Goal: Task Accomplishment & Management: Use online tool/utility

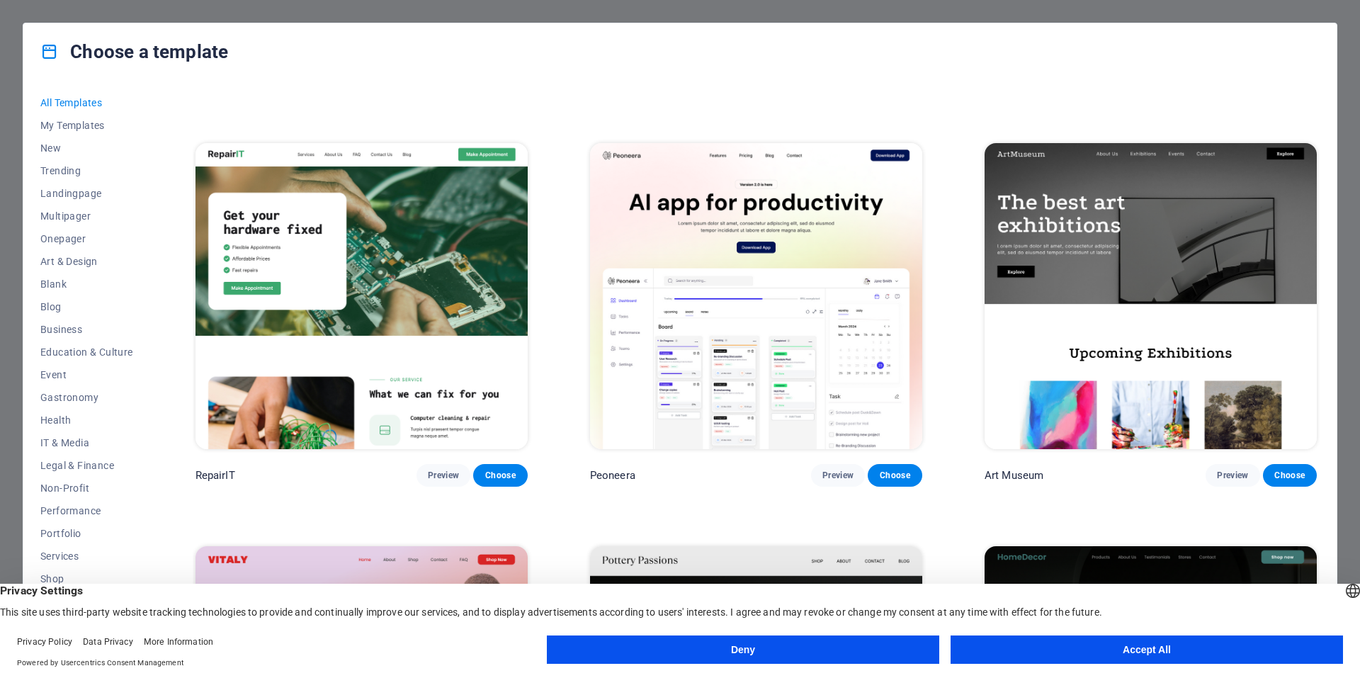
scroll to position [425, 0]
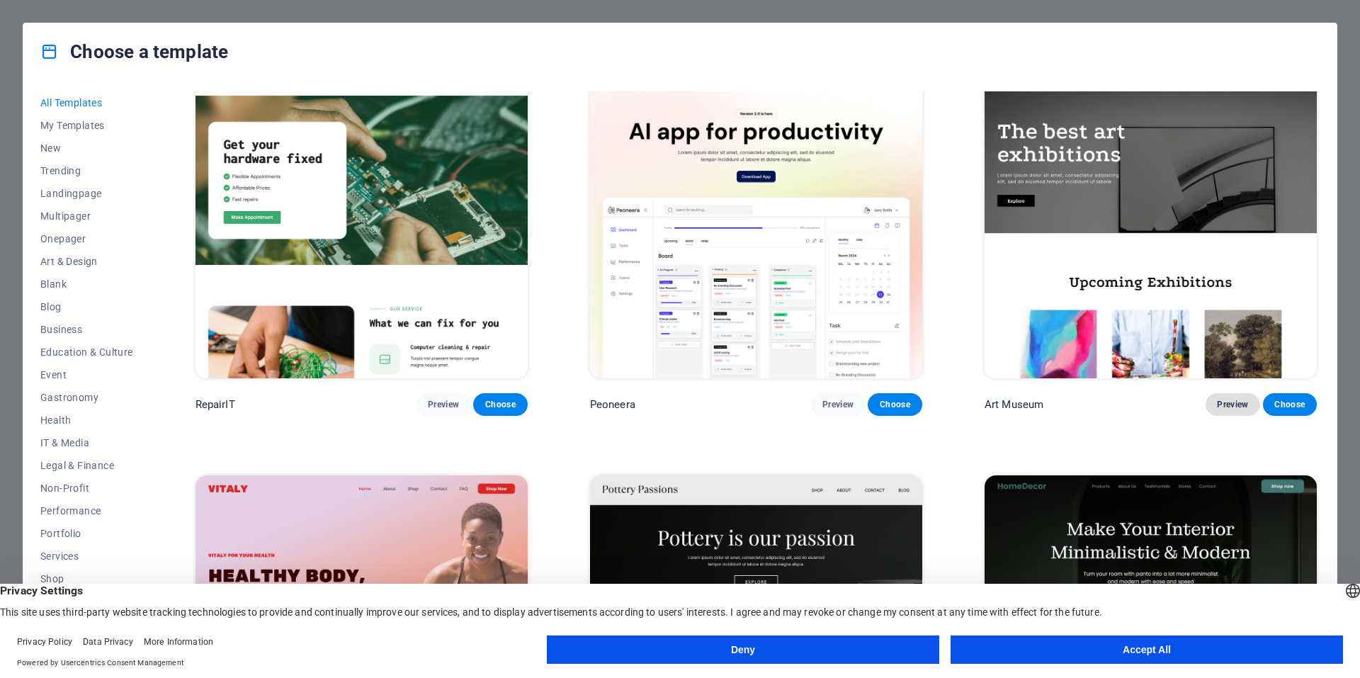
click at [1215, 393] on button "Preview" at bounding box center [1233, 404] width 54 height 23
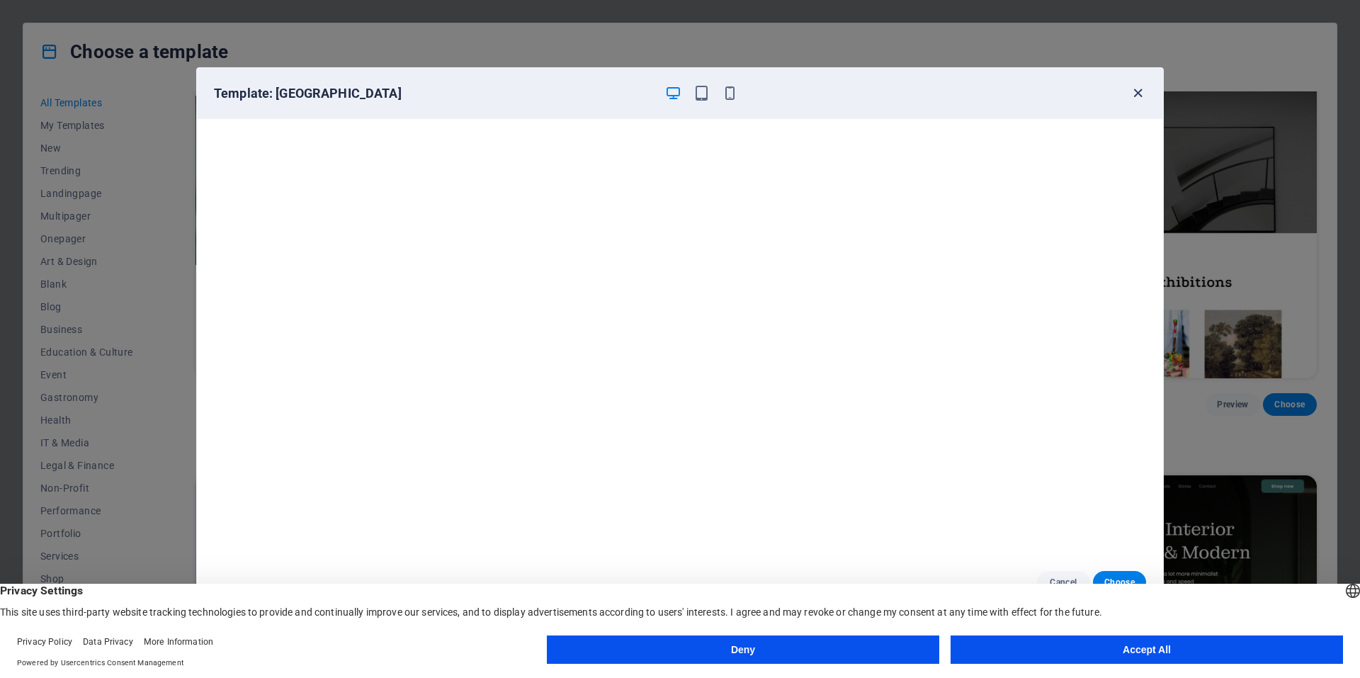
click at [1138, 90] on icon "button" at bounding box center [1138, 93] width 16 height 16
click at [1138, 91] on icon "button" at bounding box center [1138, 93] width 16 height 16
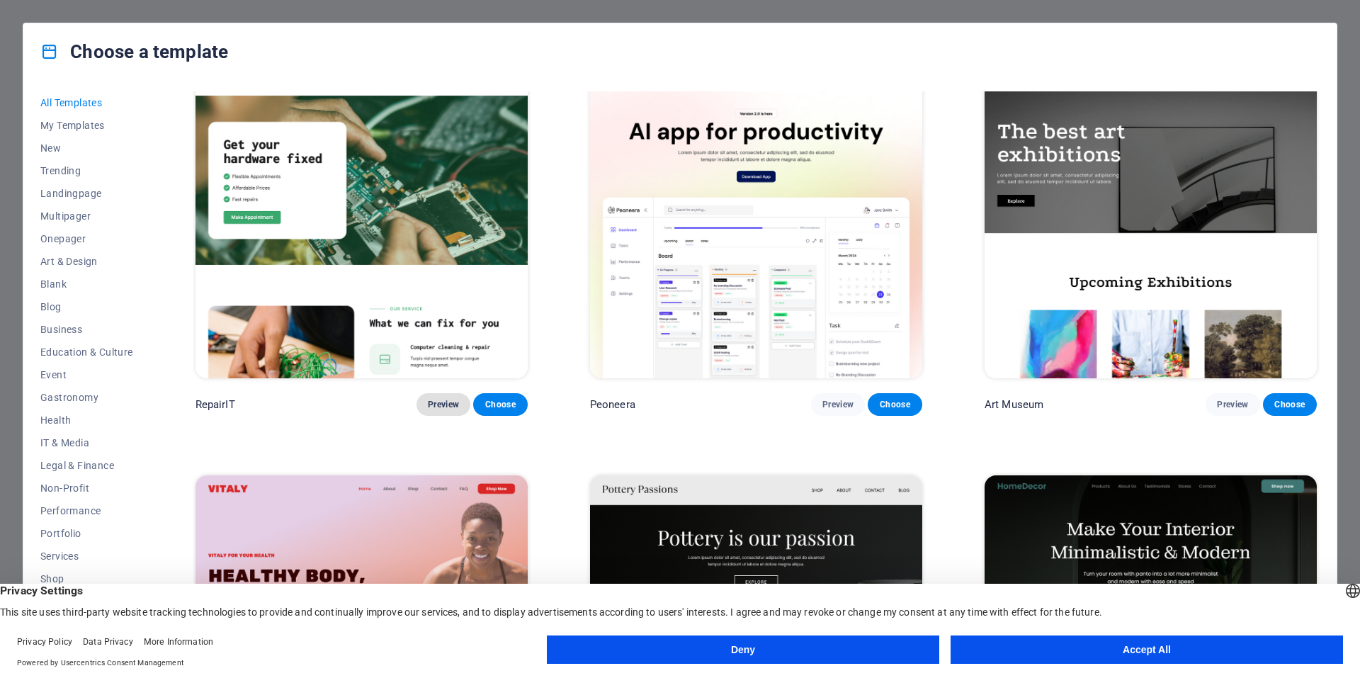
click at [461, 403] on button "Preview" at bounding box center [444, 404] width 54 height 23
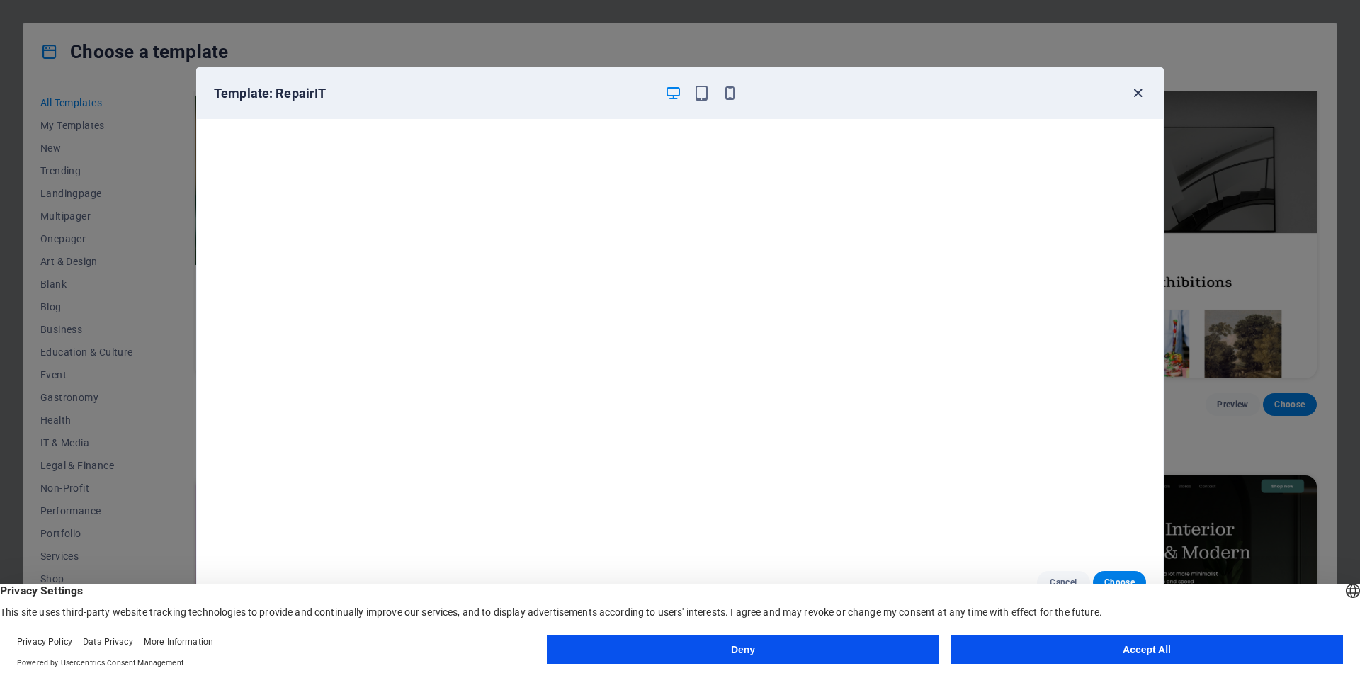
click at [1137, 99] on icon "button" at bounding box center [1138, 93] width 16 height 16
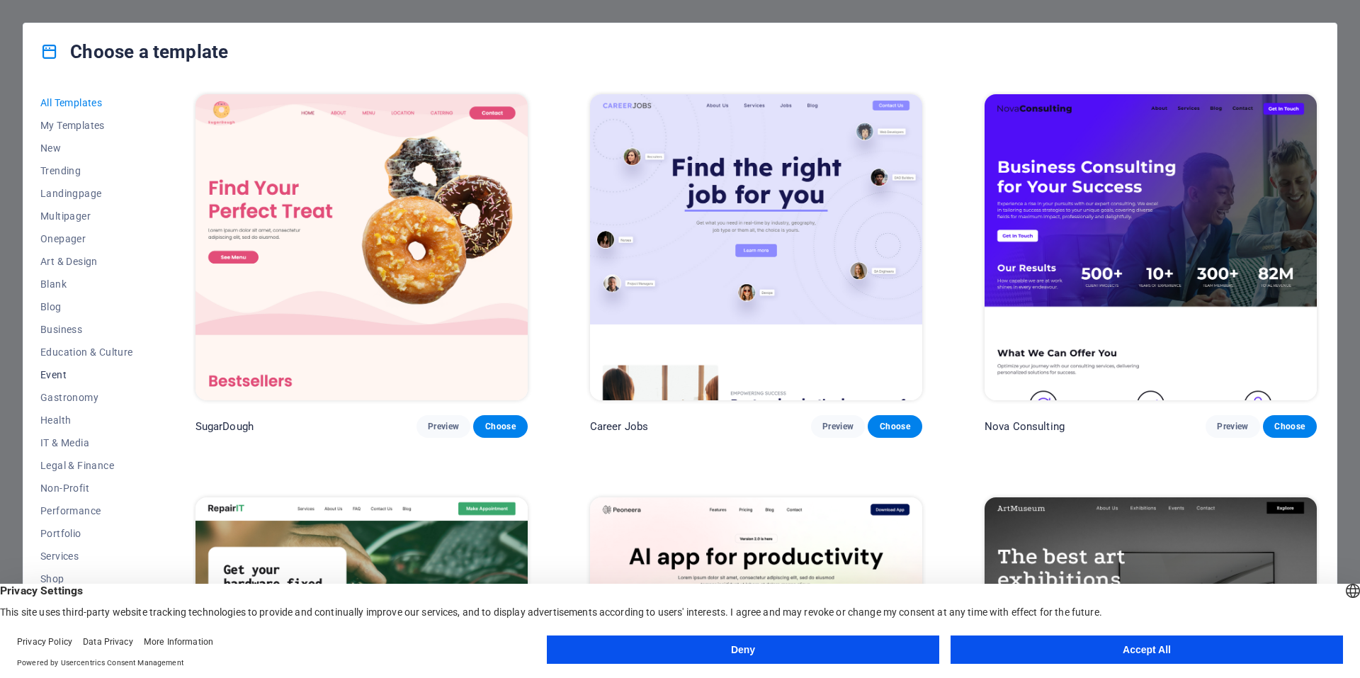
scroll to position [43, 0]
drag, startPoint x: 1003, startPoint y: 642, endPoint x: 891, endPoint y: 645, distance: 112.7
click at [1003, 642] on button "Accept All" at bounding box center [1147, 650] width 393 height 28
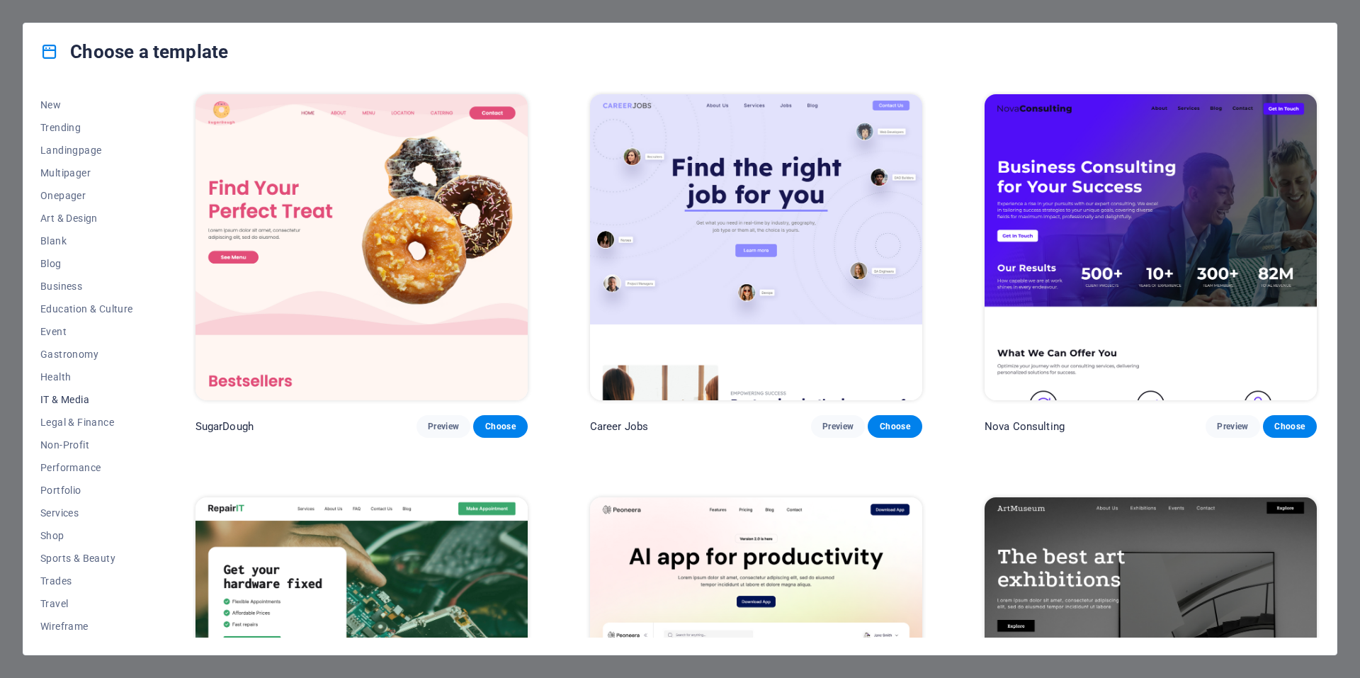
scroll to position [0, 0]
click at [84, 128] on span "My Templates" at bounding box center [86, 125] width 93 height 11
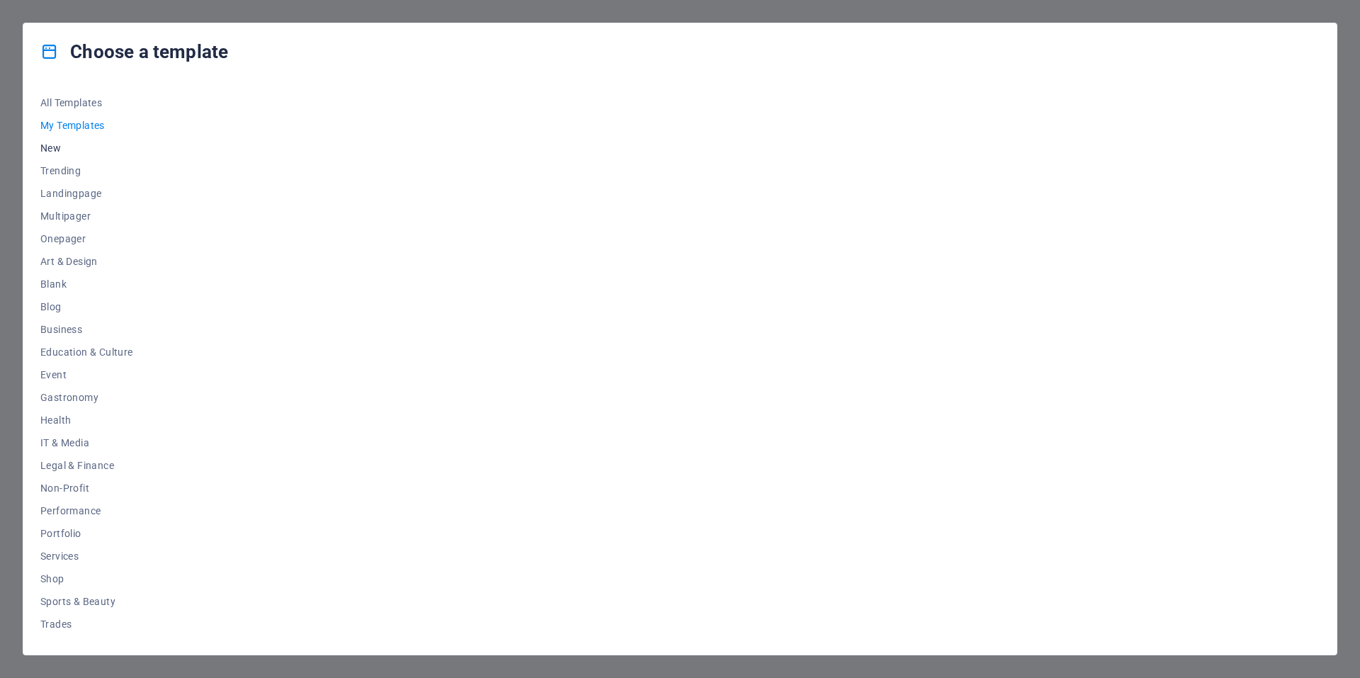
click at [48, 152] on span "New" at bounding box center [86, 147] width 93 height 11
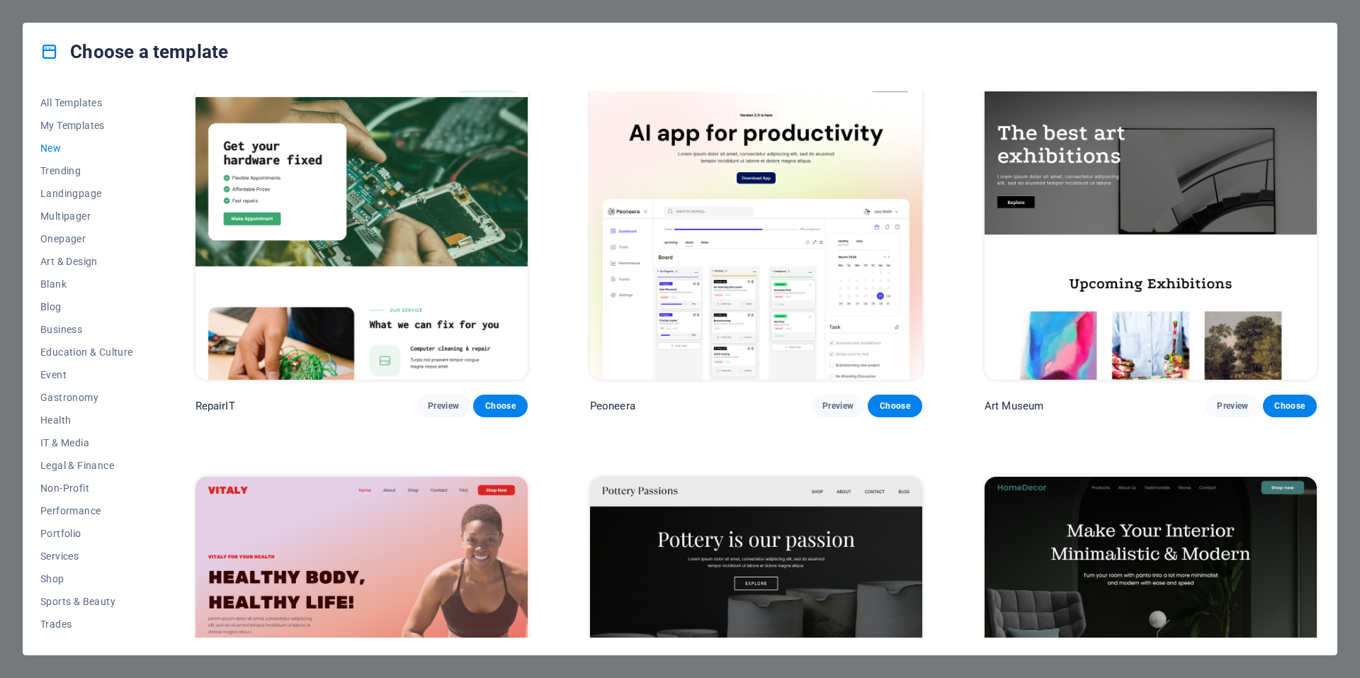
scroll to position [425, 0]
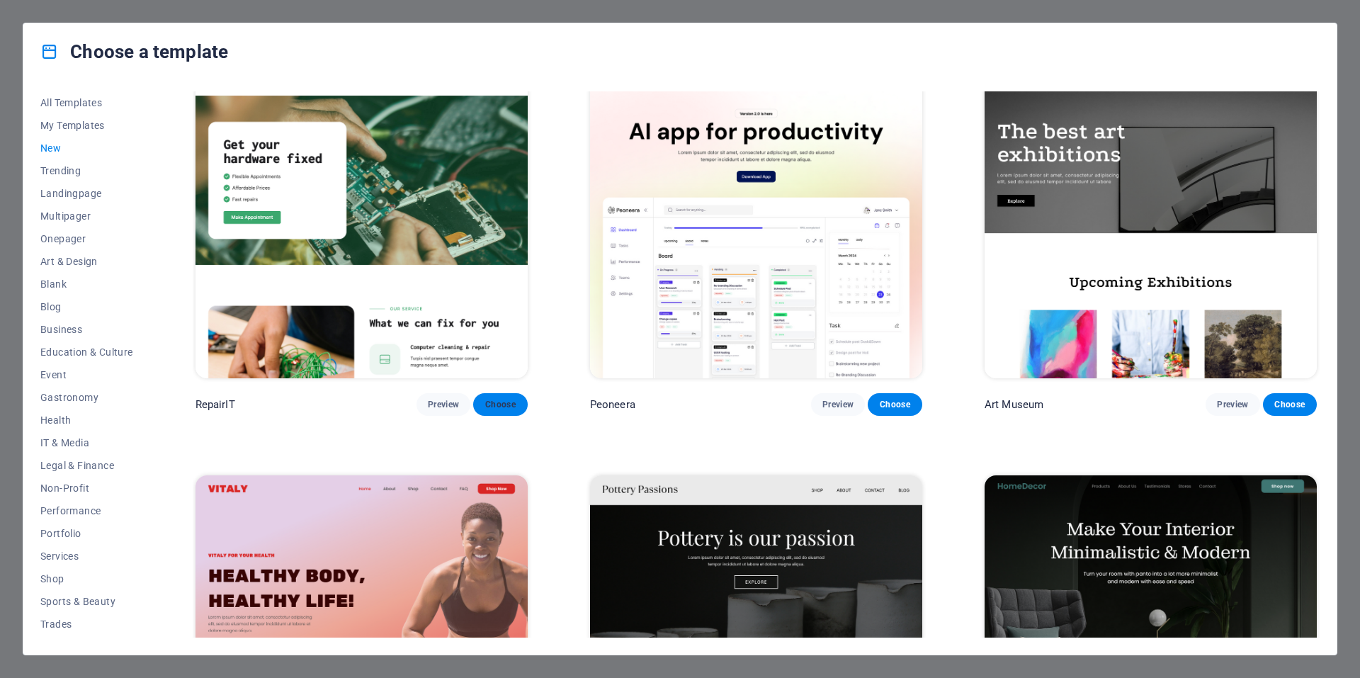
click at [488, 406] on span "Choose" at bounding box center [500, 404] width 31 height 11
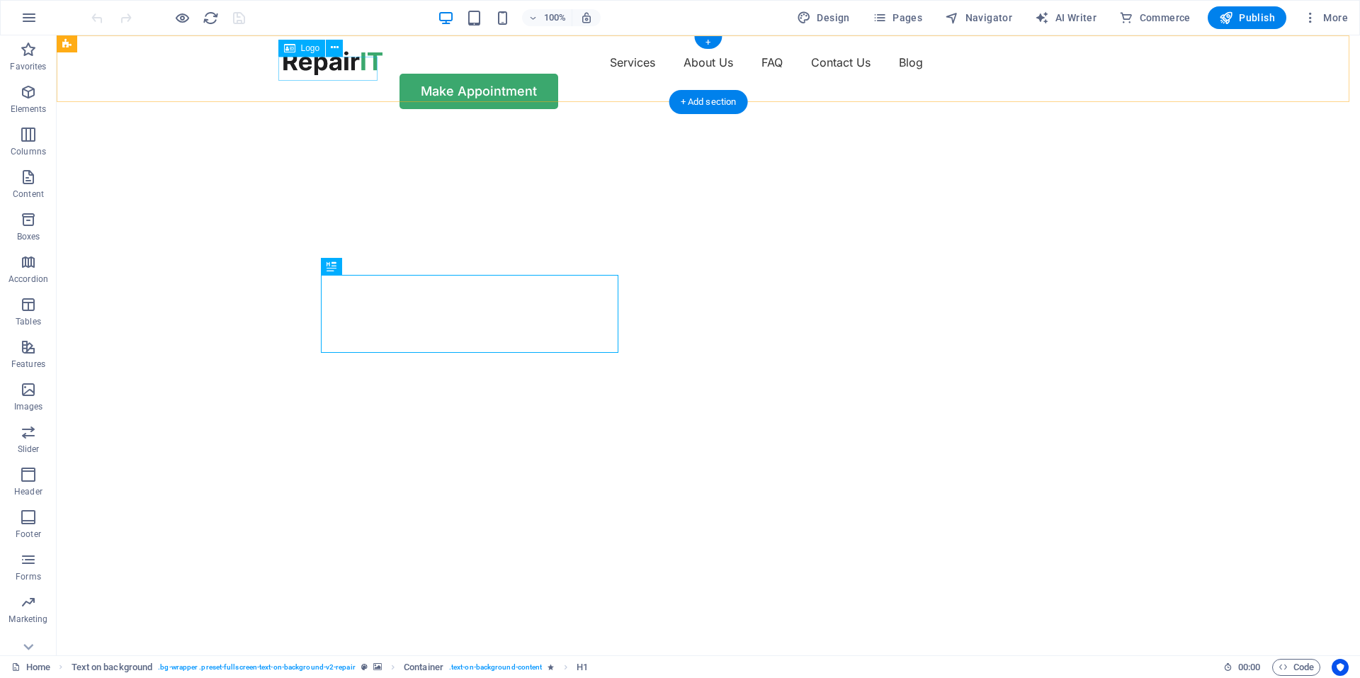
click at [339, 64] on div at bounding box center [332, 63] width 99 height 24
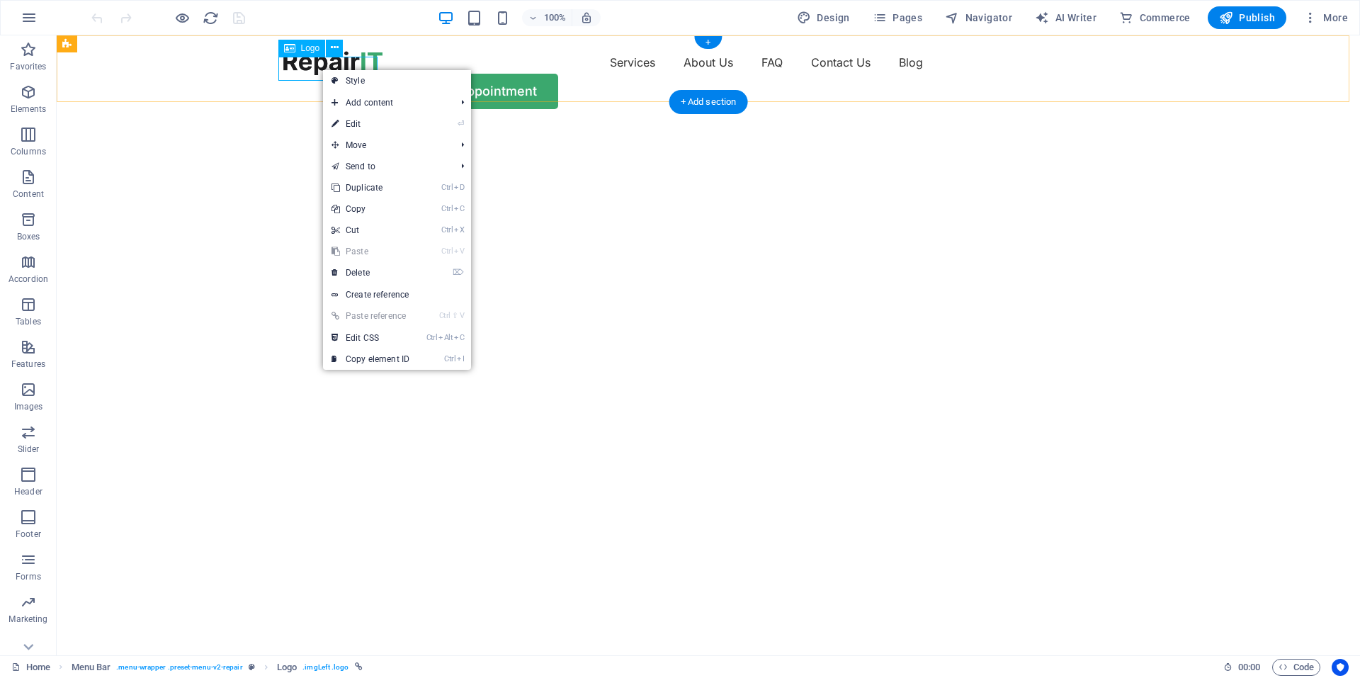
click at [310, 67] on div at bounding box center [332, 63] width 99 height 24
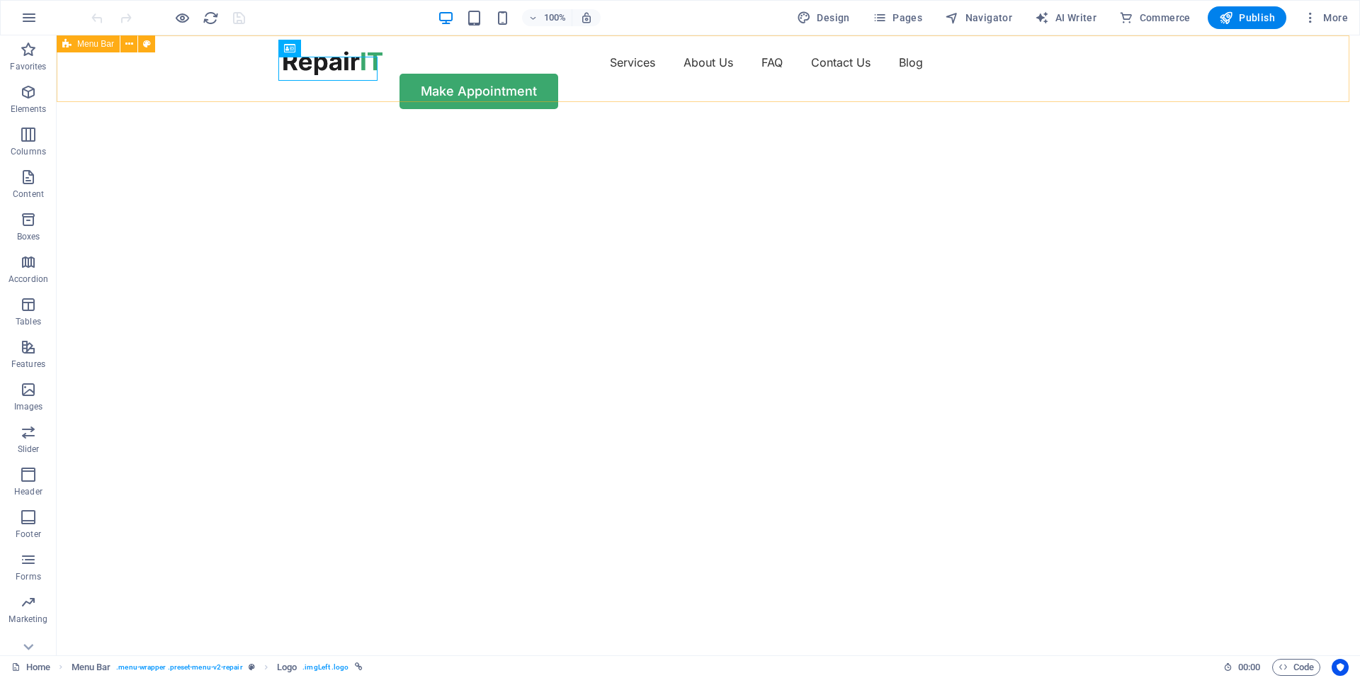
click at [89, 44] on span "Menu Bar" at bounding box center [95, 44] width 37 height 9
click at [291, 72] on div at bounding box center [332, 63] width 99 height 24
click at [377, 125] on img "1/2" at bounding box center [703, 125] width 1293 height 0
drag, startPoint x: 377, startPoint y: 191, endPoint x: 134, endPoint y: 190, distance: 243.0
click at [378, 125] on img "1/2" at bounding box center [703, 125] width 1293 height 0
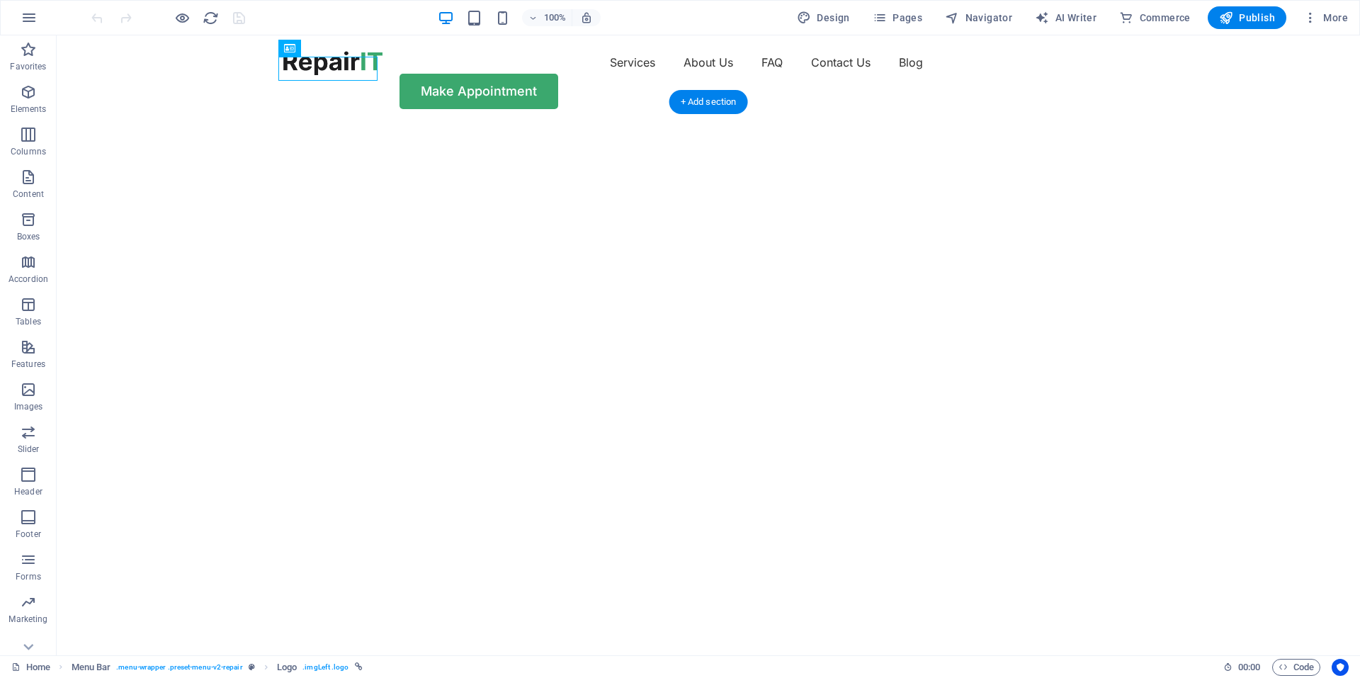
select select "vh"
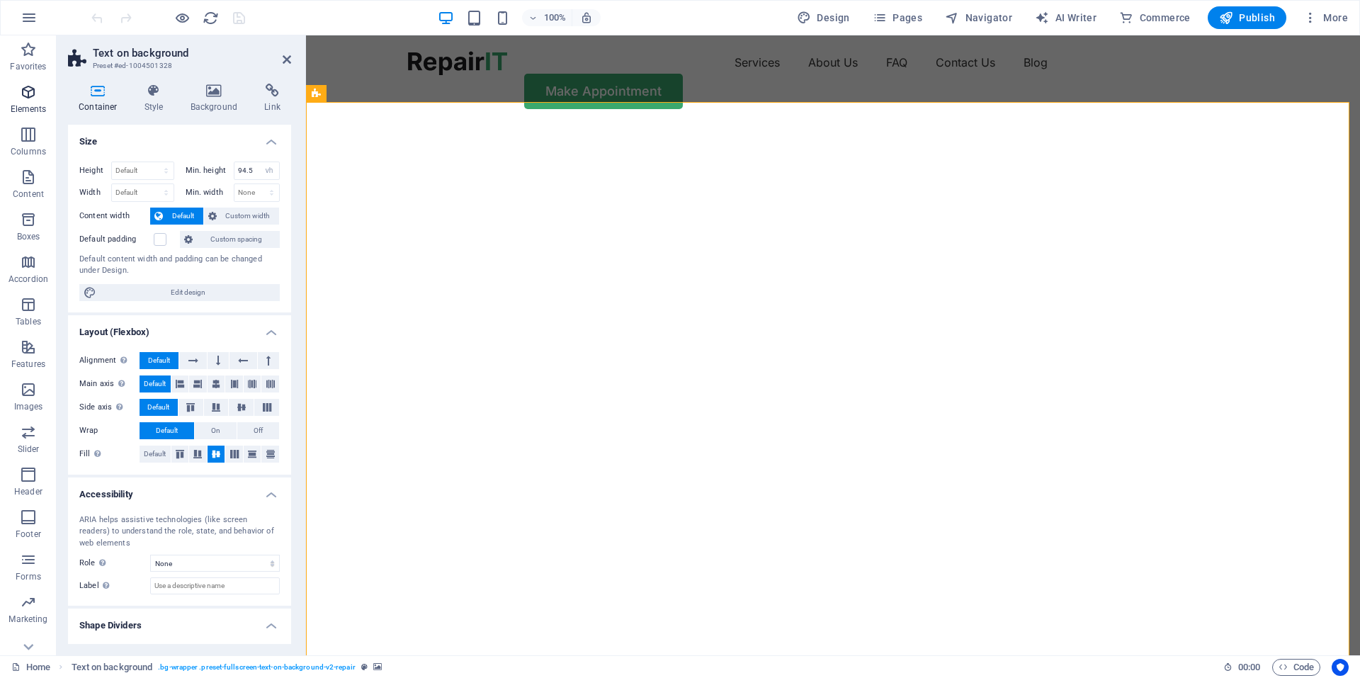
click at [37, 102] on span "Elements" at bounding box center [28, 101] width 57 height 34
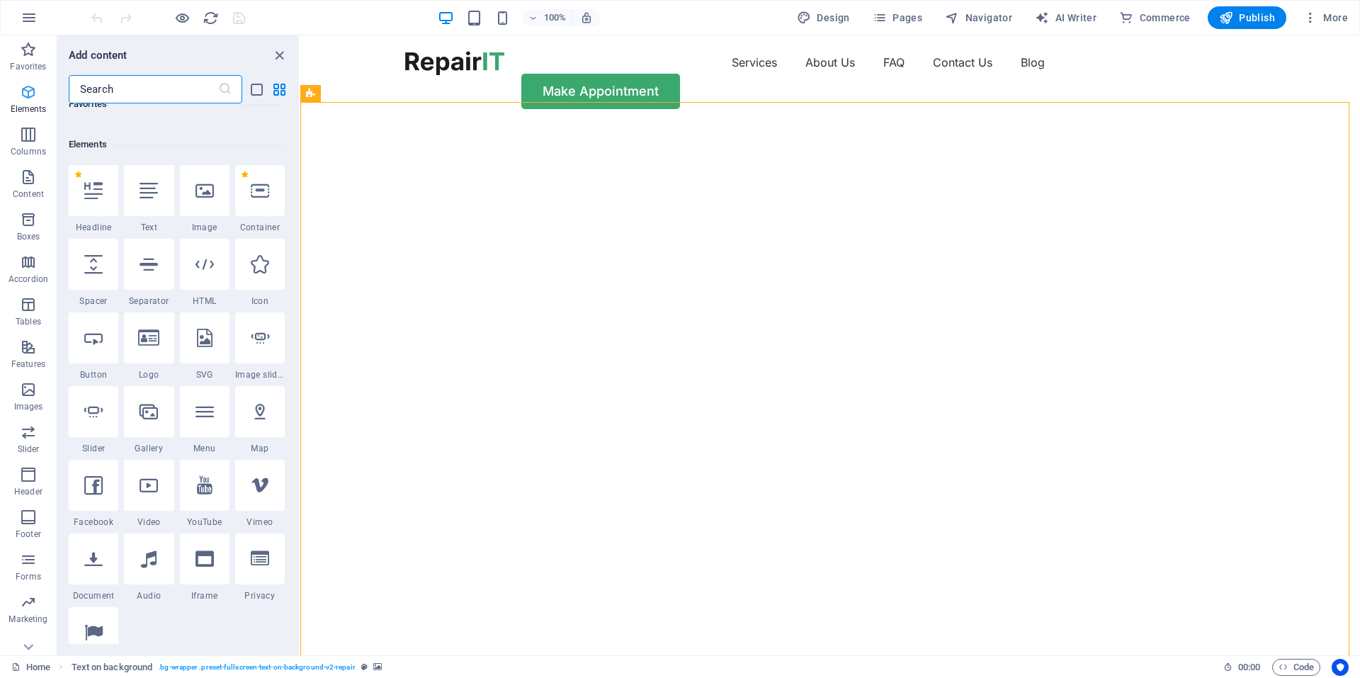
scroll to position [151, 0]
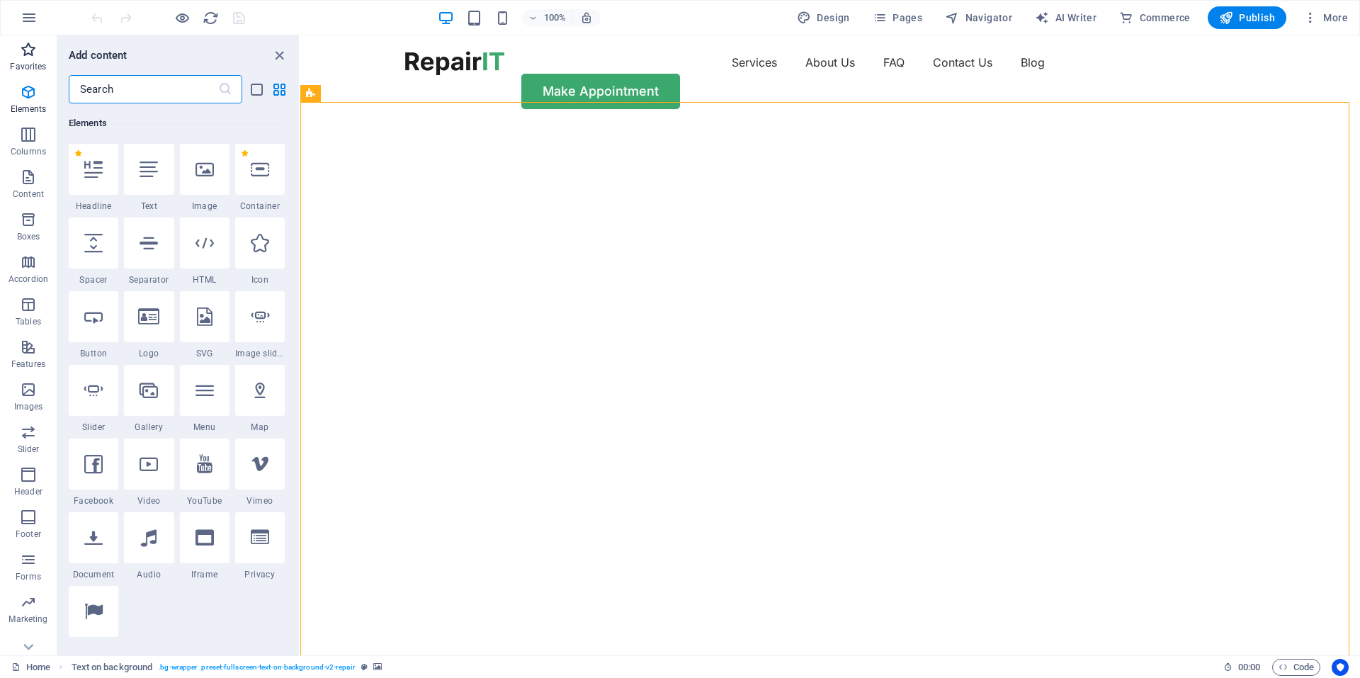
click at [26, 59] on span "Favorites" at bounding box center [28, 58] width 57 height 34
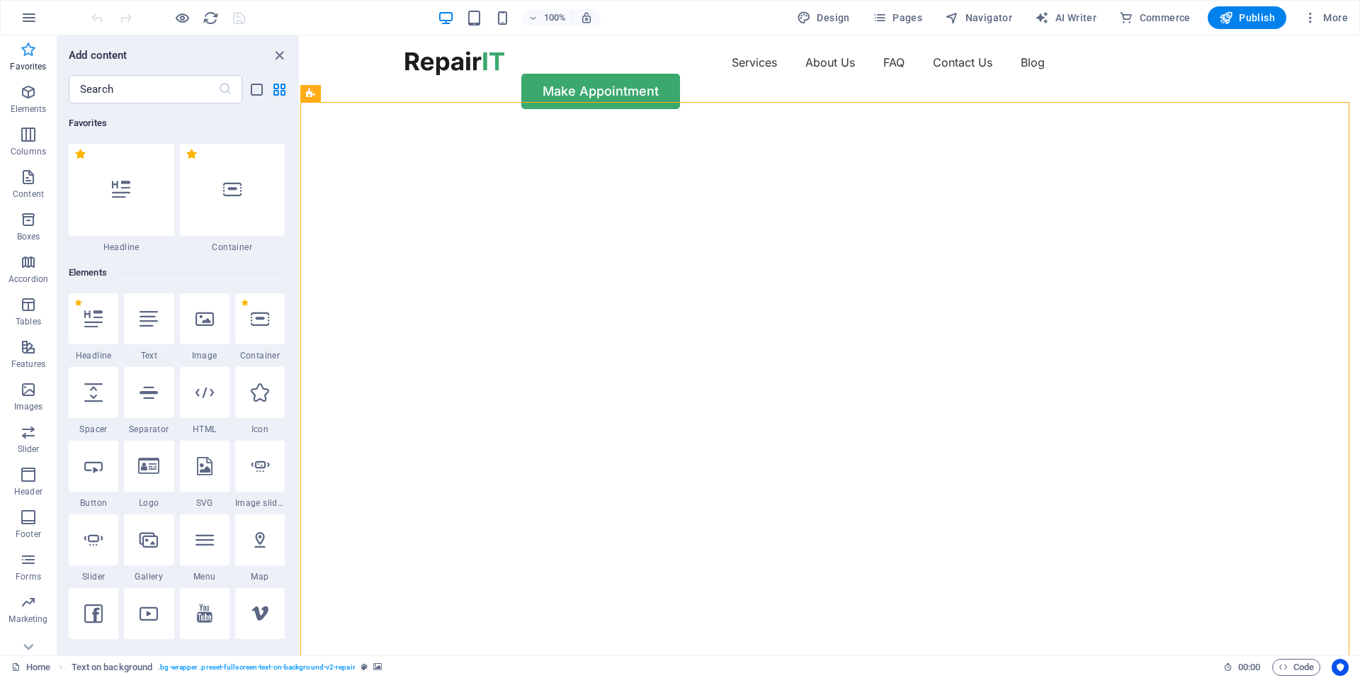
scroll to position [0, 0]
click at [40, 225] on span "Boxes" at bounding box center [28, 228] width 57 height 34
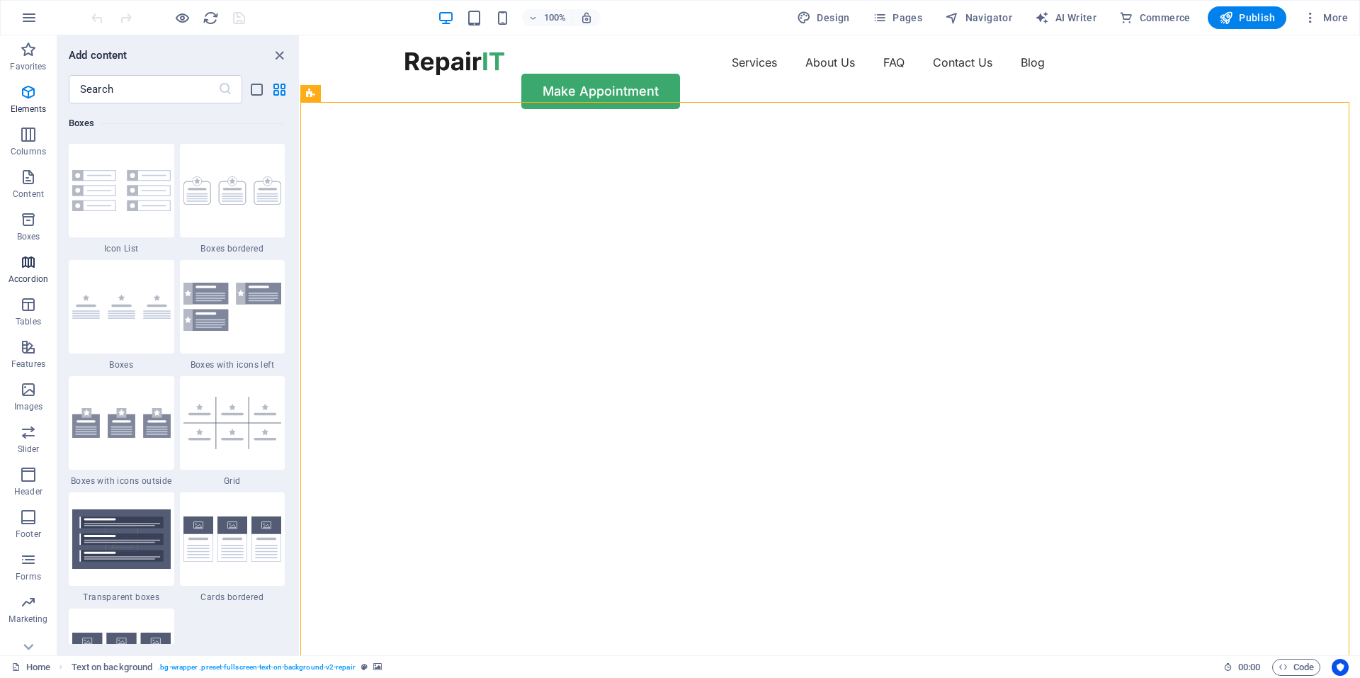
click at [36, 266] on icon "button" at bounding box center [28, 262] width 17 height 17
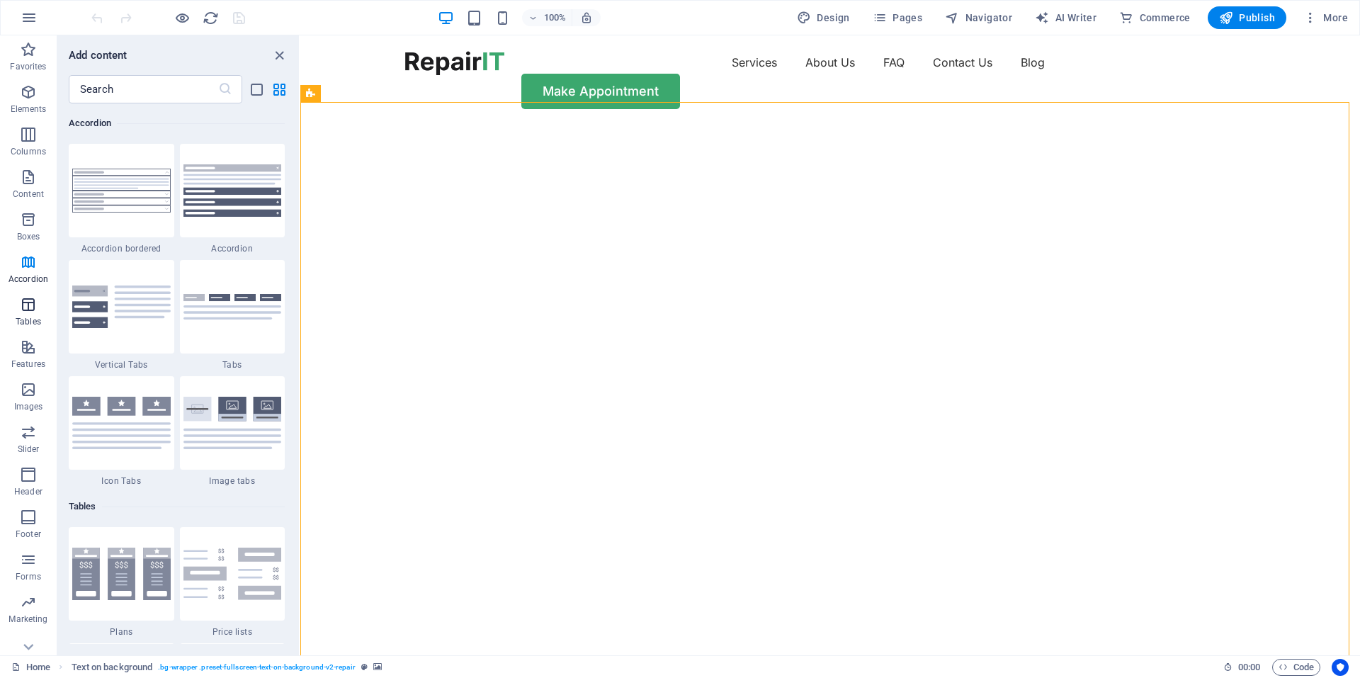
click at [31, 308] on icon "button" at bounding box center [28, 304] width 17 height 17
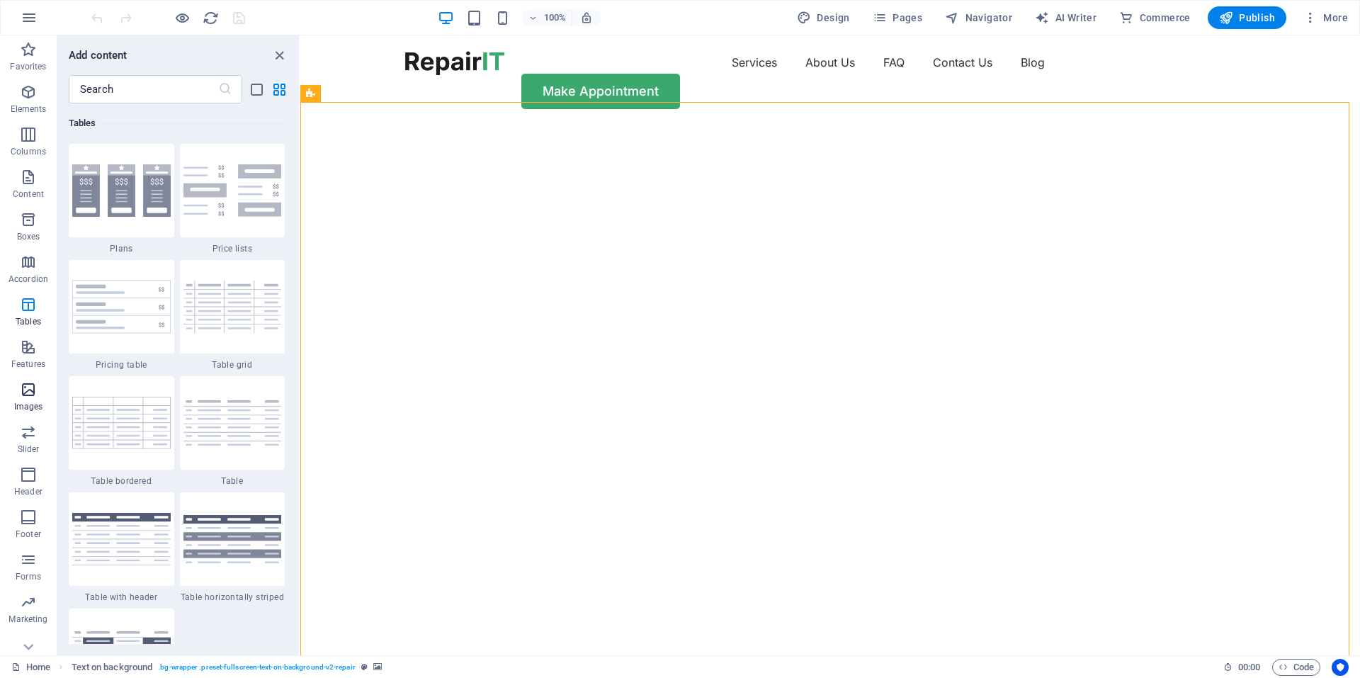
click at [38, 389] on span "Images" at bounding box center [28, 398] width 57 height 34
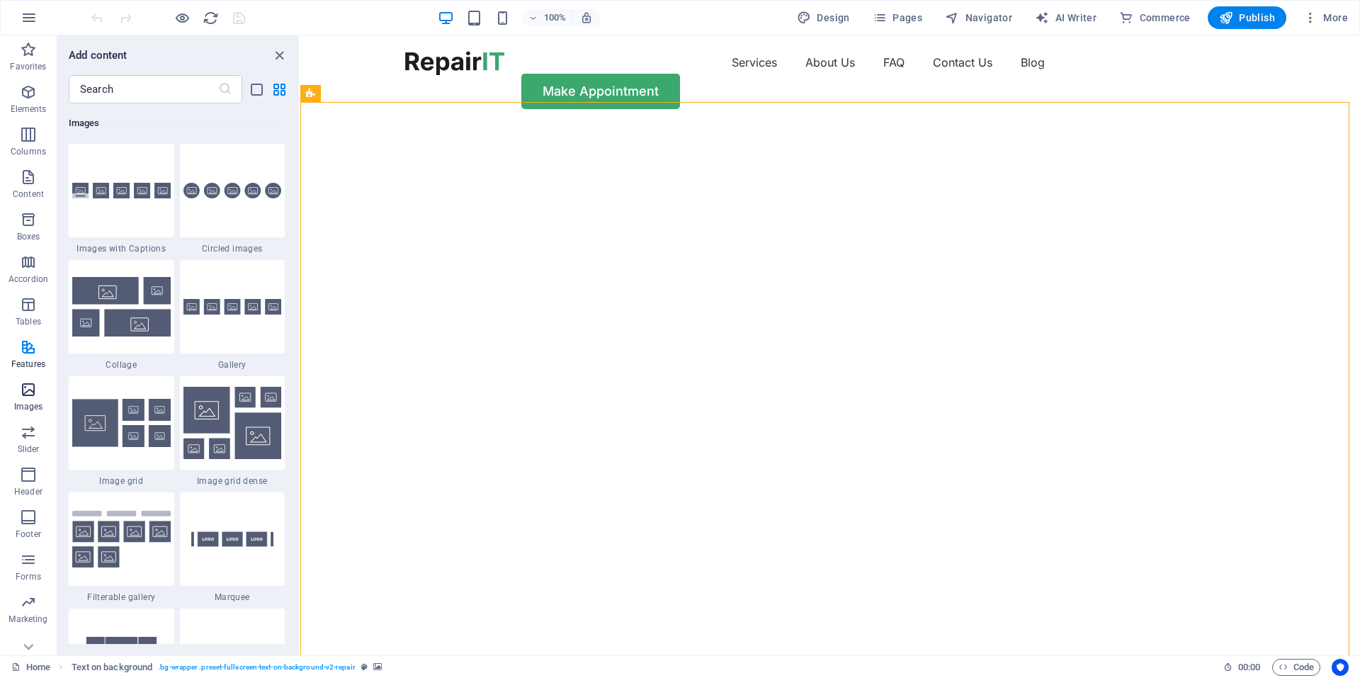
scroll to position [7185, 0]
click at [144, 319] on img at bounding box center [121, 306] width 98 height 59
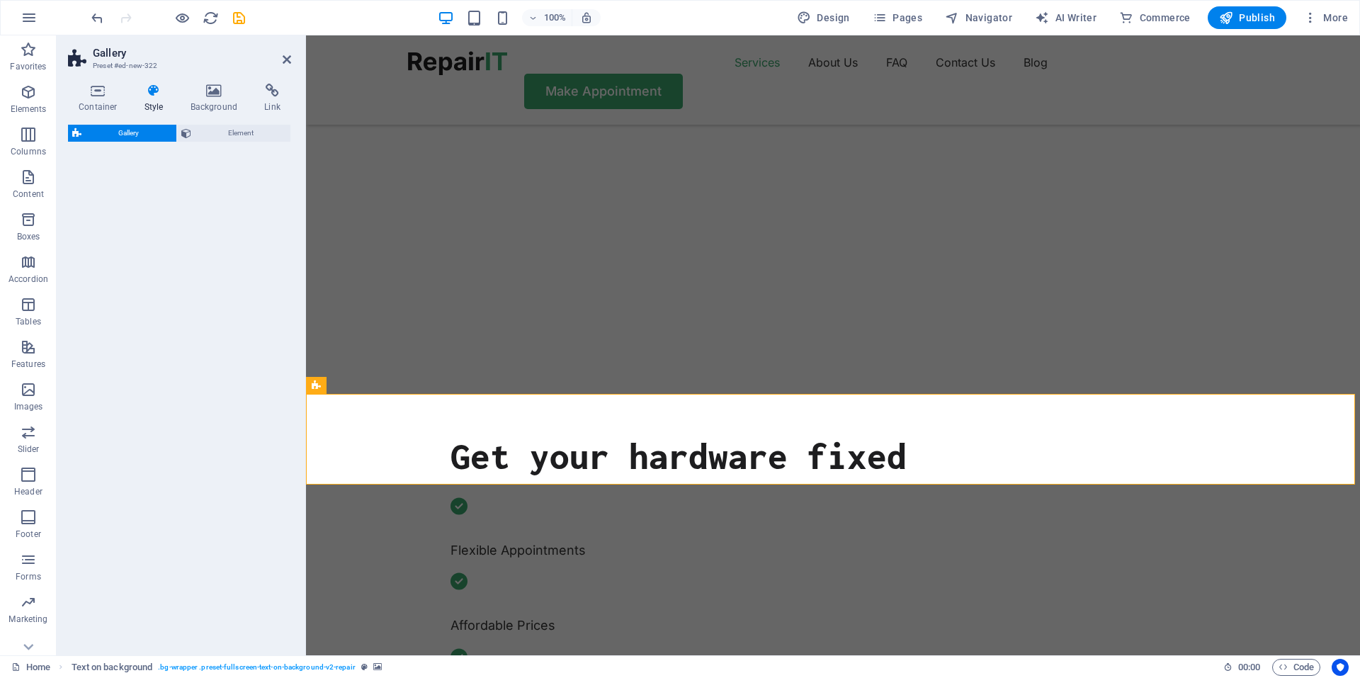
select select "rem"
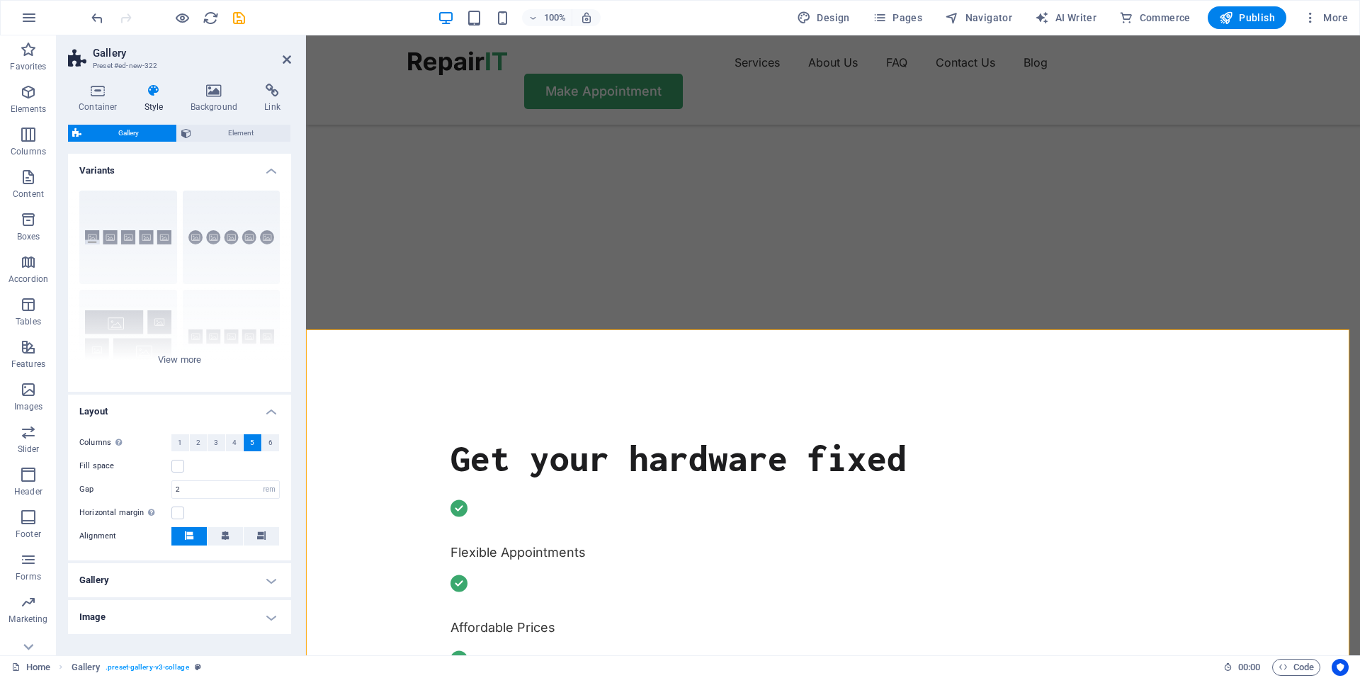
scroll to position [142, 0]
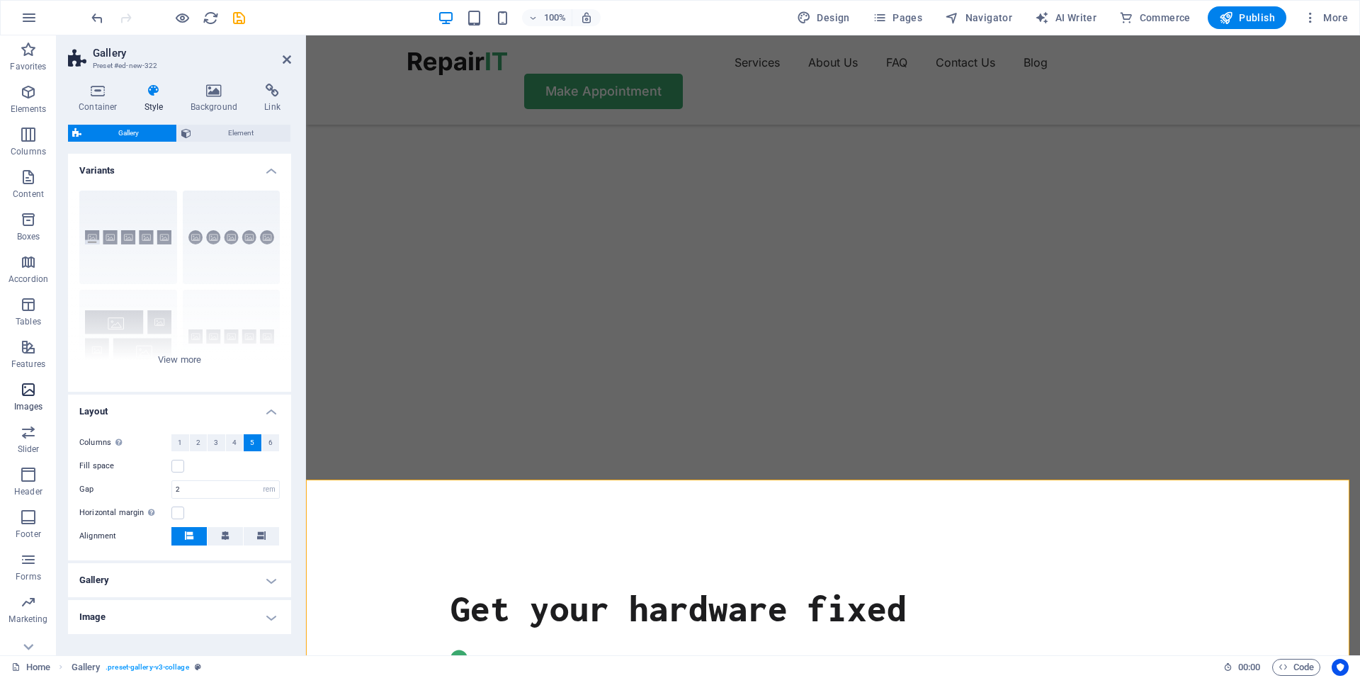
click at [35, 406] on p "Images" at bounding box center [28, 406] width 29 height 11
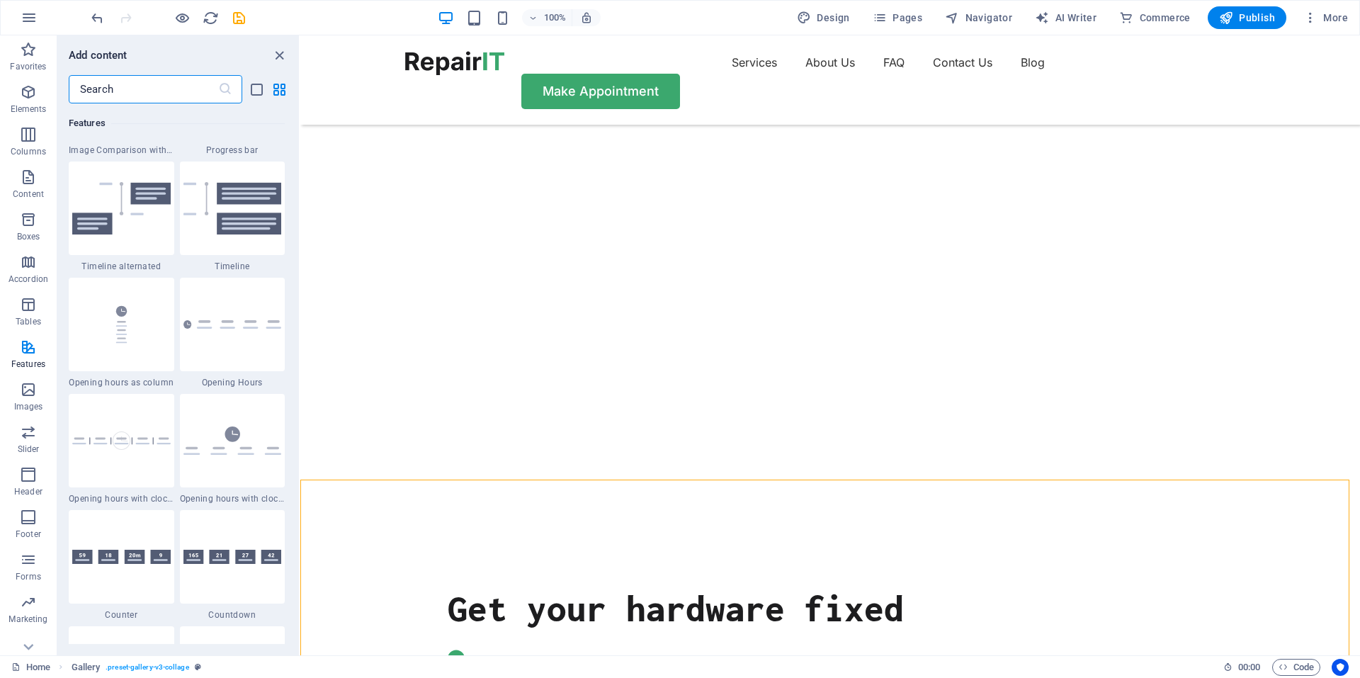
scroll to position [5768, 0]
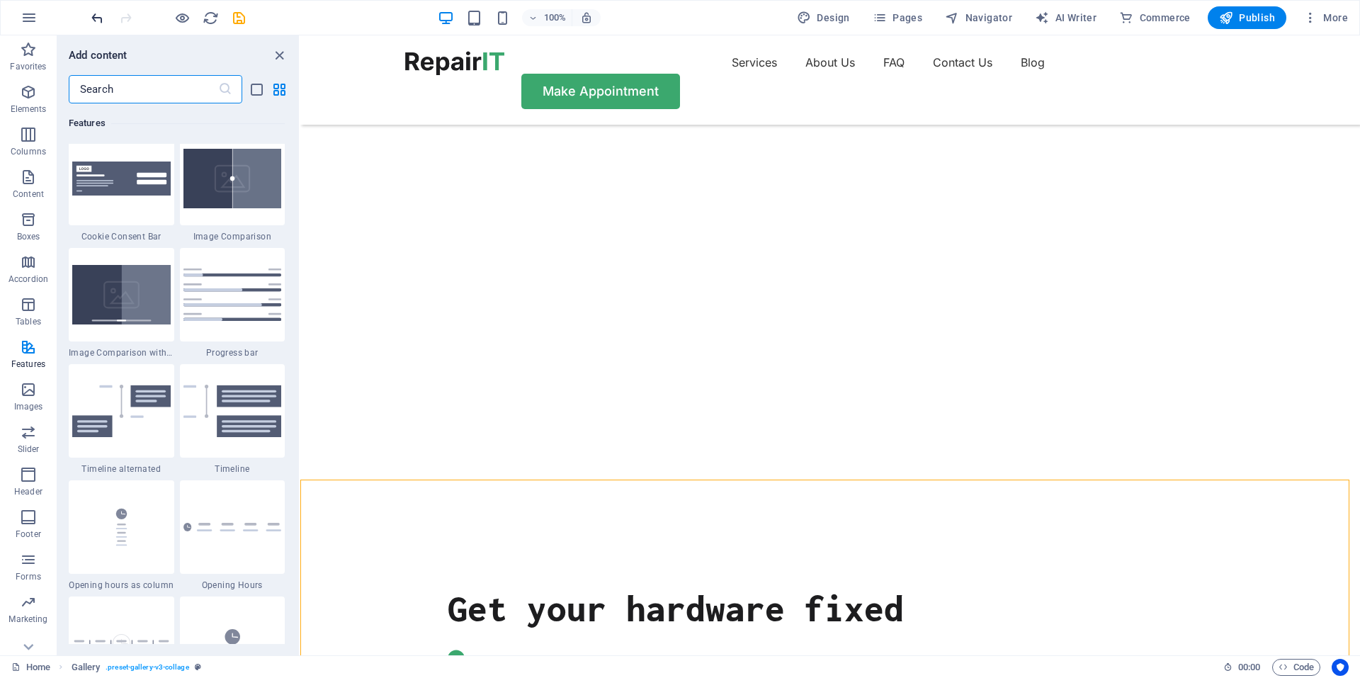
click at [90, 24] on icon "undo" at bounding box center [97, 18] width 16 height 16
click at [91, 23] on div at bounding box center [168, 17] width 159 height 23
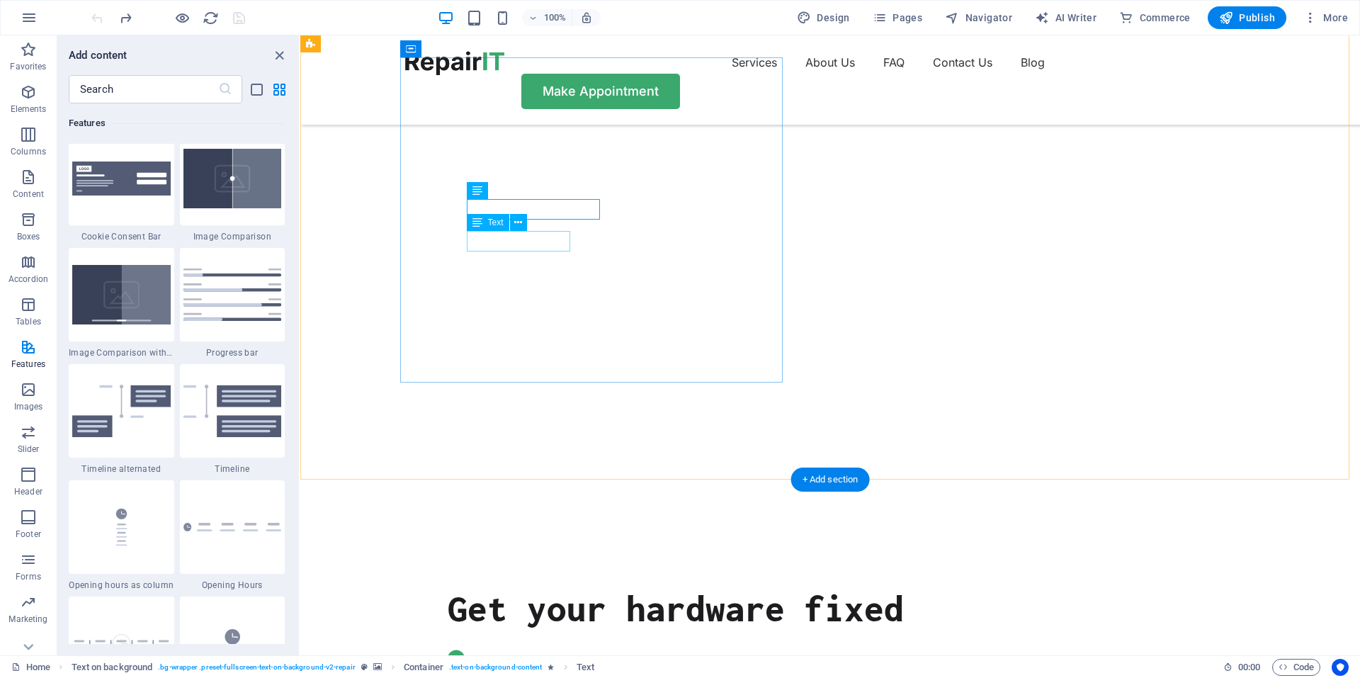
click at [544, 589] on div "Get your hardware fixed" at bounding box center [830, 608] width 765 height 39
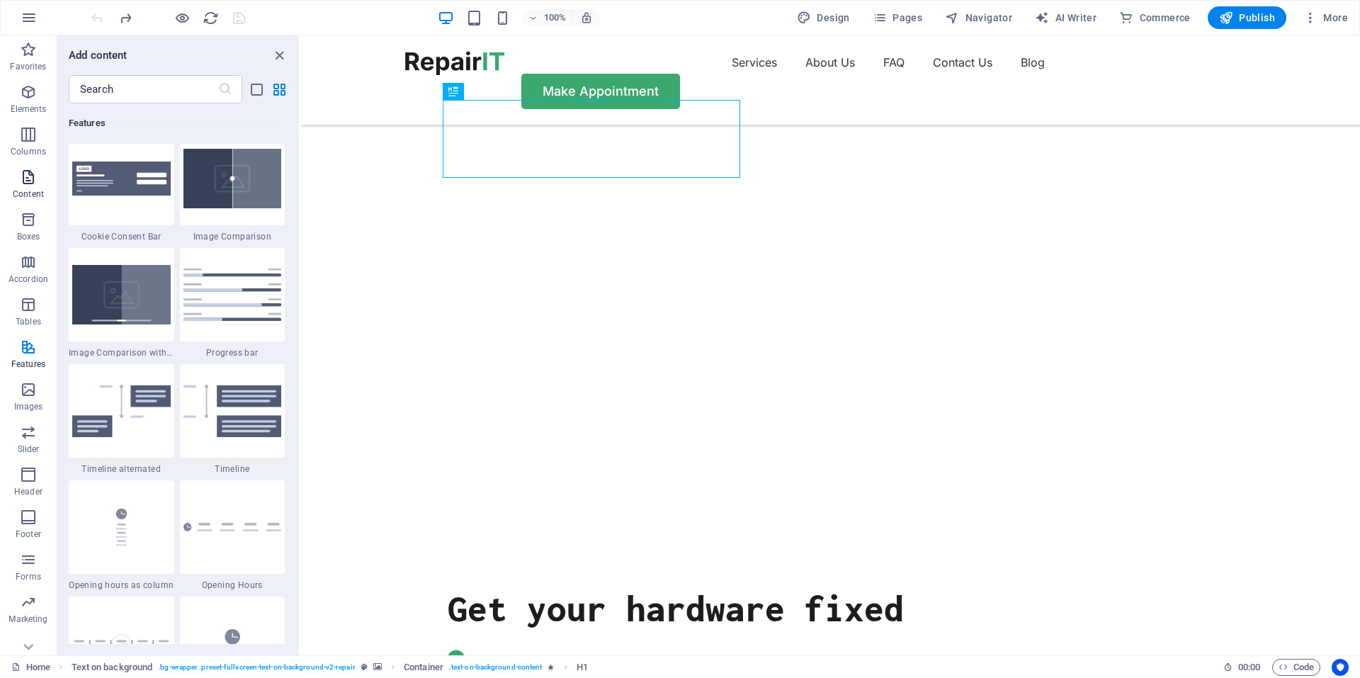
click at [17, 173] on span "Content" at bounding box center [28, 186] width 57 height 34
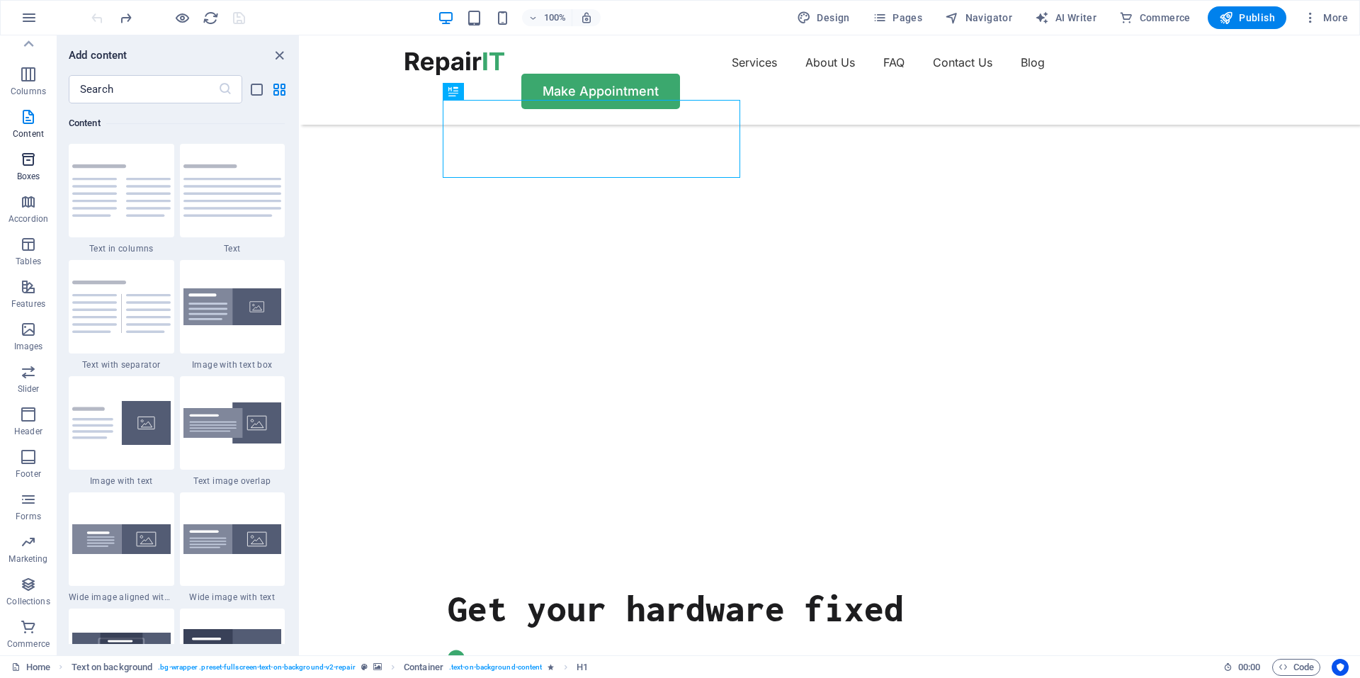
scroll to position [0, 0]
click at [31, 95] on icon "button" at bounding box center [28, 92] width 17 height 17
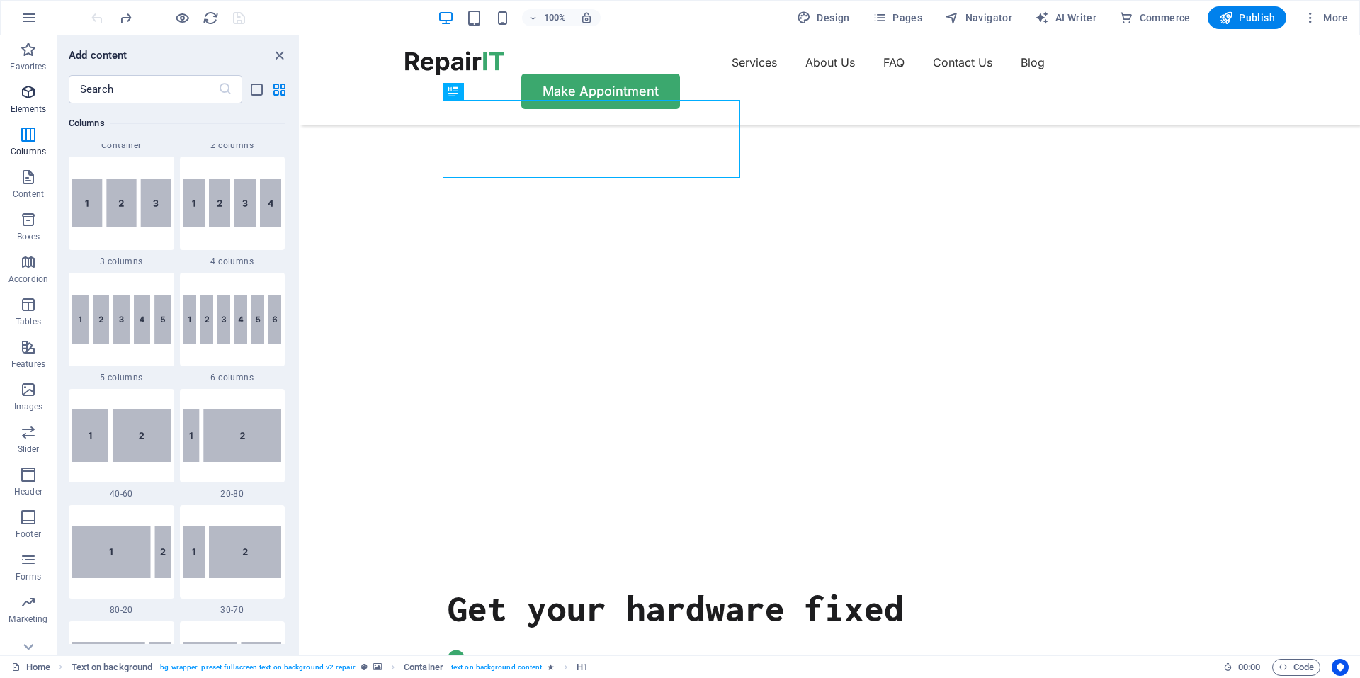
scroll to position [151, 0]
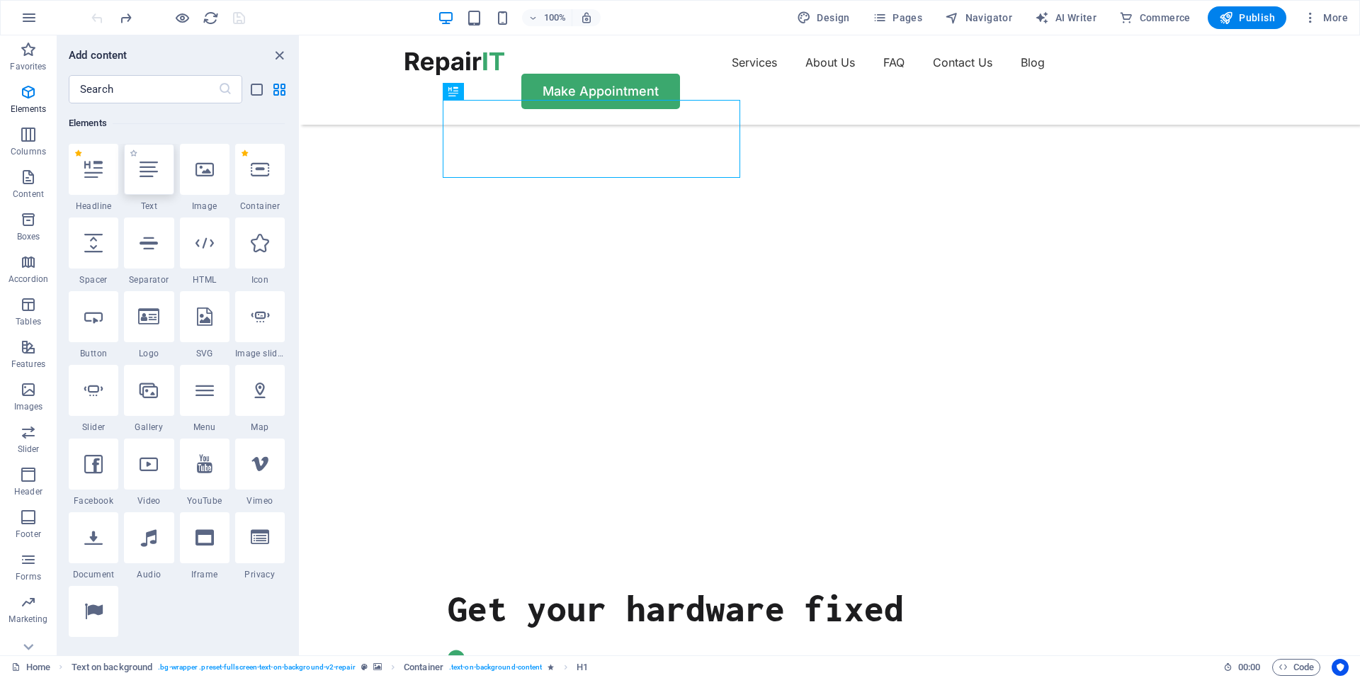
click at [135, 193] on div at bounding box center [149, 169] width 50 height 51
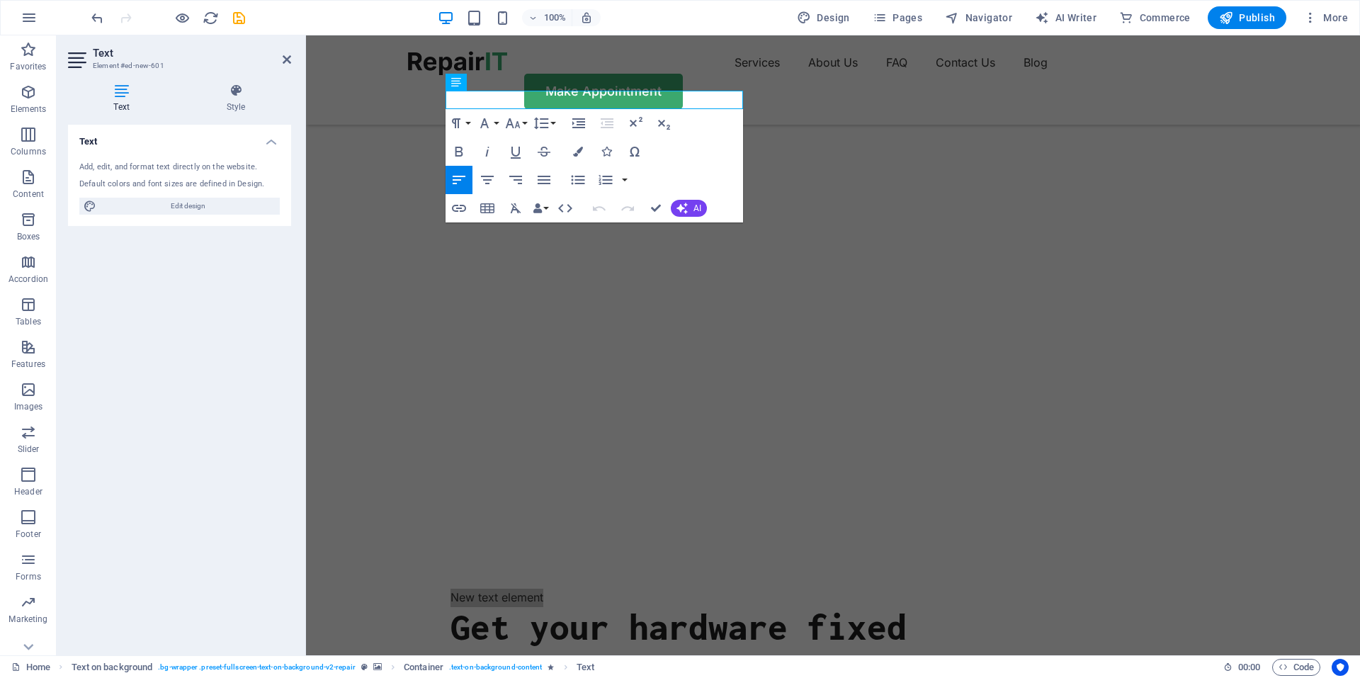
click at [122, 90] on icon at bounding box center [121, 91] width 107 height 14
click at [280, 55] on h2 "Text" at bounding box center [192, 53] width 198 height 13
click at [281, 58] on h2 "Text" at bounding box center [192, 53] width 198 height 13
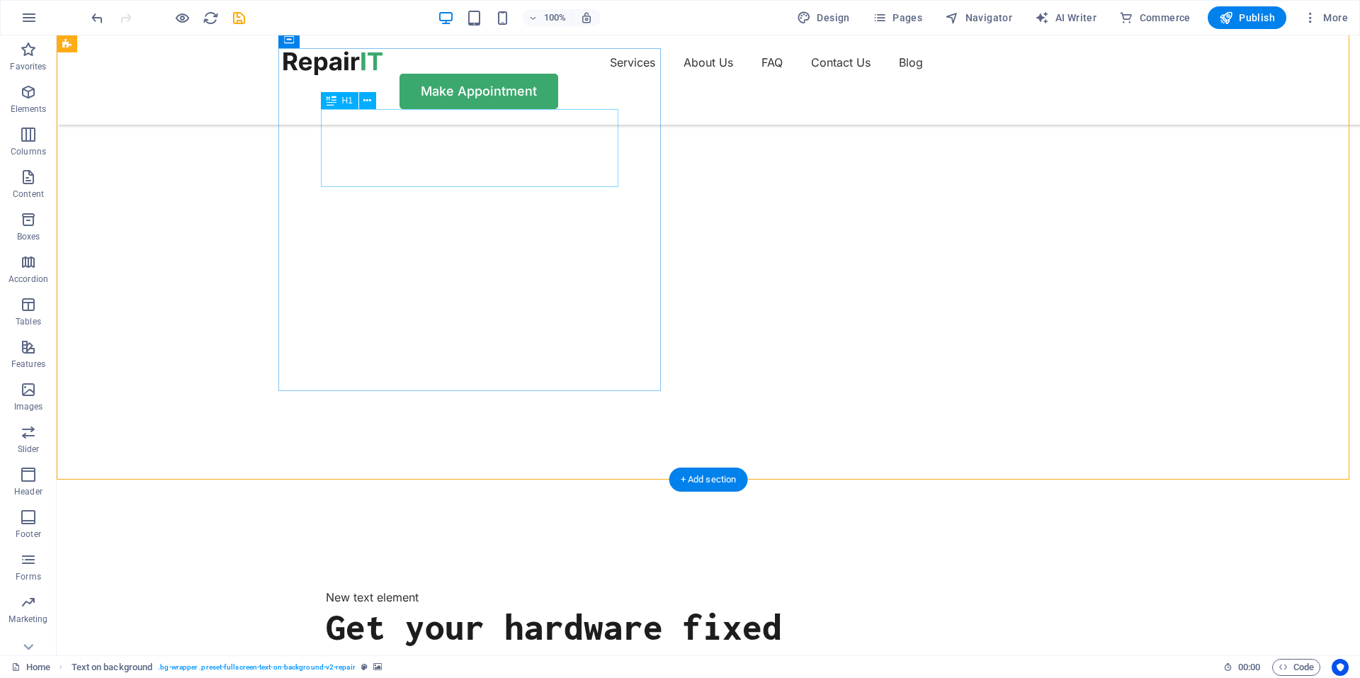
click at [410, 607] on div "Get your hardware fixed" at bounding box center [708, 626] width 765 height 39
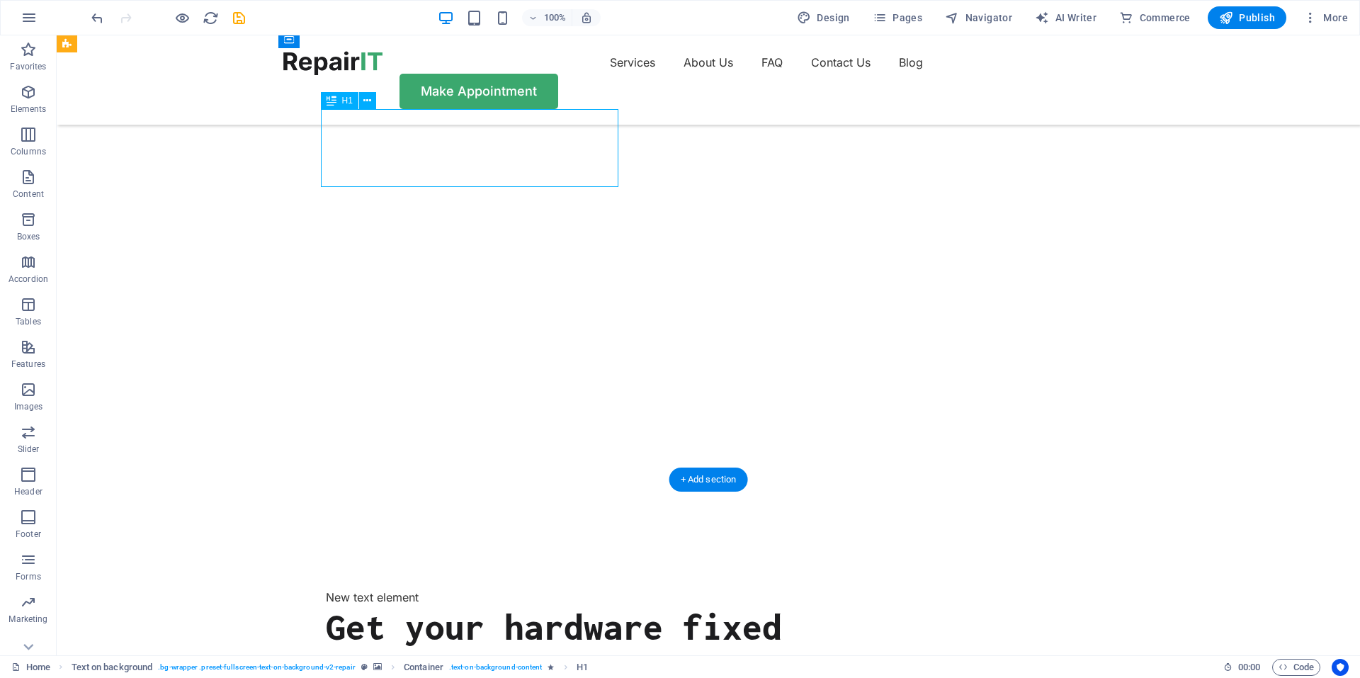
click at [412, 607] on div "Get your hardware fixed" at bounding box center [708, 626] width 765 height 39
click at [488, 607] on div "Get your hardware fixed" at bounding box center [708, 626] width 765 height 39
drag, startPoint x: 419, startPoint y: 120, endPoint x: 440, endPoint y: 149, distance: 35.4
click at [440, 607] on div "Get your hardware fixed" at bounding box center [708, 626] width 765 height 39
drag, startPoint x: 440, startPoint y: 149, endPoint x: 440, endPoint y: 168, distance: 19.1
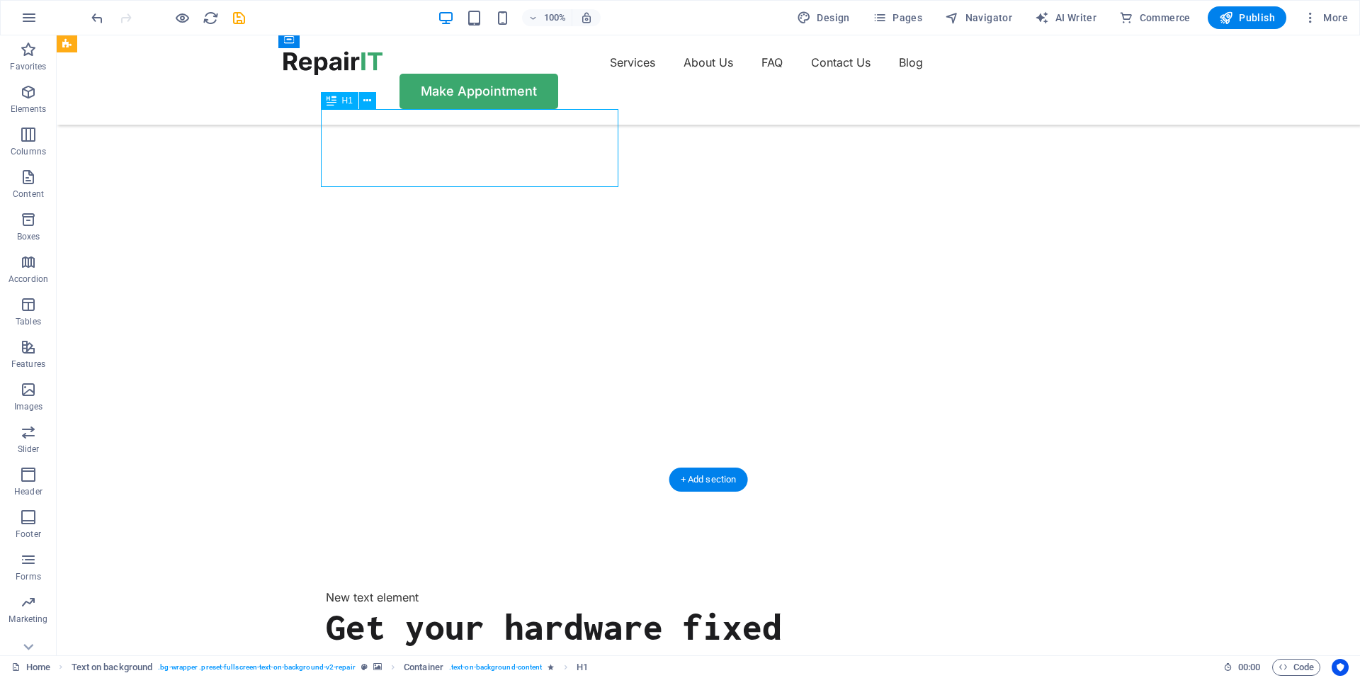
click at [440, 607] on div "Get your hardware fixed" at bounding box center [708, 626] width 765 height 39
click at [362, 104] on button at bounding box center [367, 100] width 17 height 17
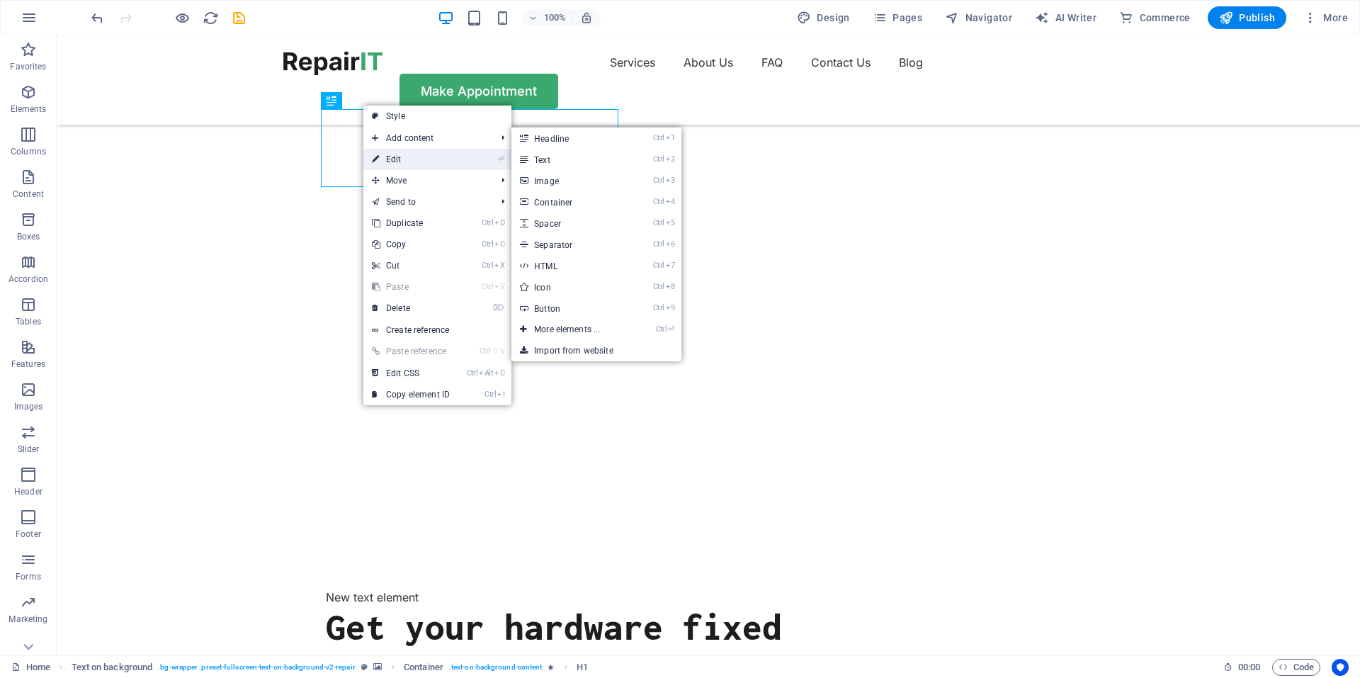
click at [447, 151] on link "⏎ Edit" at bounding box center [410, 159] width 95 height 21
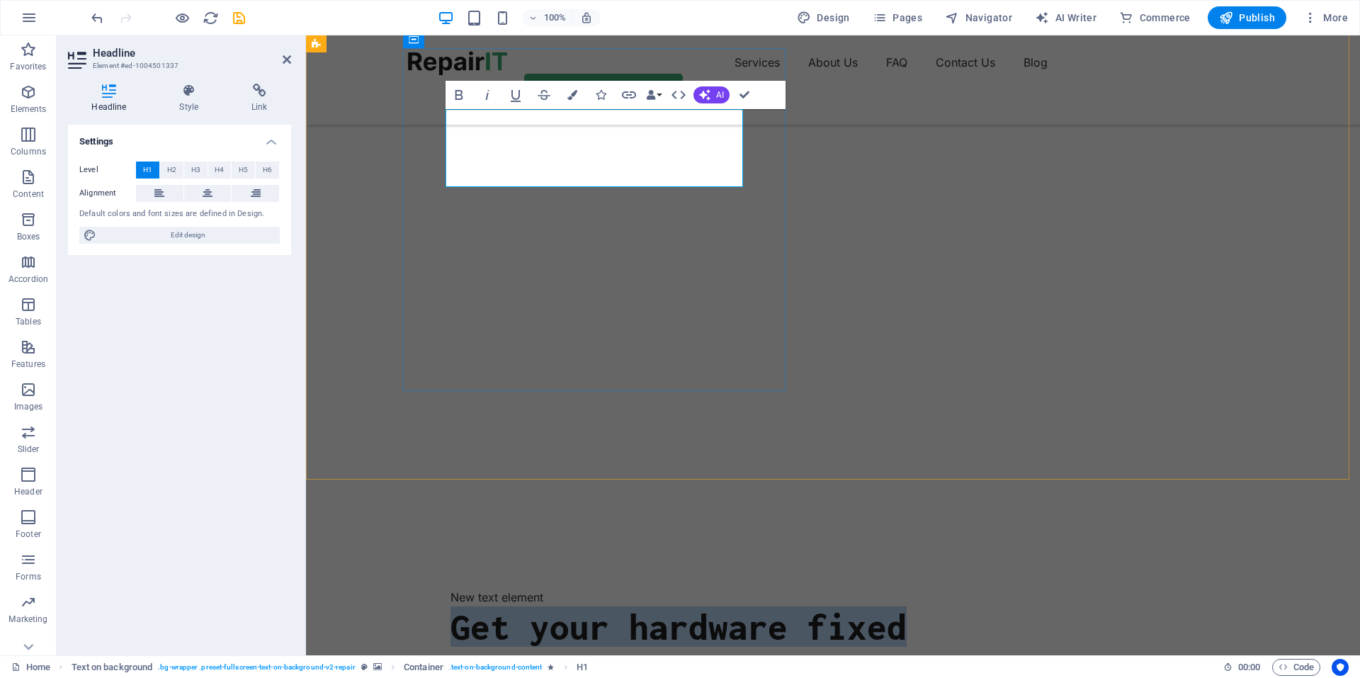
click at [599, 607] on h1 "Get your hardware fixed" at bounding box center [833, 626] width 765 height 39
drag, startPoint x: 607, startPoint y: 176, endPoint x: 456, endPoint y: 169, distance: 151.1
click at [456, 607] on h1 "Get your hardware fixed" at bounding box center [833, 626] width 765 height 39
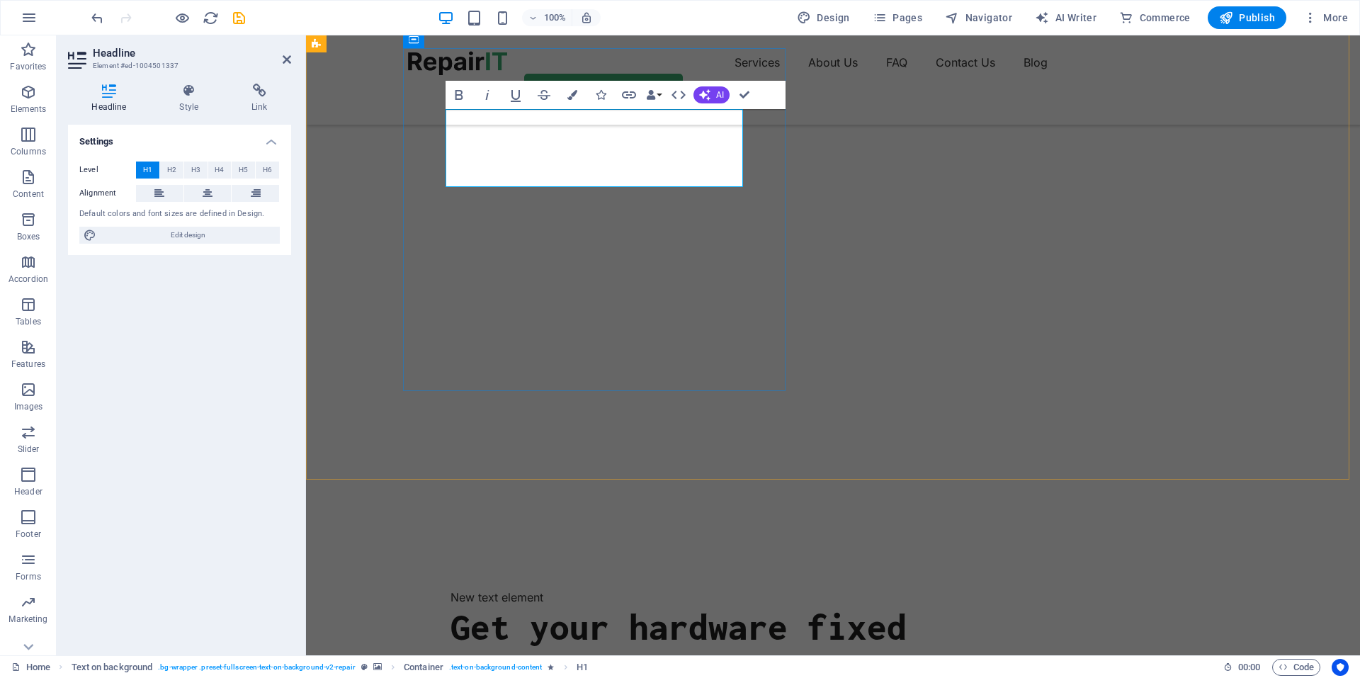
click at [455, 607] on h1 "Get your hardware fixed" at bounding box center [833, 626] width 765 height 39
drag, startPoint x: 595, startPoint y: 164, endPoint x: 449, endPoint y: 168, distance: 146.0
click at [451, 607] on h1 "Get your hardware fixed" at bounding box center [833, 626] width 765 height 39
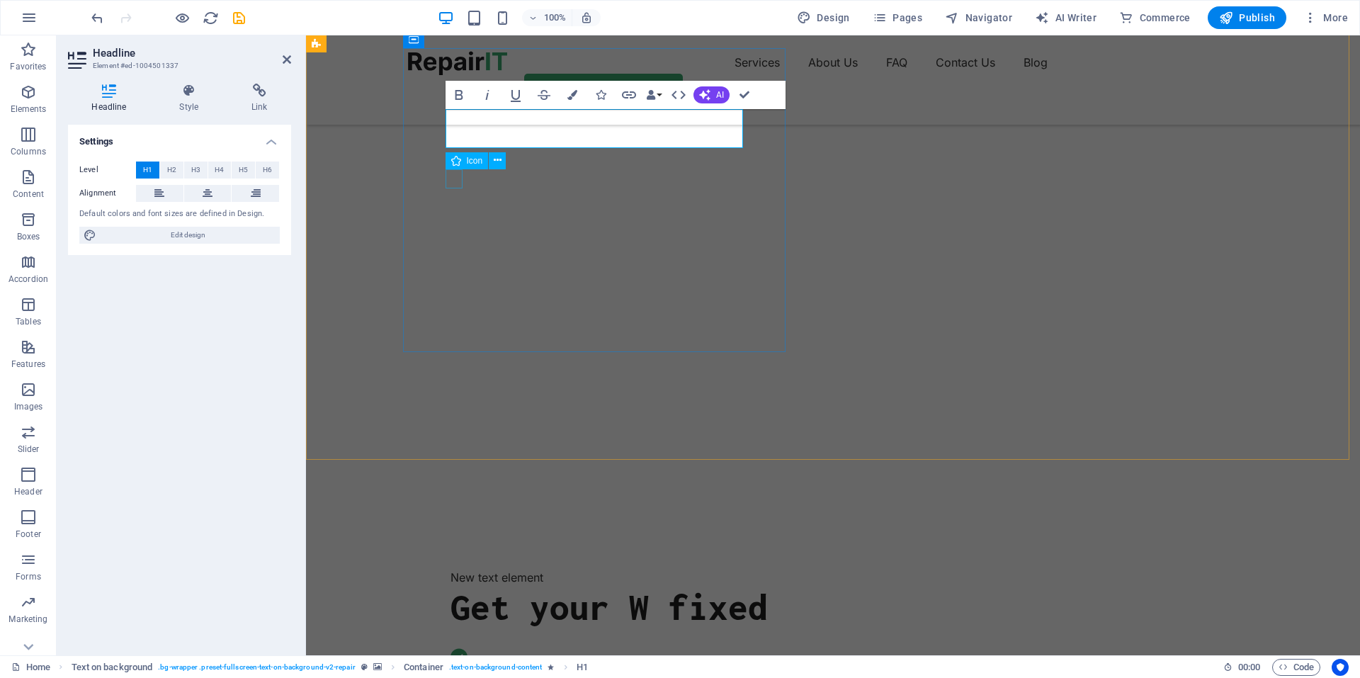
scroll to position [142, 0]
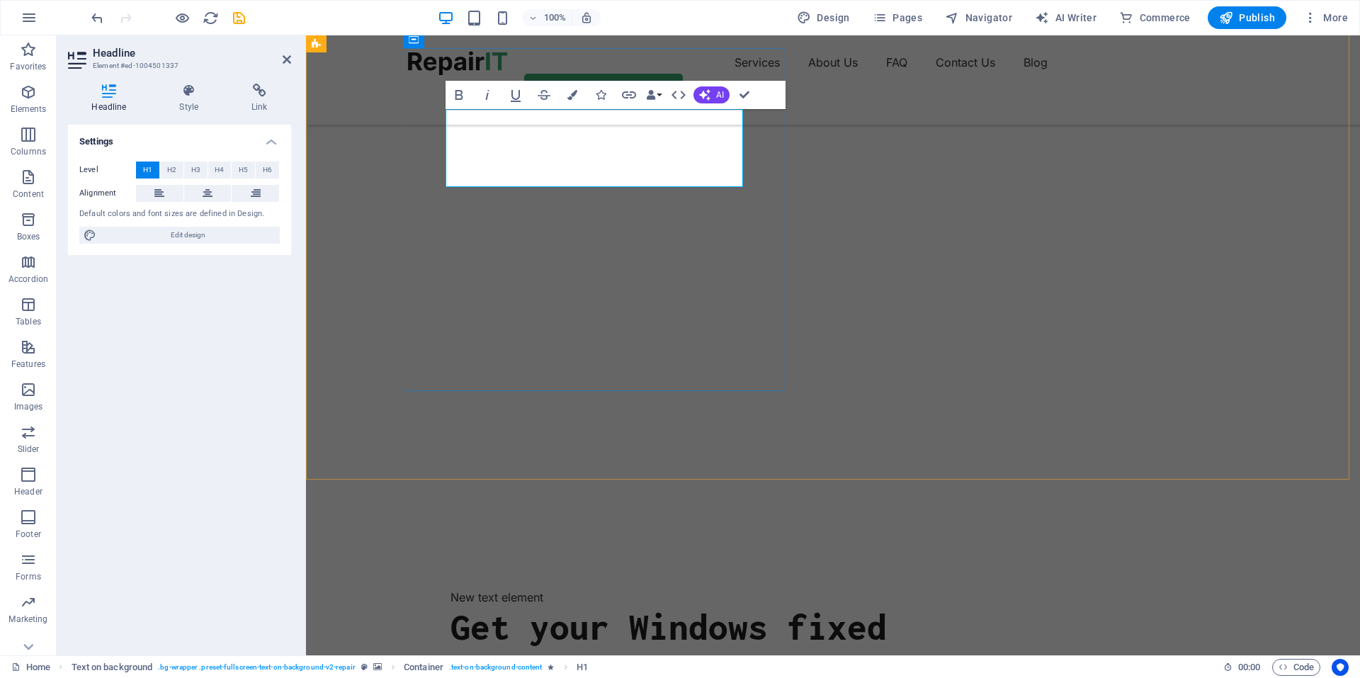
click at [710, 607] on h1 "Get your Windows fixed" at bounding box center [833, 626] width 765 height 39
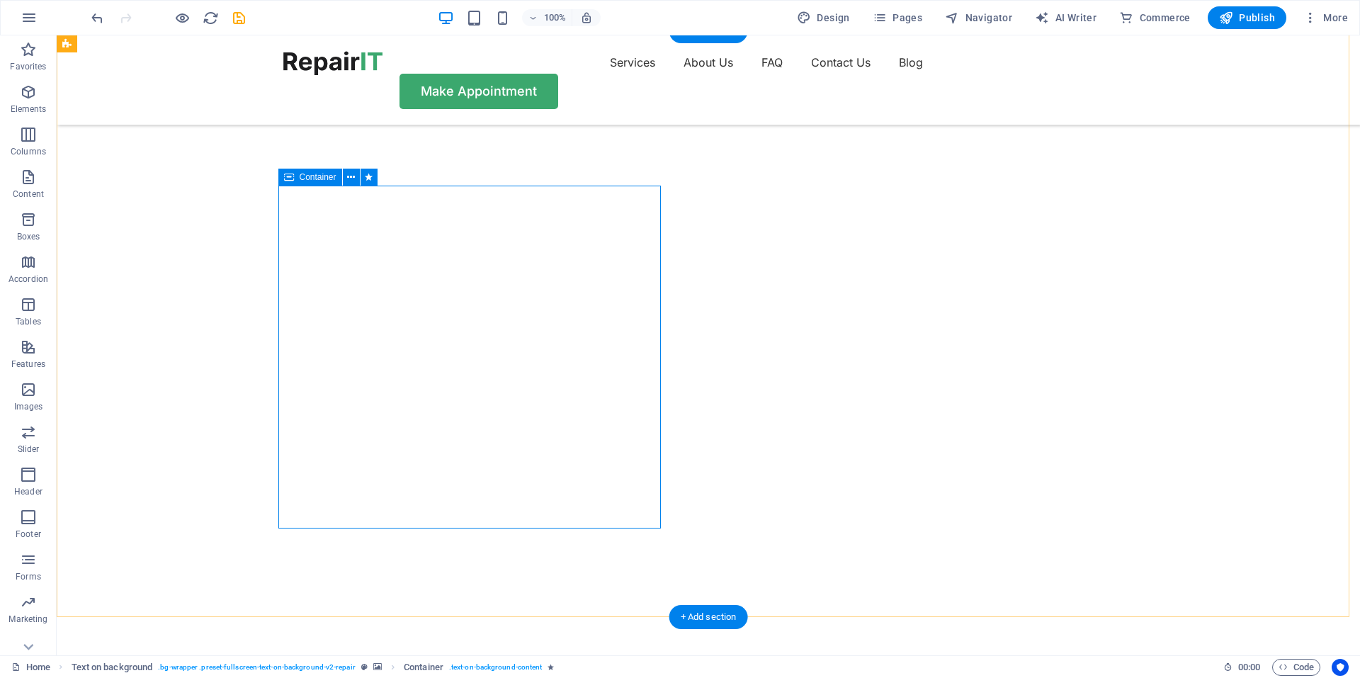
scroll to position [0, 0]
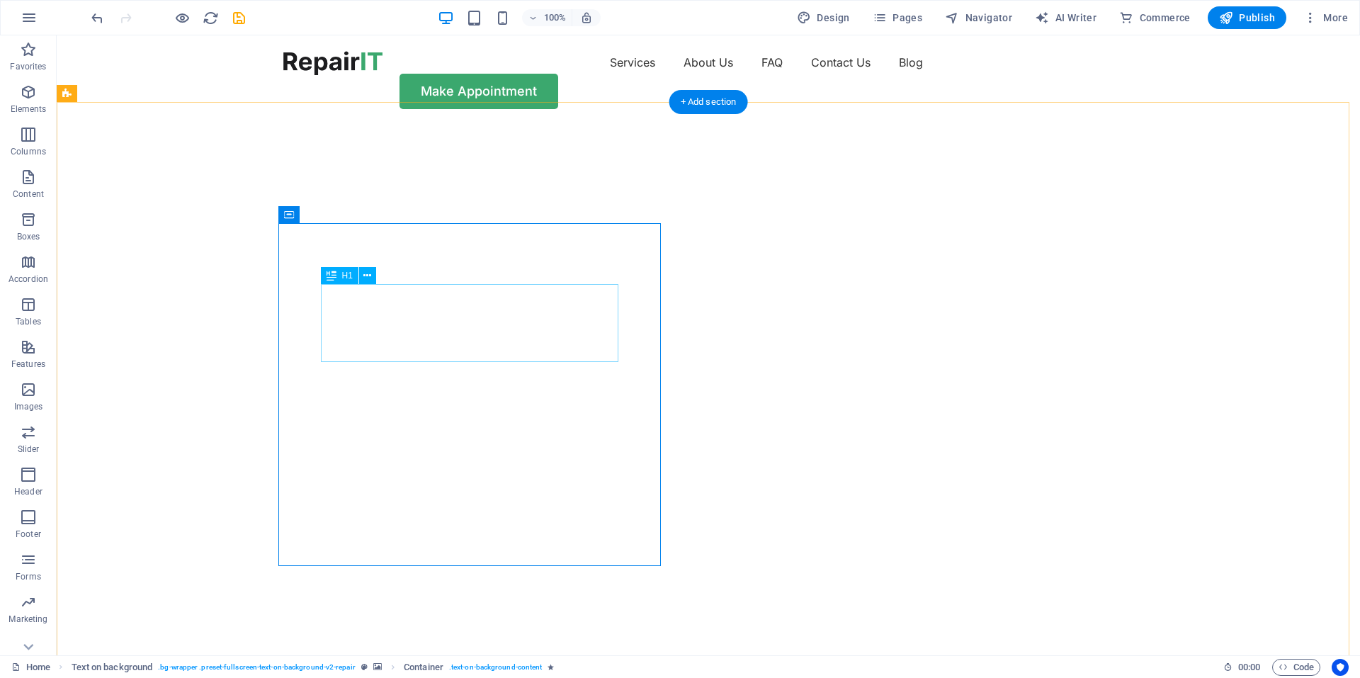
click at [379, 256] on div "Text" at bounding box center [355, 258] width 69 height 18
click at [373, 256] on icon at bounding box center [372, 257] width 8 height 15
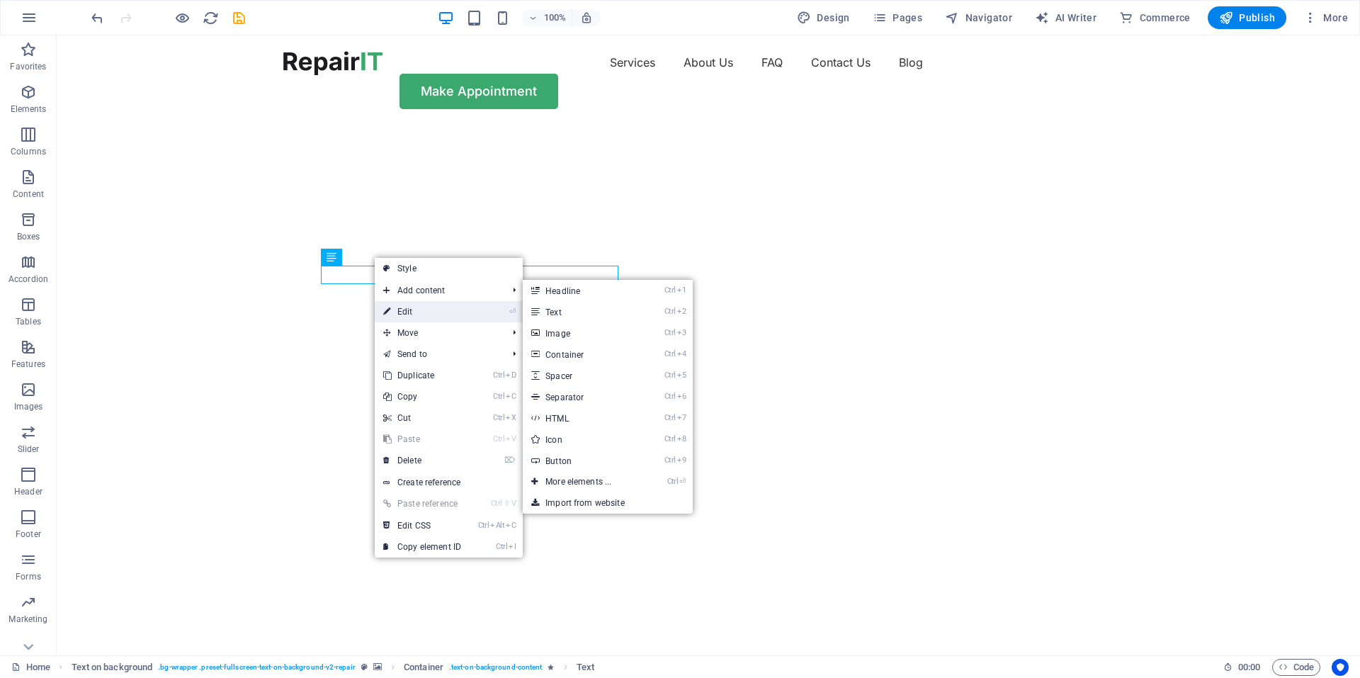
click at [484, 310] on li "⏎ Edit" at bounding box center [449, 311] width 148 height 21
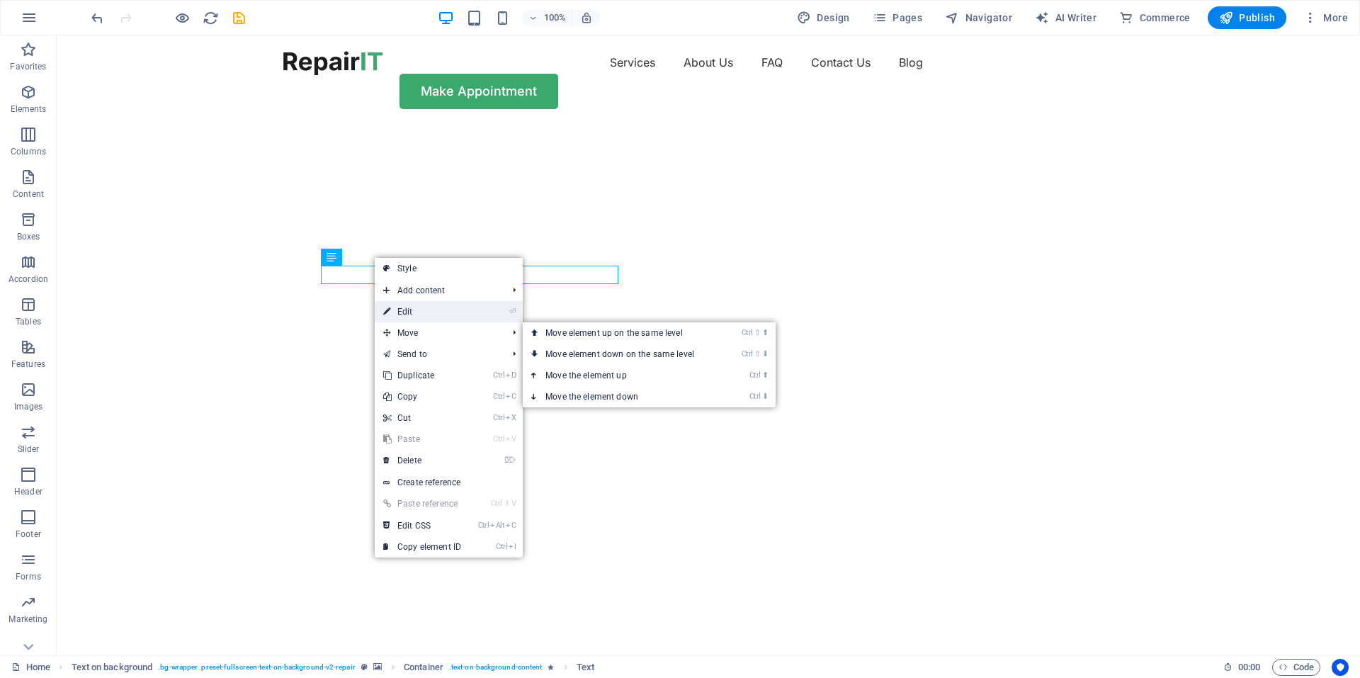
click at [462, 315] on link "⏎ Edit" at bounding box center [422, 311] width 95 height 21
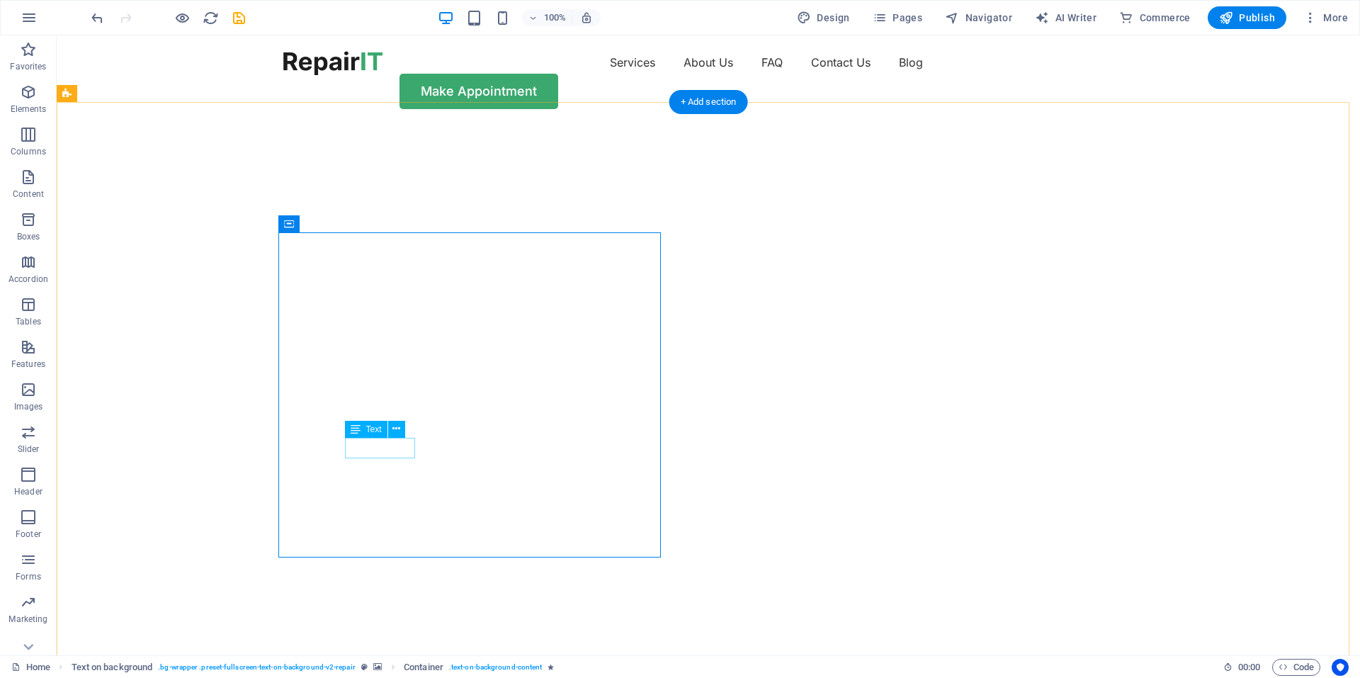
click at [390, 428] on button at bounding box center [396, 429] width 17 height 17
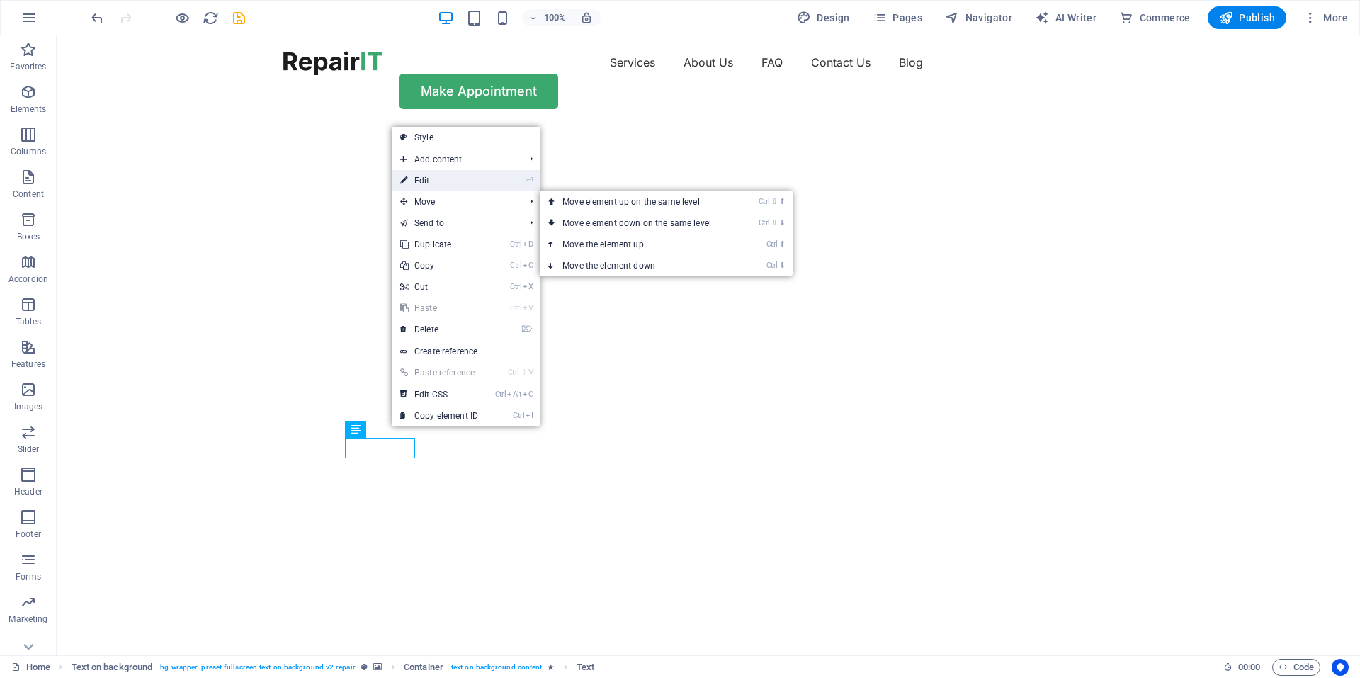
click at [434, 179] on link "⏎ Edit" at bounding box center [439, 180] width 95 height 21
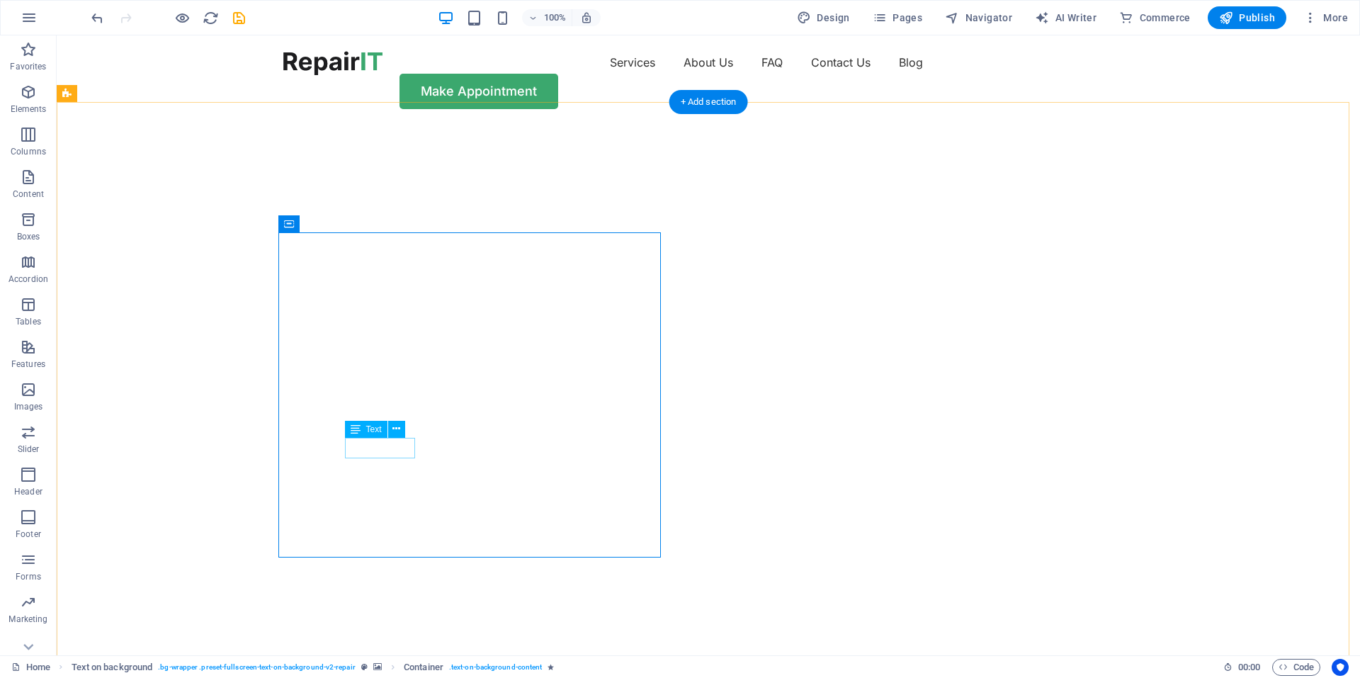
click at [393, 431] on icon at bounding box center [397, 429] width 8 height 15
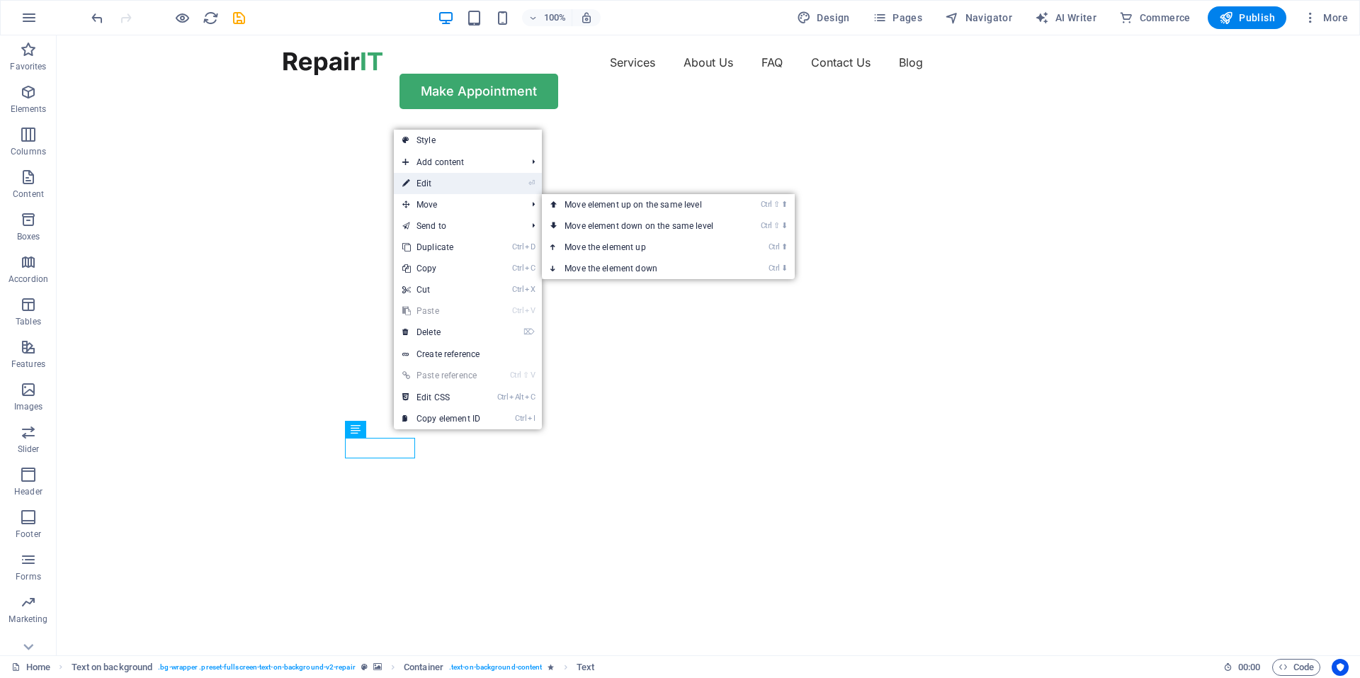
click at [444, 186] on link "⏎ Edit" at bounding box center [441, 183] width 95 height 21
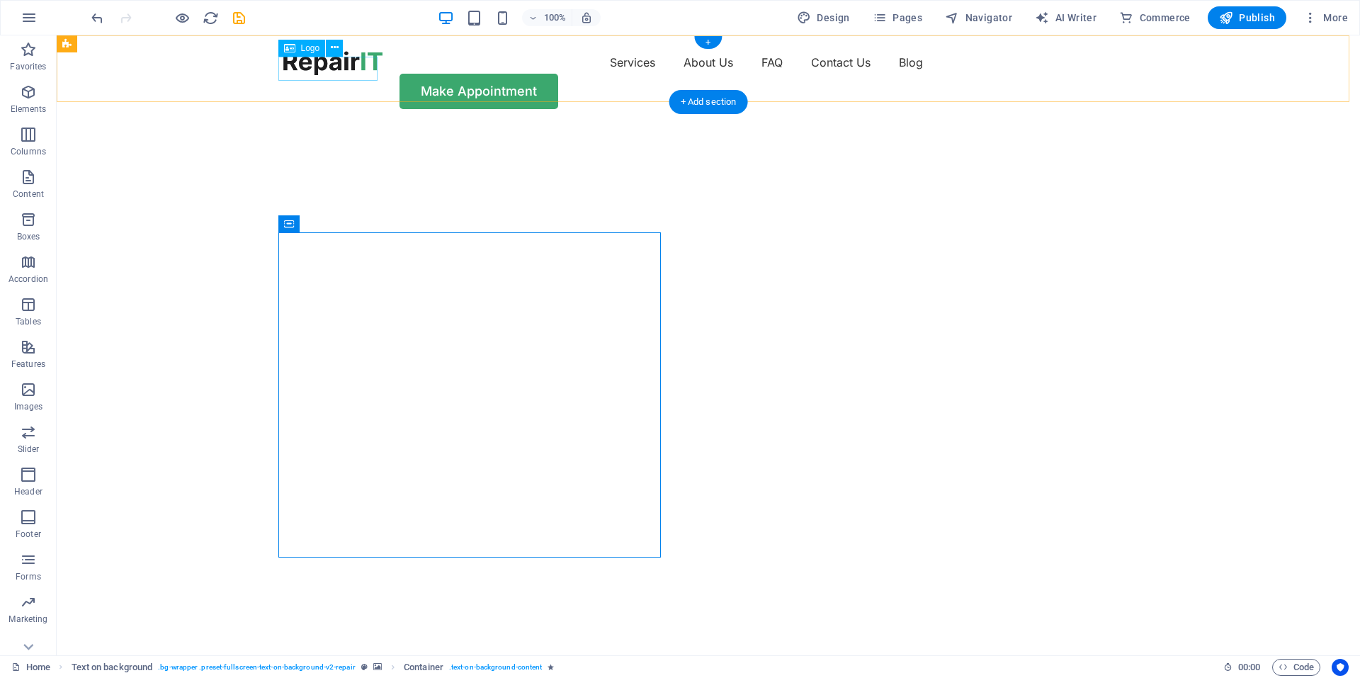
click at [333, 65] on div at bounding box center [332, 63] width 99 height 24
select select "px"
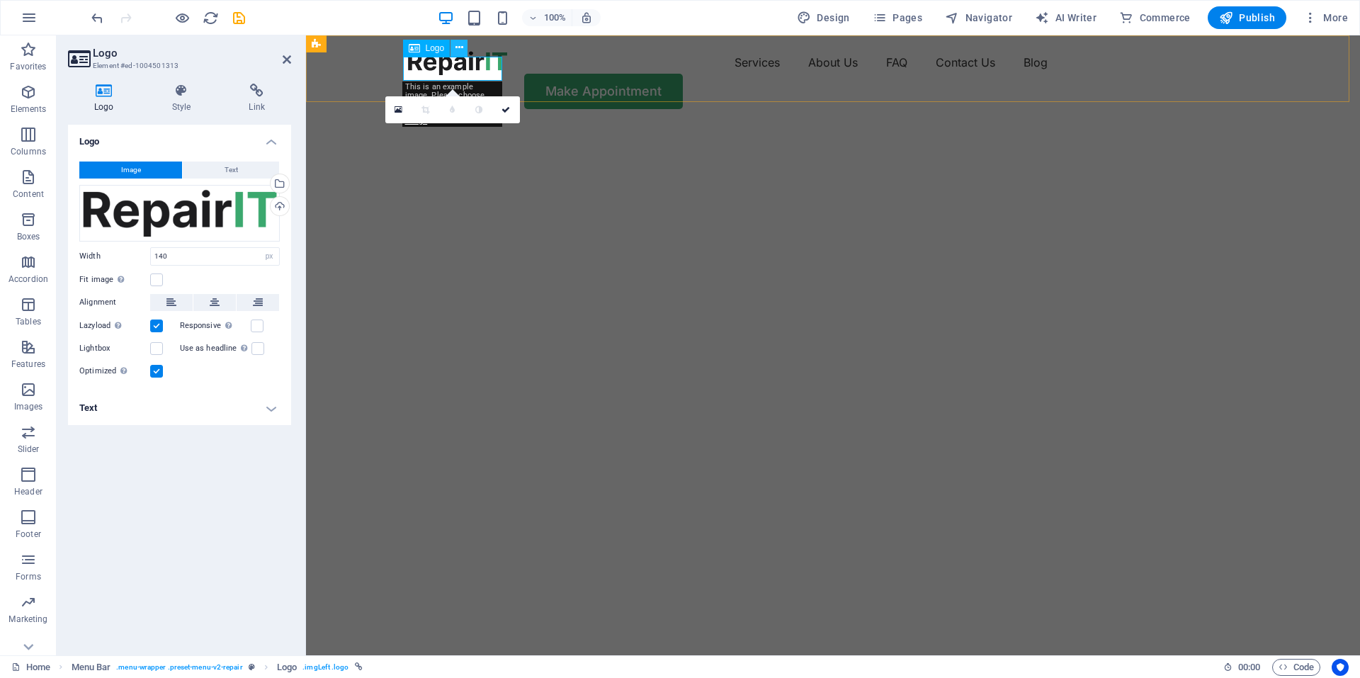
click at [461, 47] on icon at bounding box center [460, 47] width 8 height 15
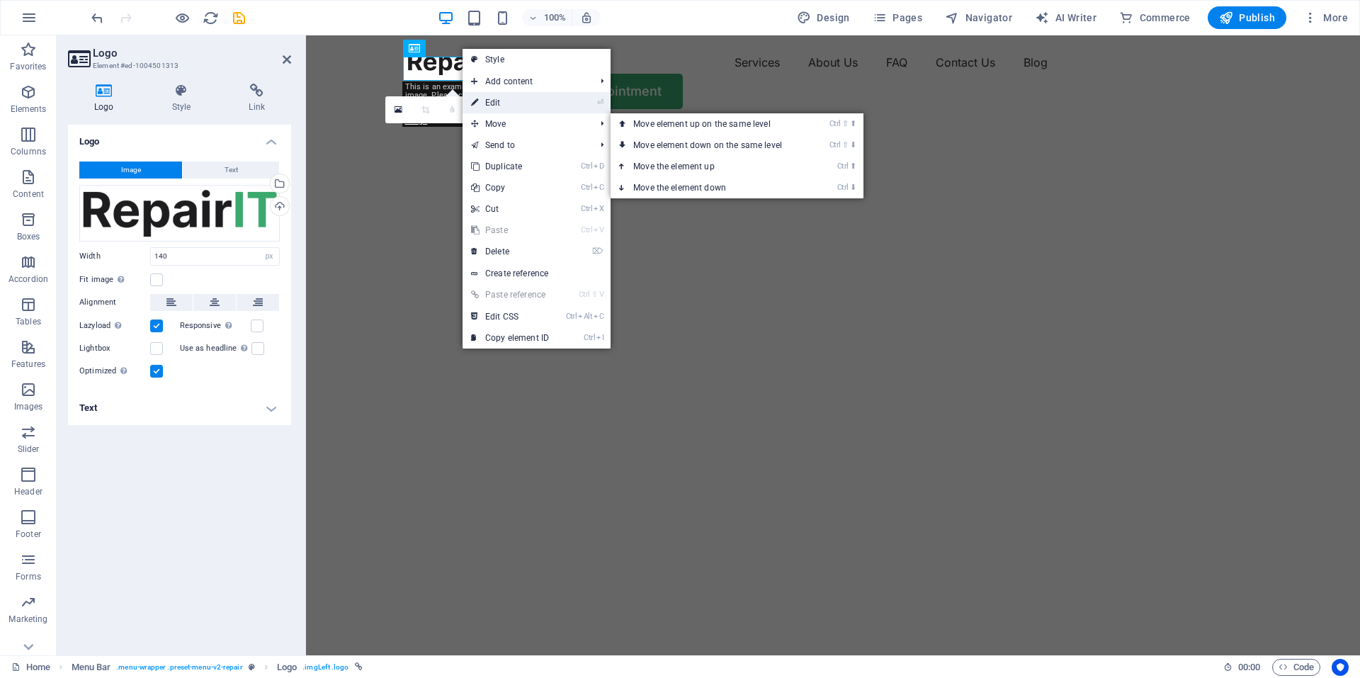
click at [492, 103] on link "⏎ Edit" at bounding box center [510, 102] width 95 height 21
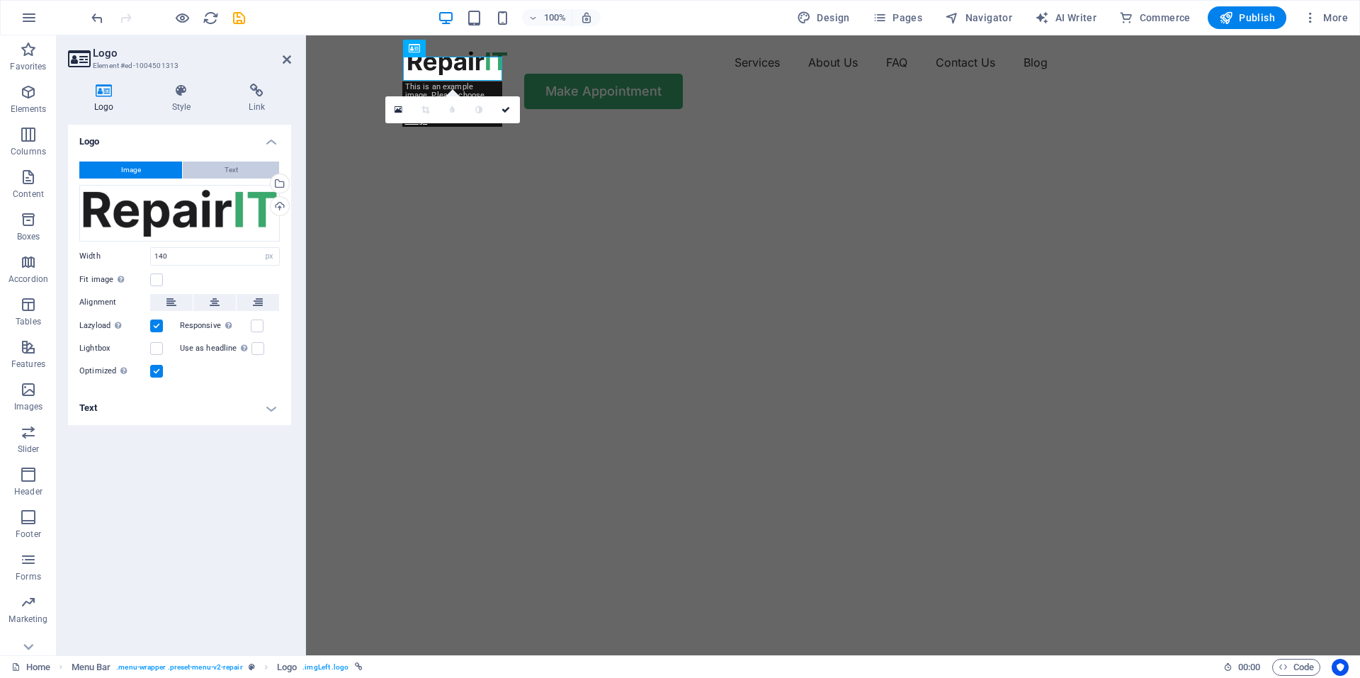
click at [259, 164] on button "Text" at bounding box center [231, 170] width 96 height 17
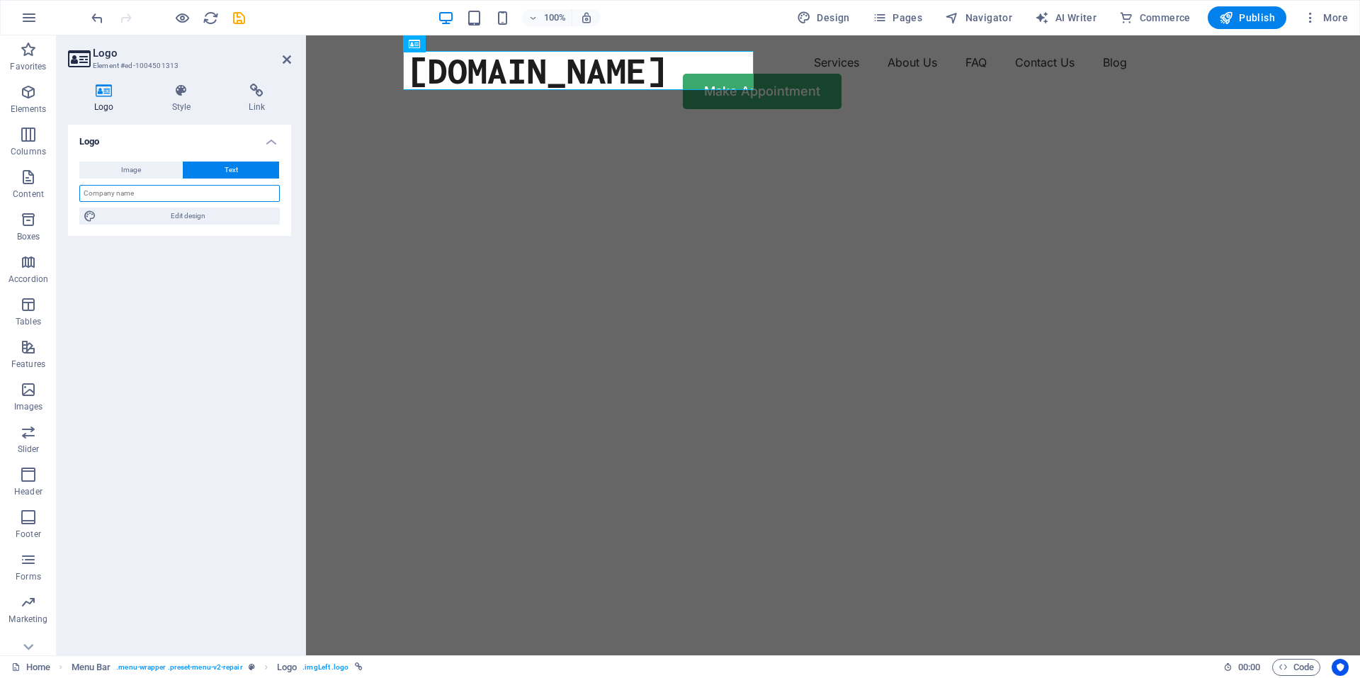
click at [196, 188] on input "text" at bounding box center [179, 193] width 201 height 17
click at [630, 104] on div "aawindowcleaner.ie Menu Services About Us FAQ Contact Us Blog Make Appointment" at bounding box center [833, 79] width 1054 height 89
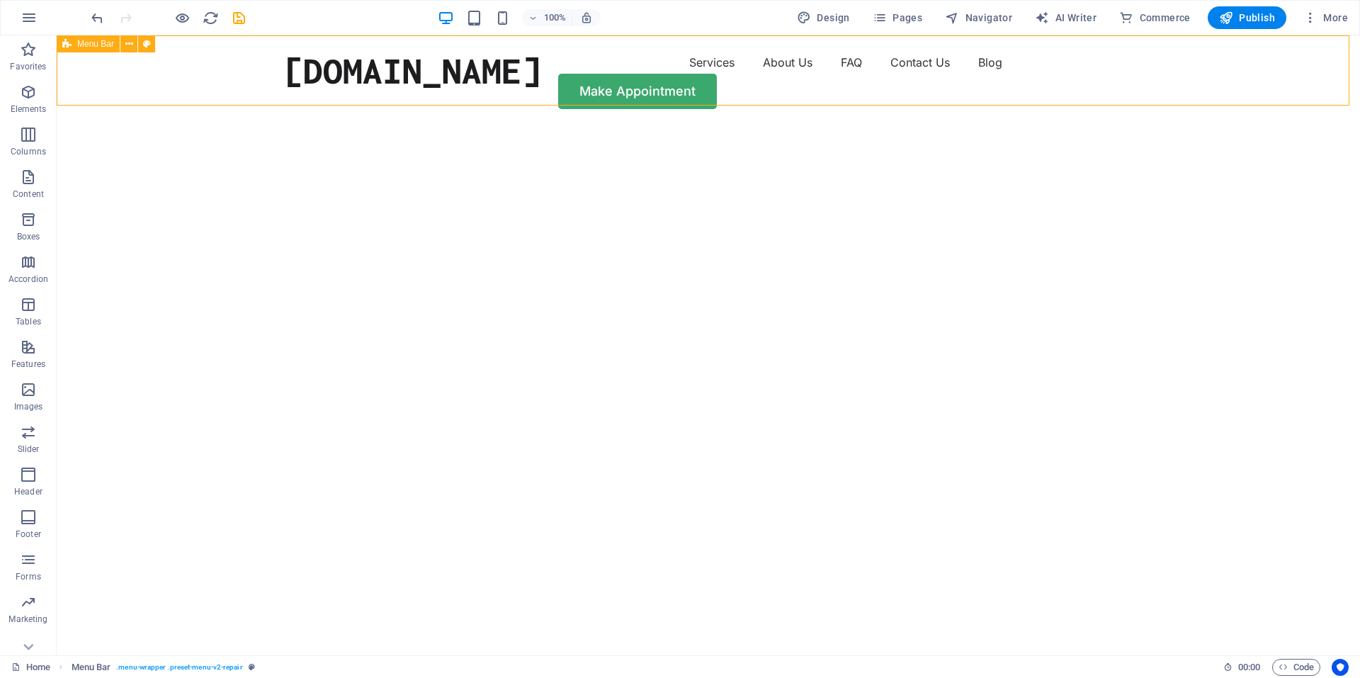
click at [367, 77] on div "[DOMAIN_NAME]" at bounding box center [412, 70] width 258 height 39
click at [335, 46] on icon at bounding box center [335, 44] width 8 height 15
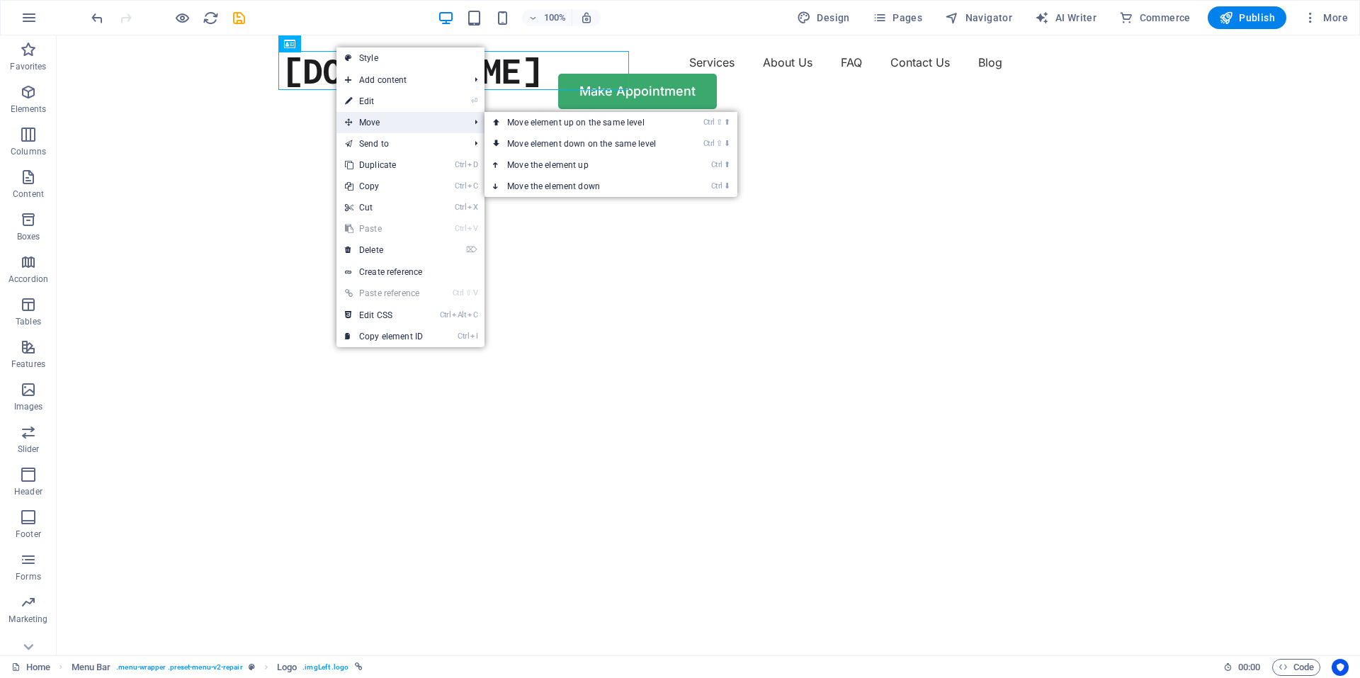
click at [386, 116] on span "Move" at bounding box center [400, 122] width 127 height 21
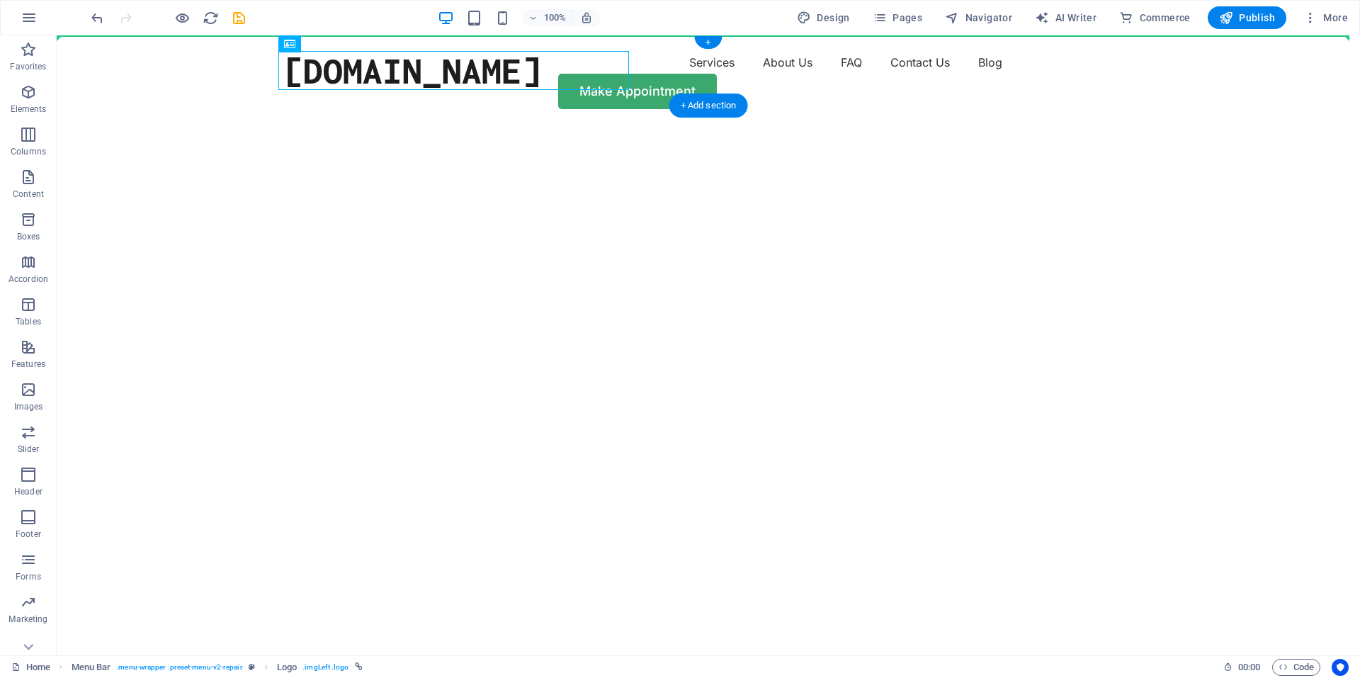
drag, startPoint x: 339, startPoint y: 86, endPoint x: 83, endPoint y: 55, distance: 258.4
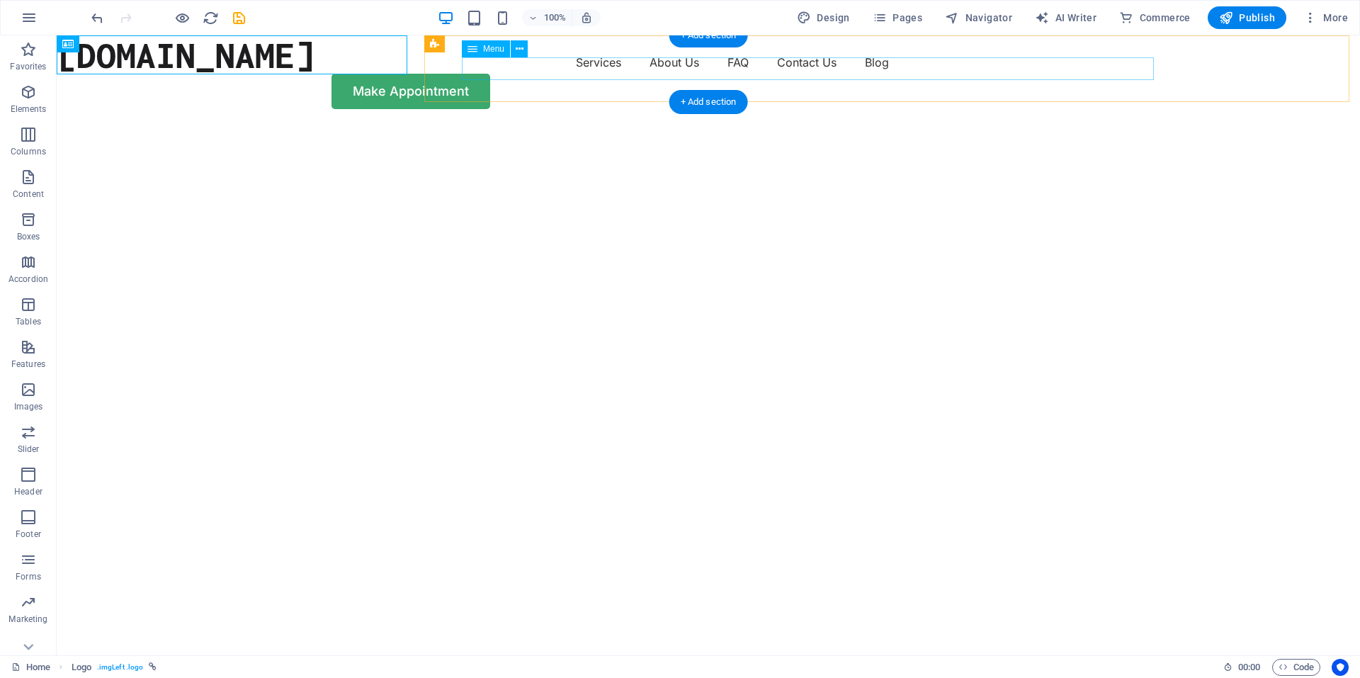
click at [490, 74] on nav "Services About Us FAQ Contact Us Blog" at bounding box center [708, 62] width 850 height 23
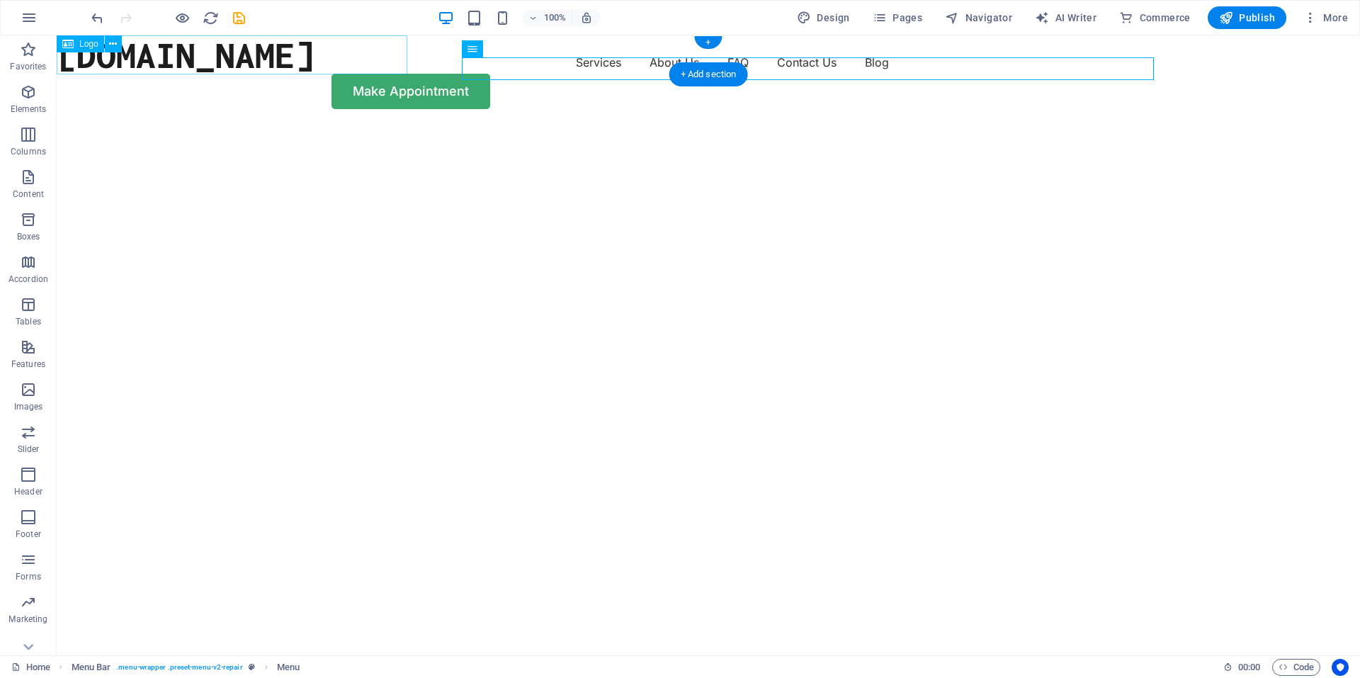
click at [158, 45] on div "[DOMAIN_NAME]" at bounding box center [186, 54] width 258 height 39
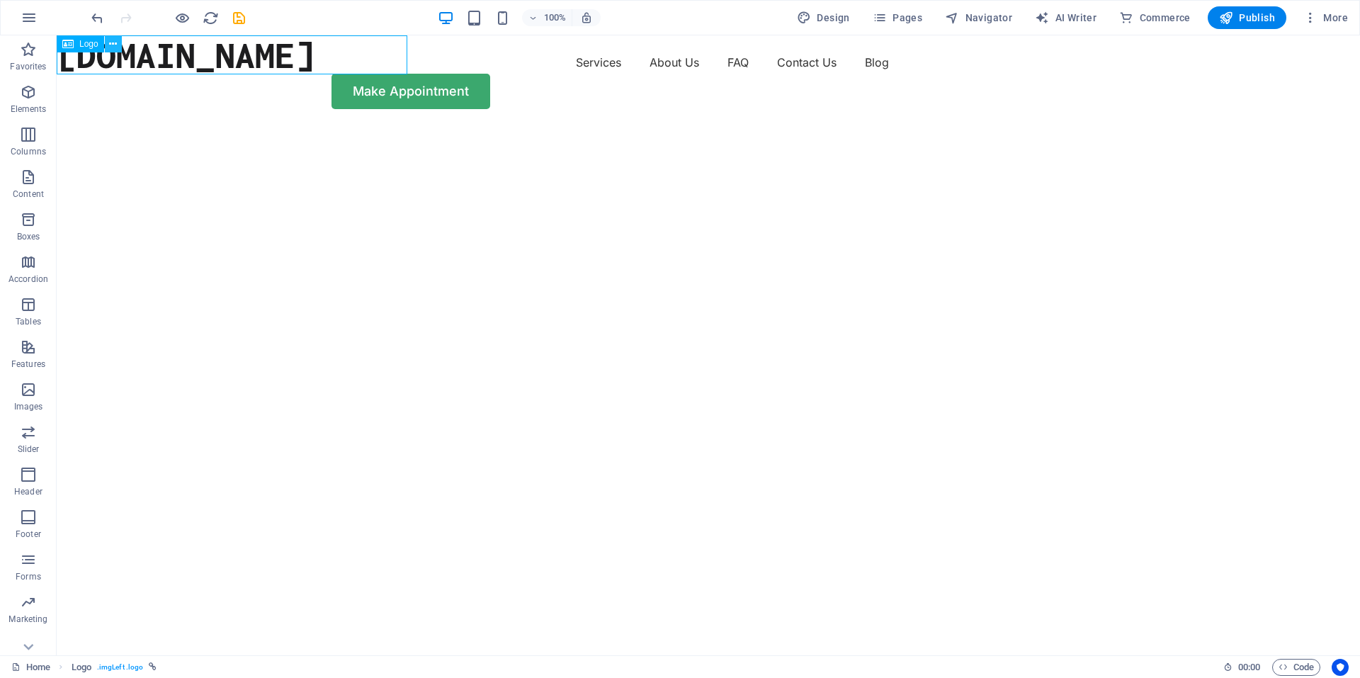
click at [123, 45] on div "Logo" at bounding box center [94, 44] width 74 height 18
click at [114, 42] on icon at bounding box center [113, 44] width 8 height 15
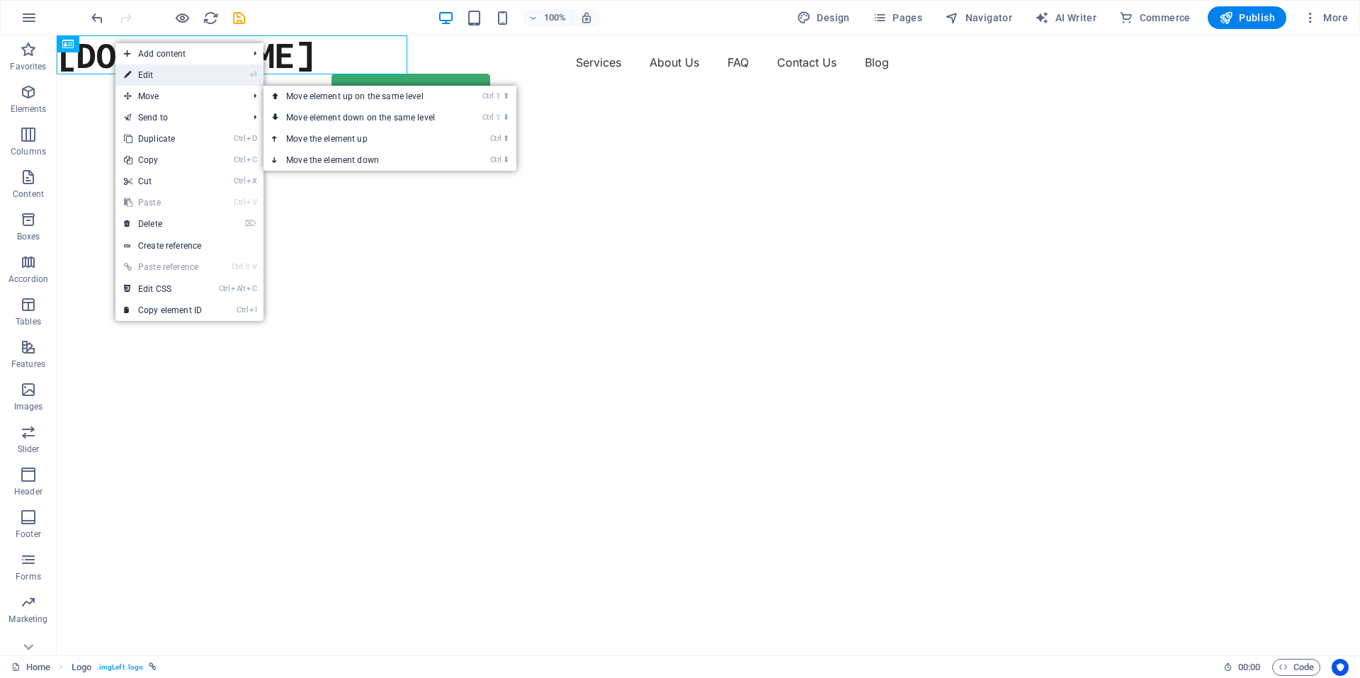
click at [158, 77] on link "⏎ Edit" at bounding box center [162, 74] width 95 height 21
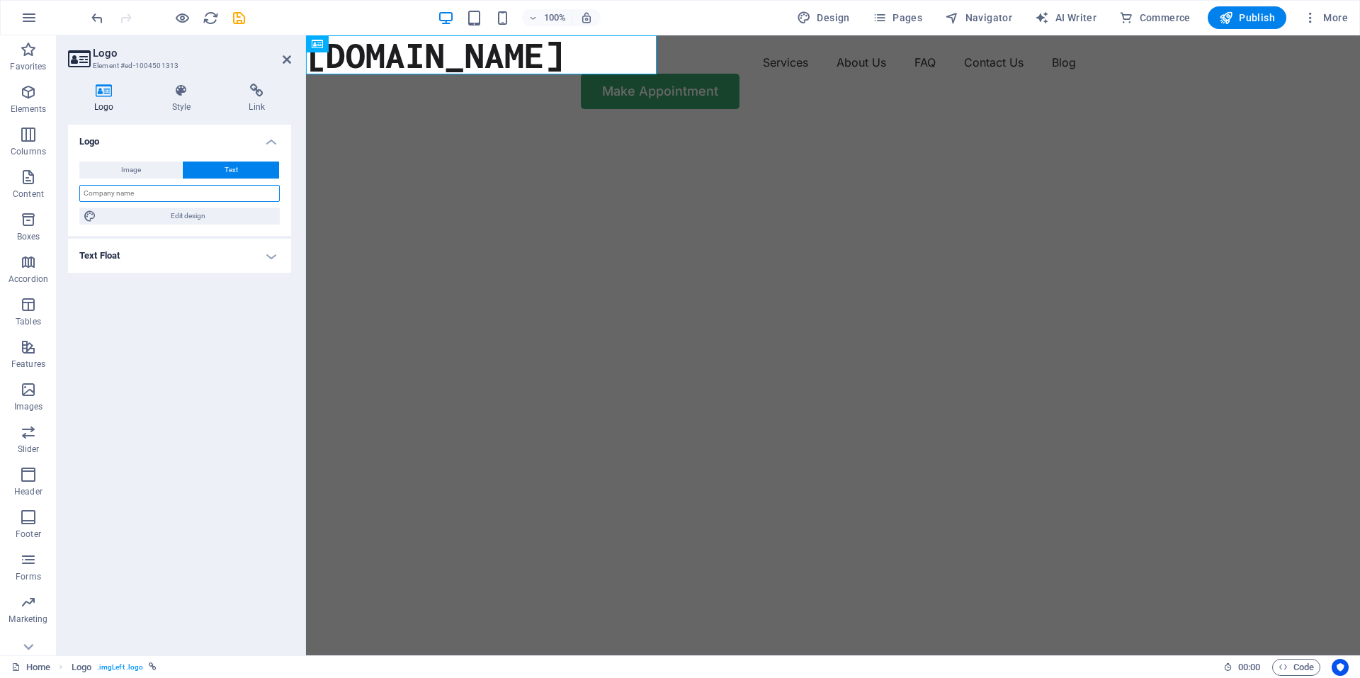
click at [132, 200] on input "text" at bounding box center [179, 193] width 201 height 17
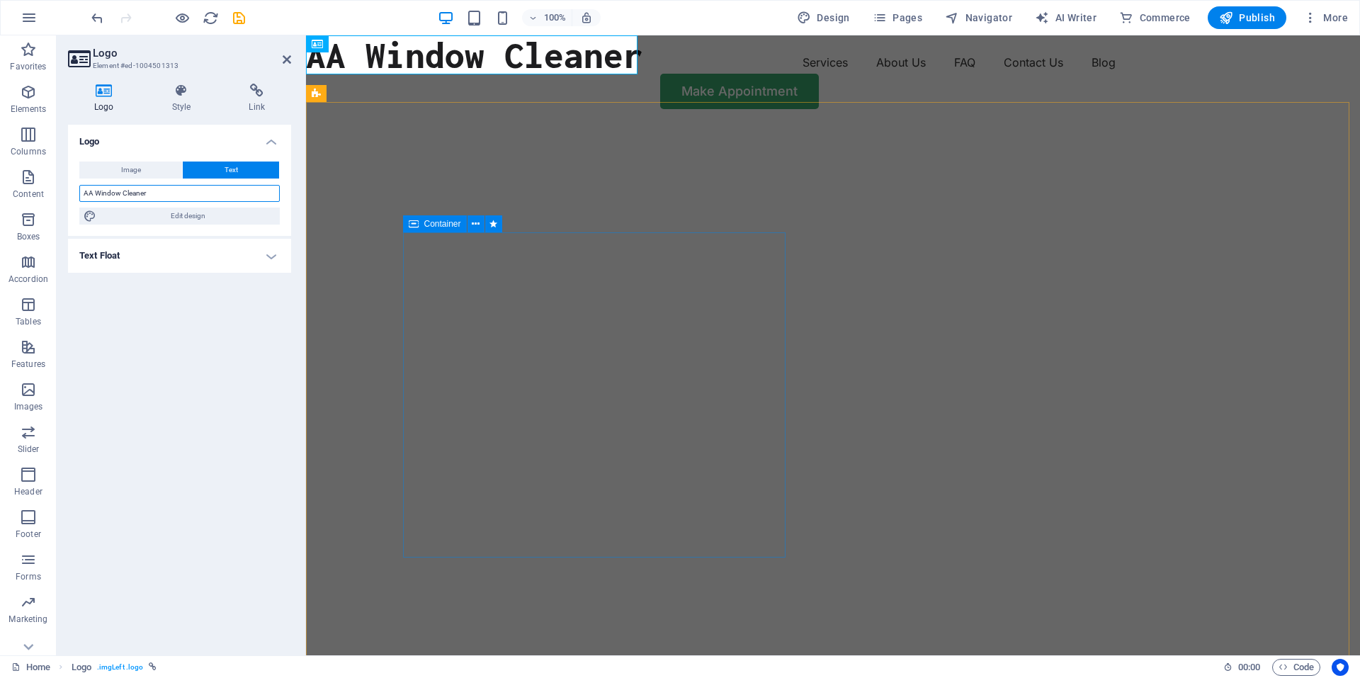
type input "AA Window Cleaner"
drag, startPoint x: 521, startPoint y: 185, endPoint x: 540, endPoint y: 187, distance: 18.5
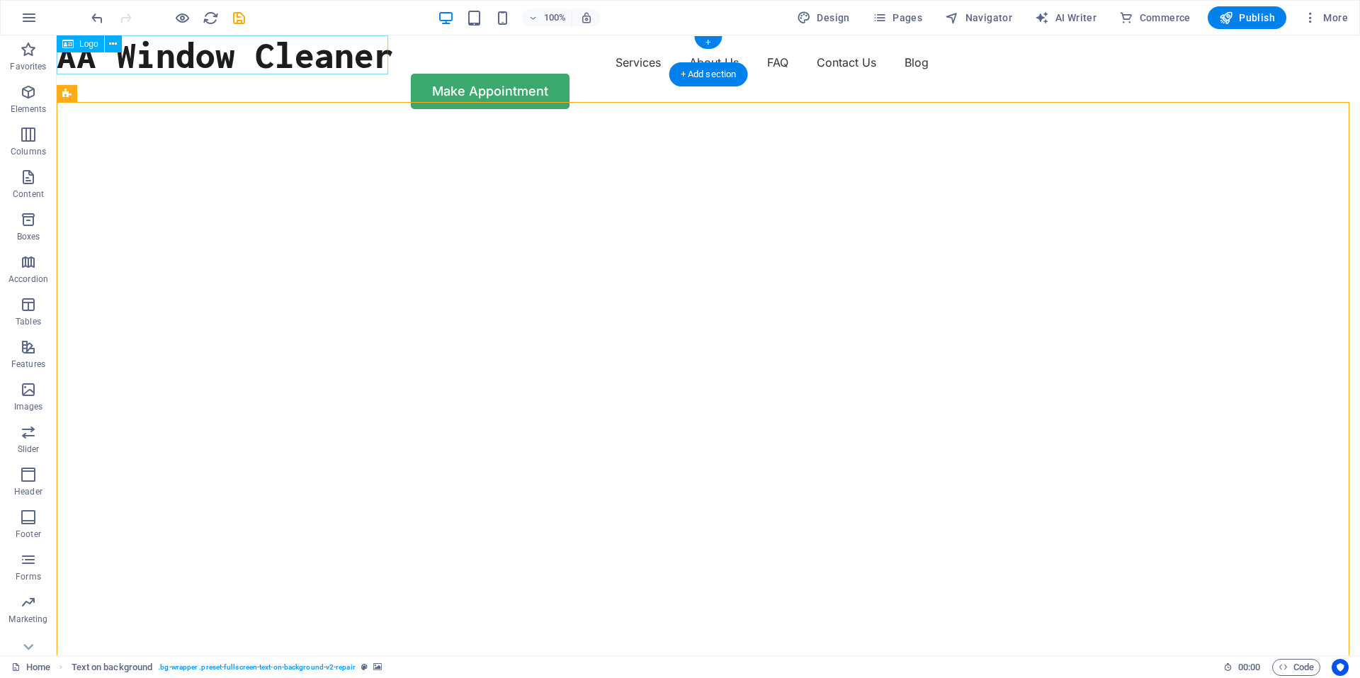
click at [301, 56] on div "AA Window Cleaner" at bounding box center [225, 54] width 337 height 39
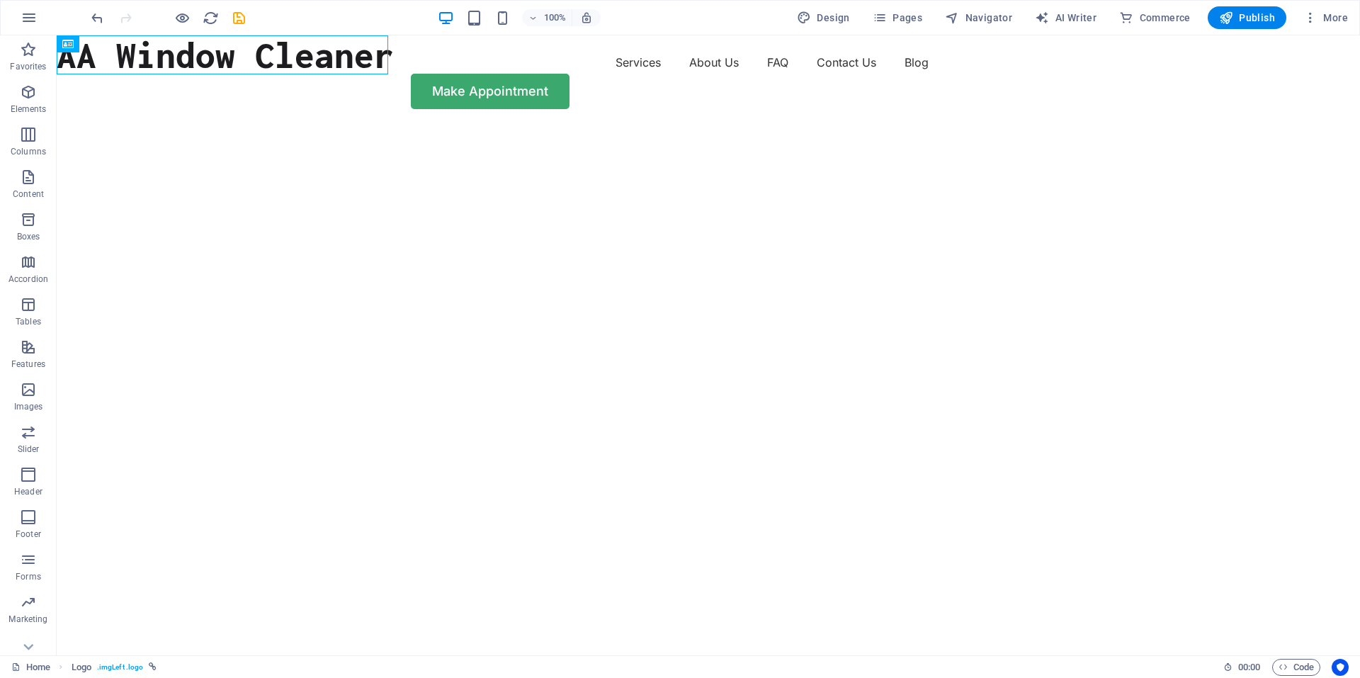
drag, startPoint x: 306, startPoint y: 55, endPoint x: 323, endPoint y: 93, distance: 41.9
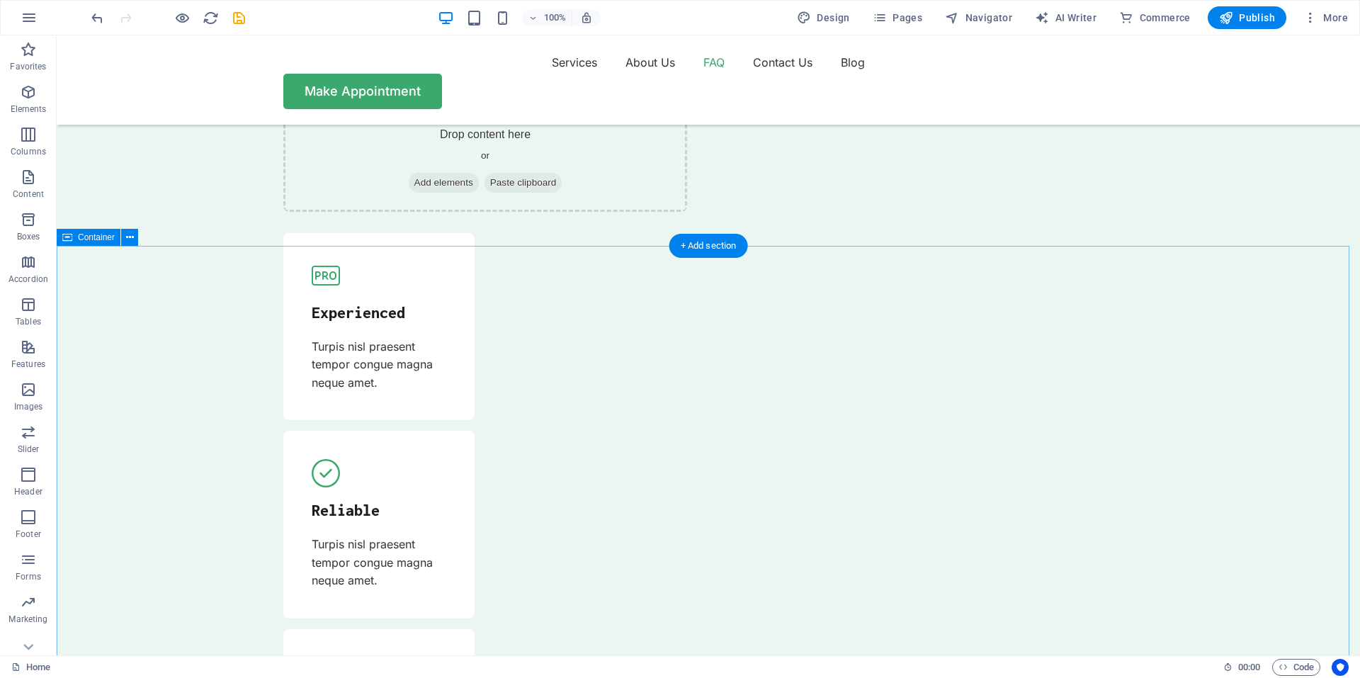
scroll to position [4886, 0]
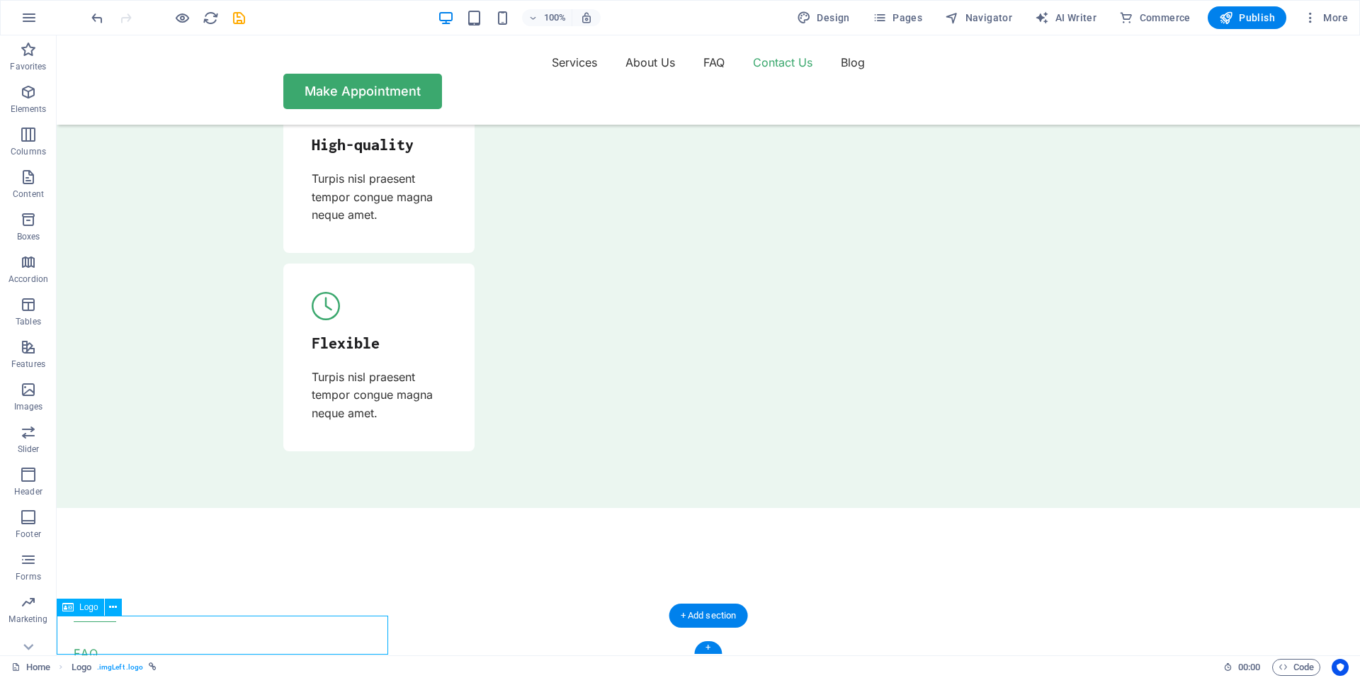
drag, startPoint x: 228, startPoint y: 636, endPoint x: 225, endPoint y: 616, distance: 19.5
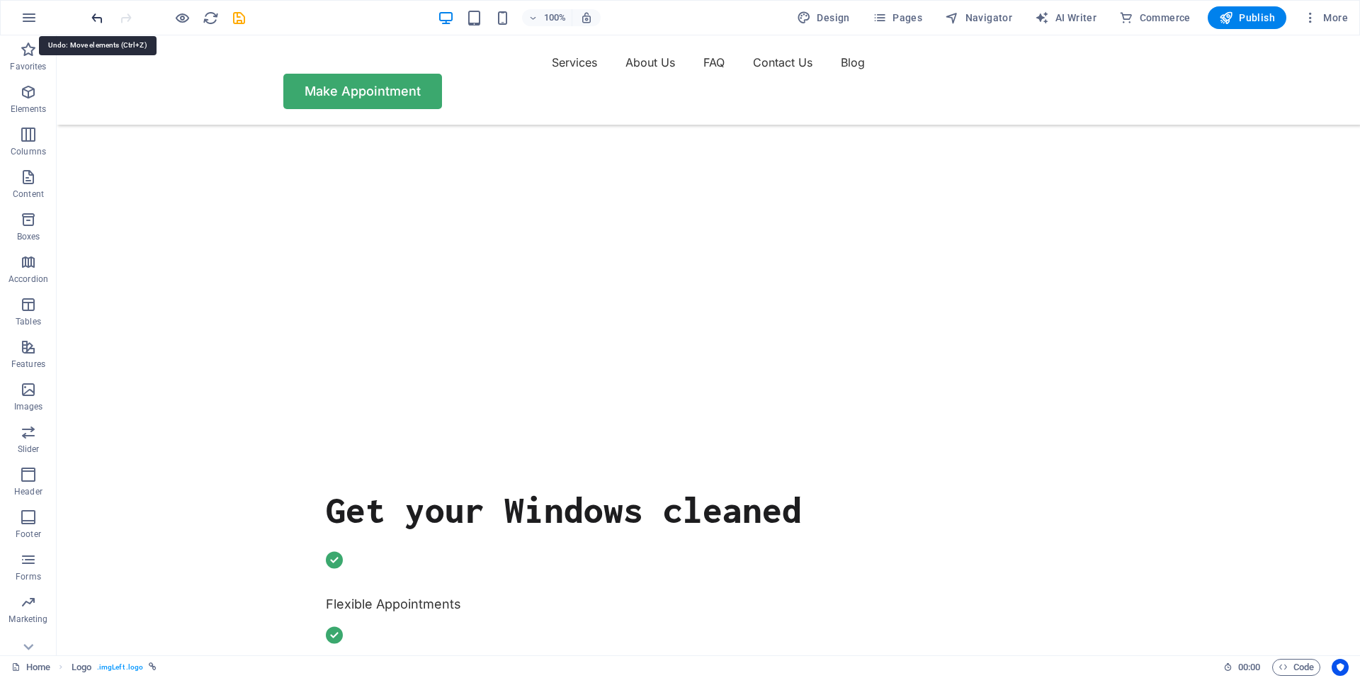
scroll to position [0, 0]
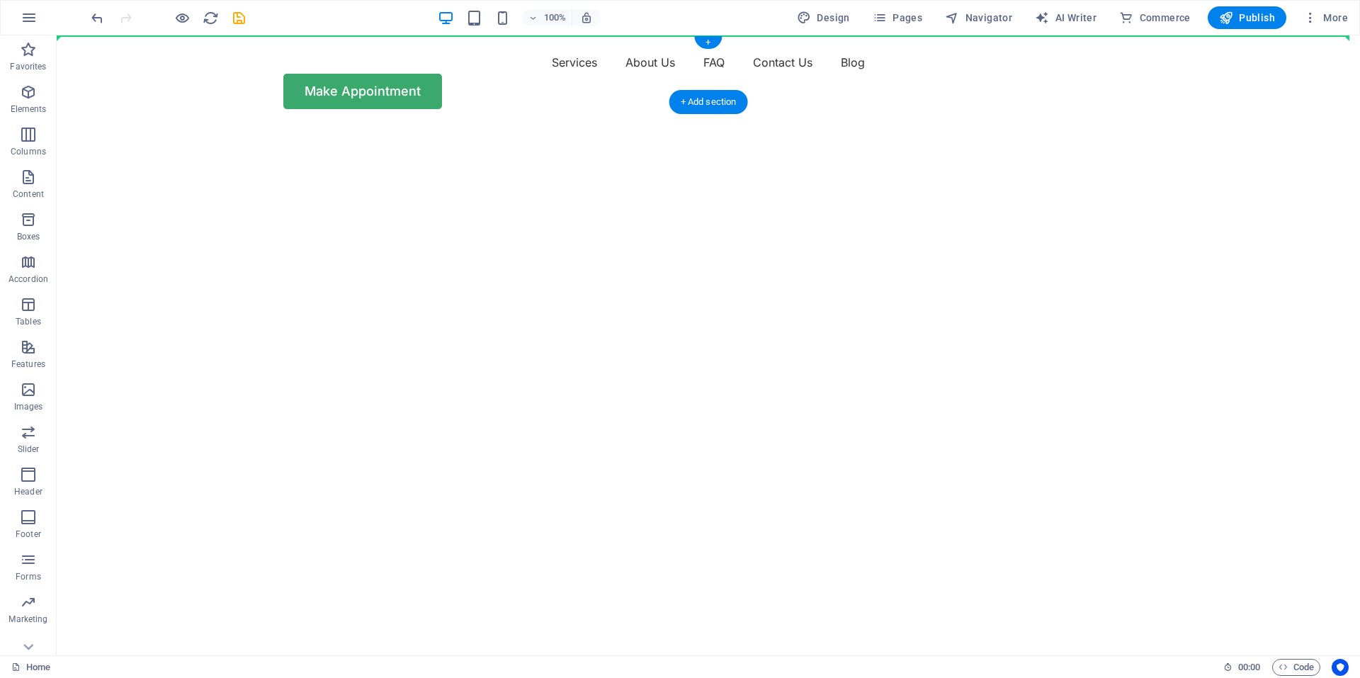
drag, startPoint x: 127, startPoint y: 645, endPoint x: 104, endPoint y: 66, distance: 580.0
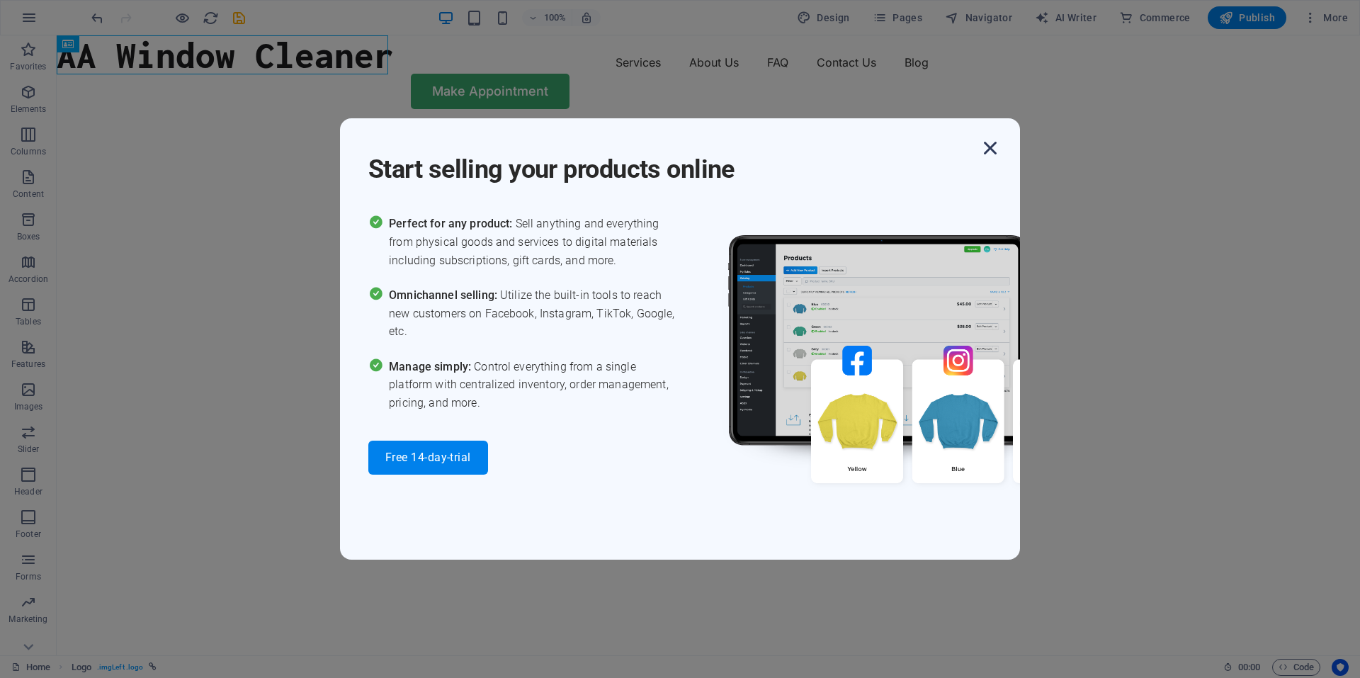
click at [994, 154] on icon "button" at bounding box center [991, 148] width 26 height 26
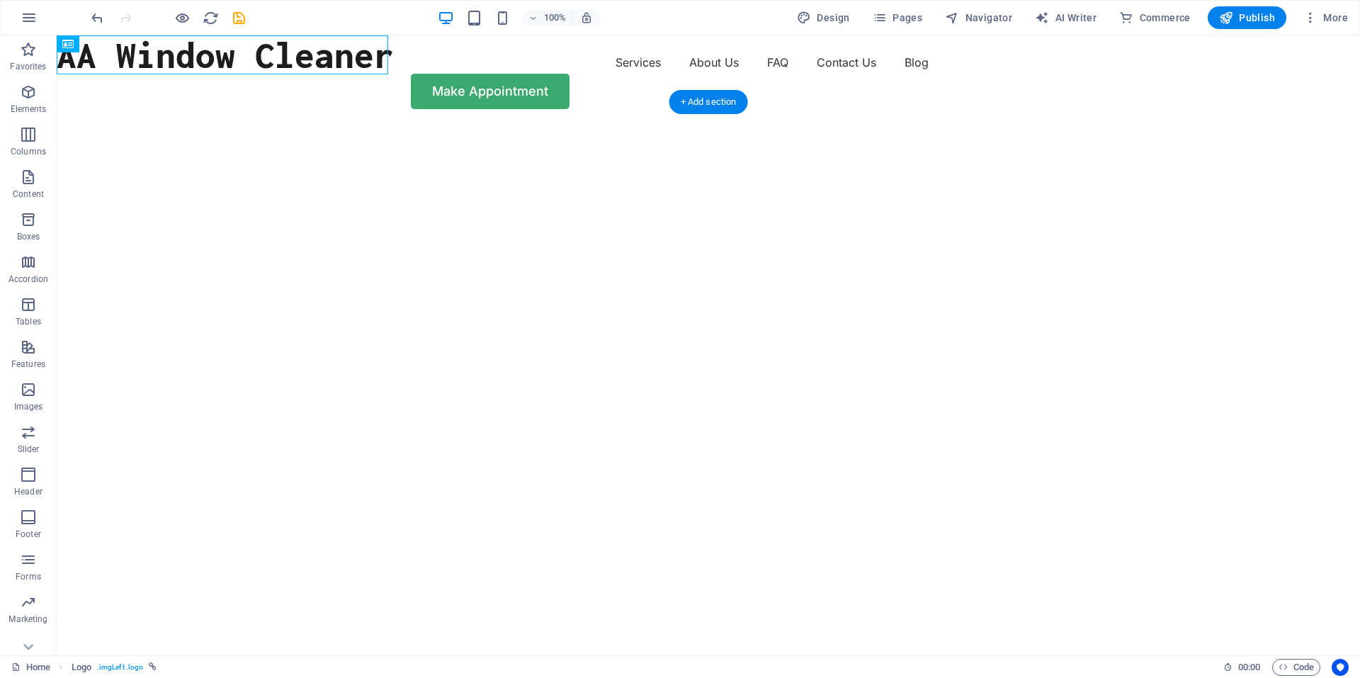
click at [816, 125] on img "1/2" at bounding box center [703, 125] width 1293 height 0
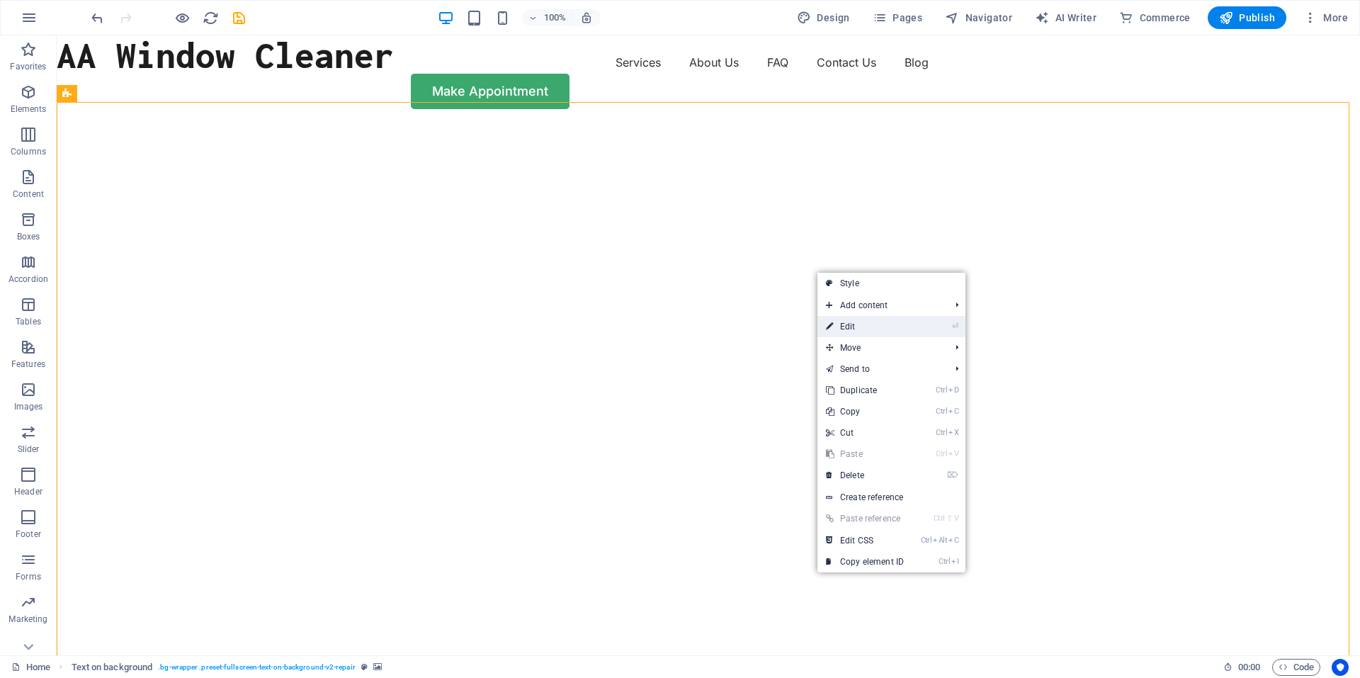
click at [868, 319] on link "⏎ Edit" at bounding box center [865, 326] width 95 height 21
select select "vh"
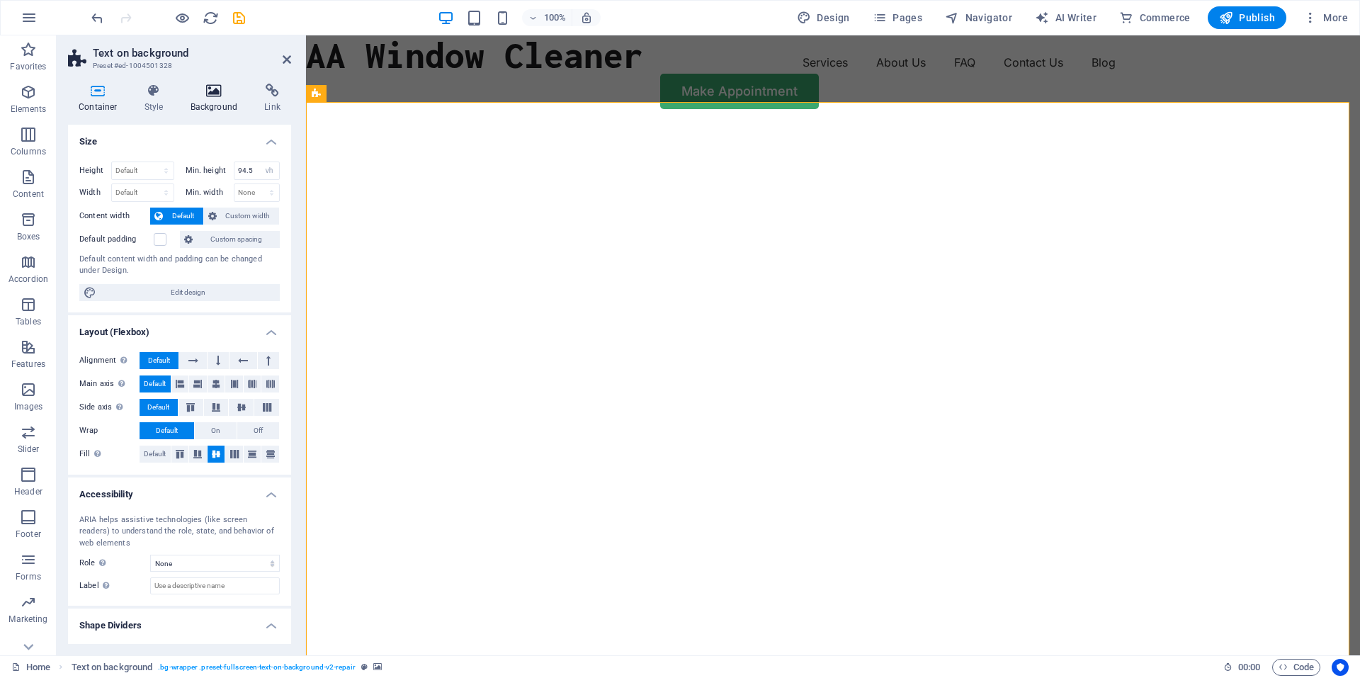
click at [242, 105] on h4 "Background" at bounding box center [217, 99] width 74 height 30
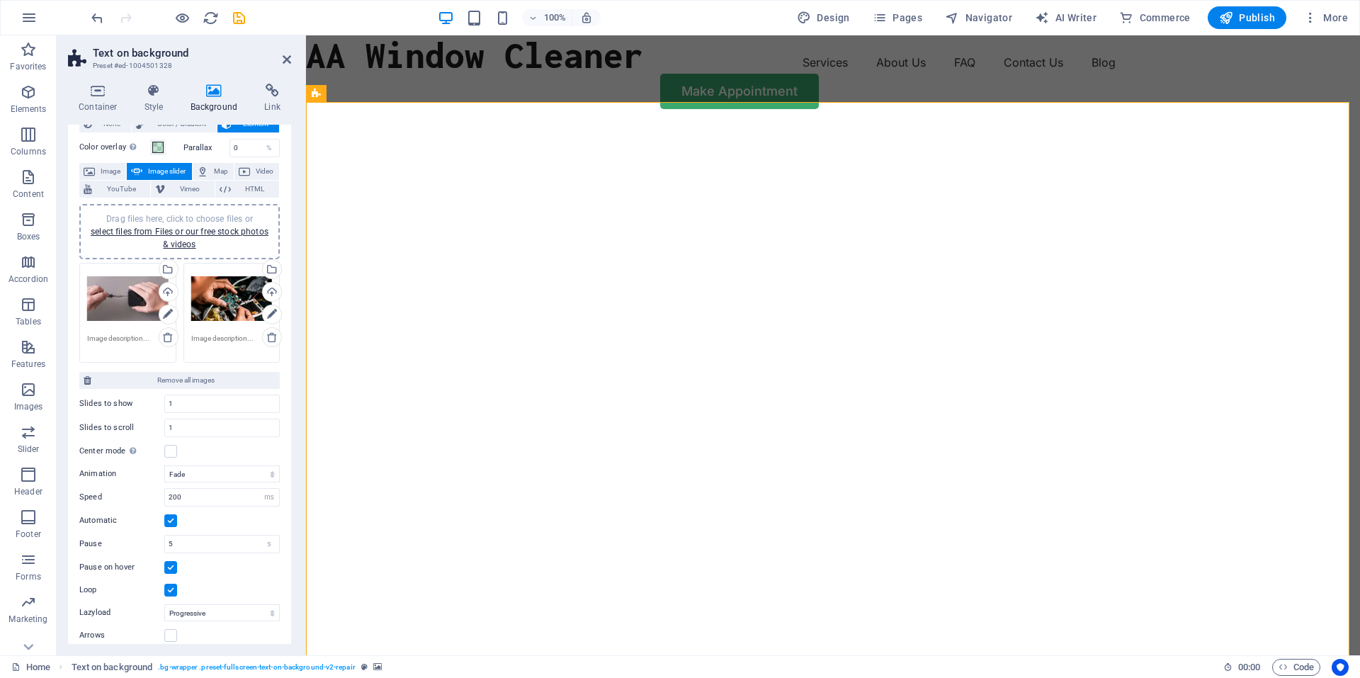
scroll to position [71, 0]
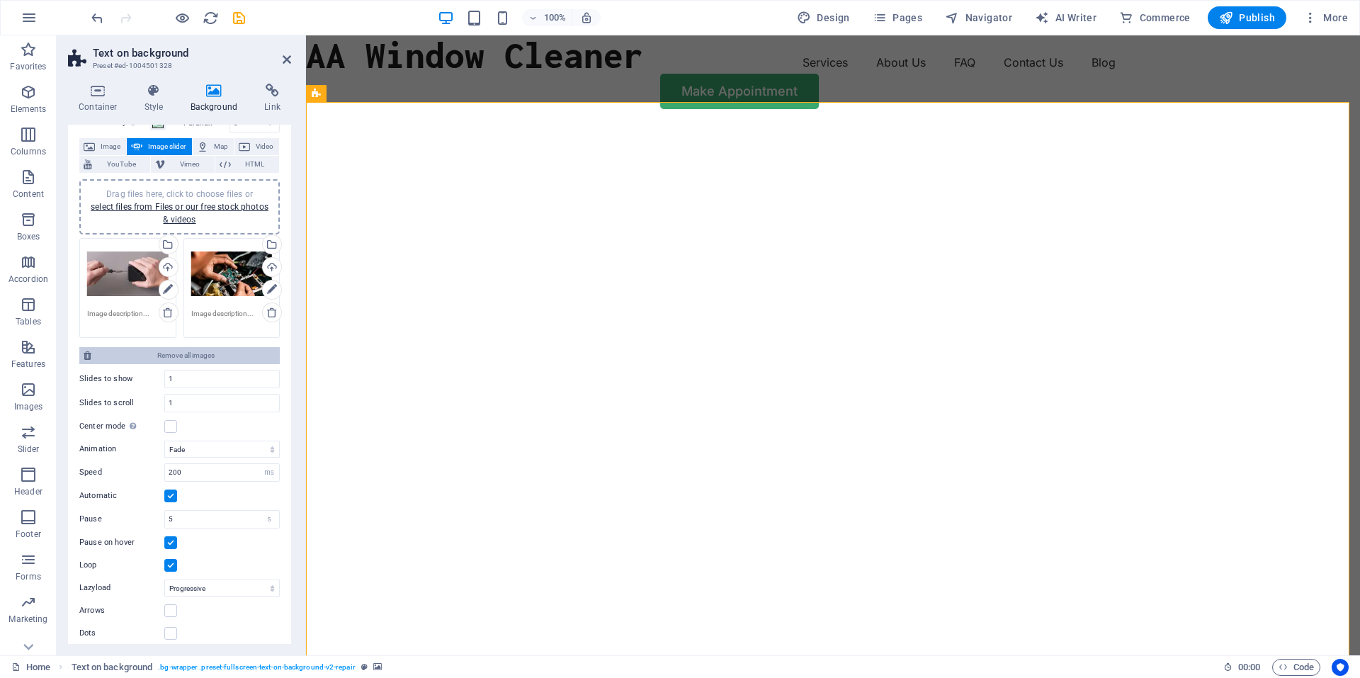
click at [181, 361] on span "Remove all images" at bounding box center [186, 355] width 180 height 17
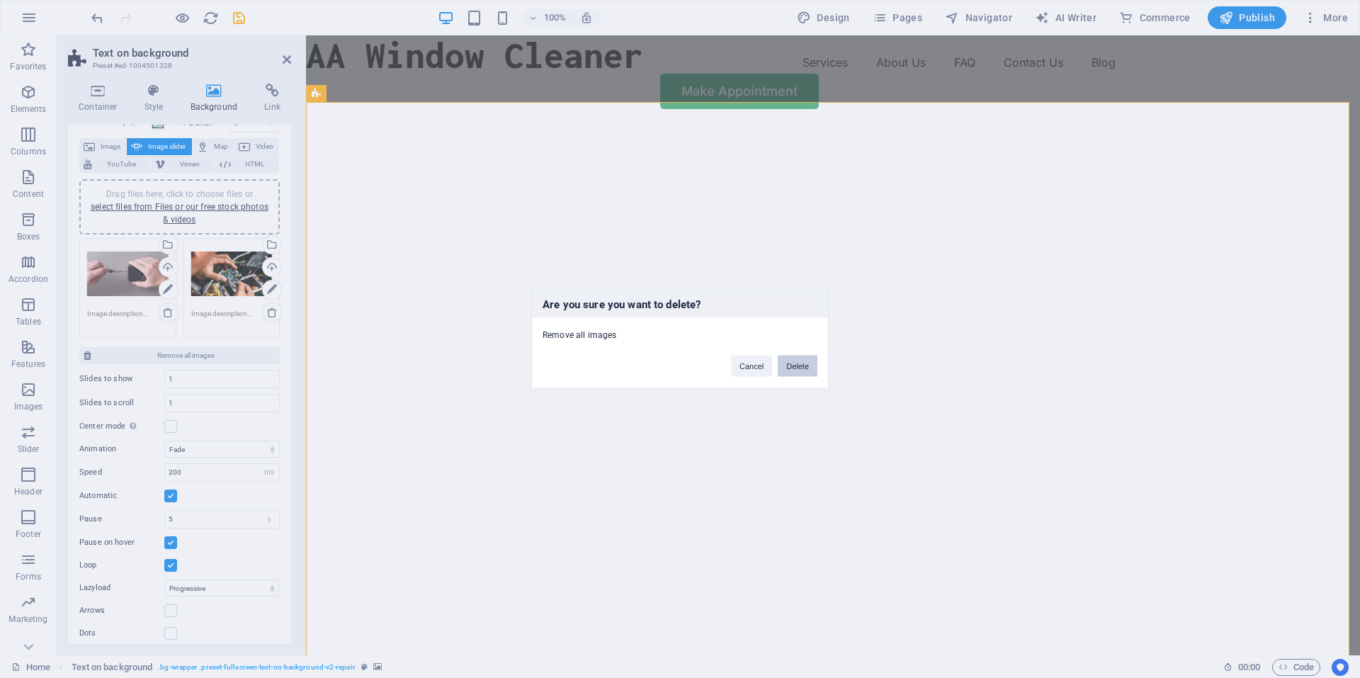
click at [798, 363] on button "Delete" at bounding box center [798, 365] width 40 height 21
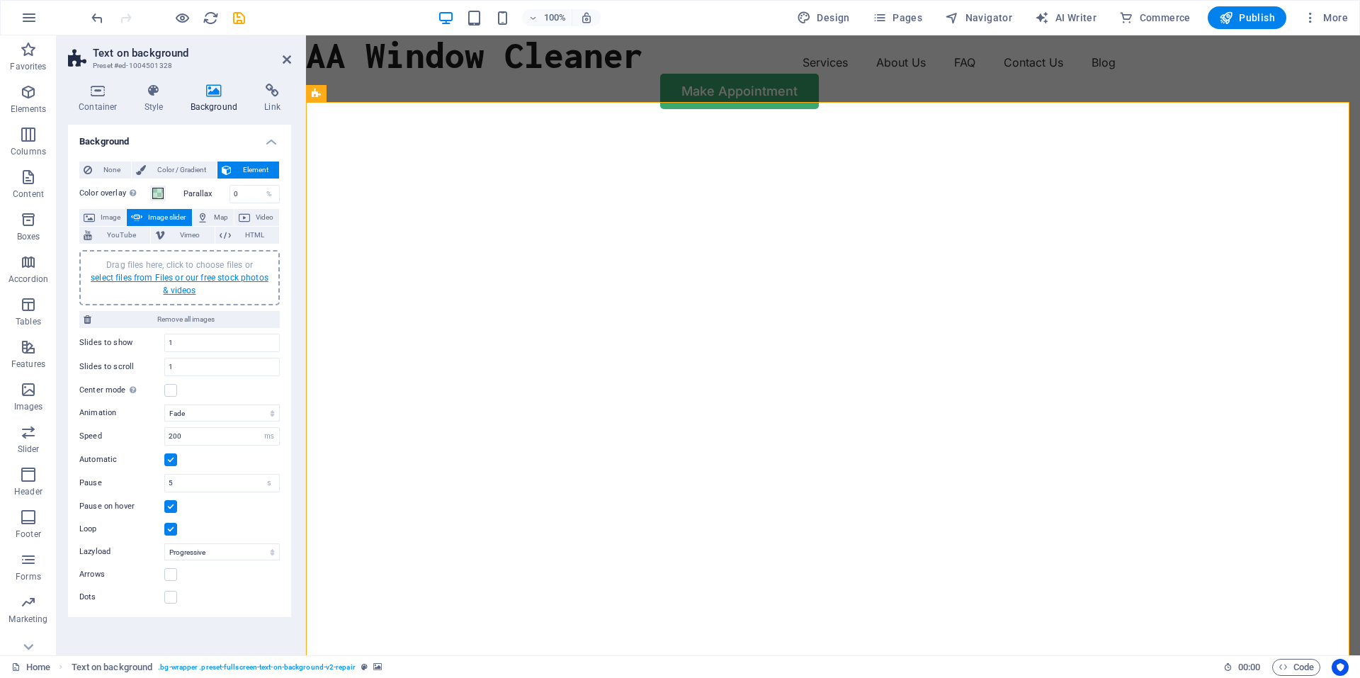
click at [238, 274] on link "select files from Files or our free stock photos & videos" at bounding box center [180, 284] width 178 height 23
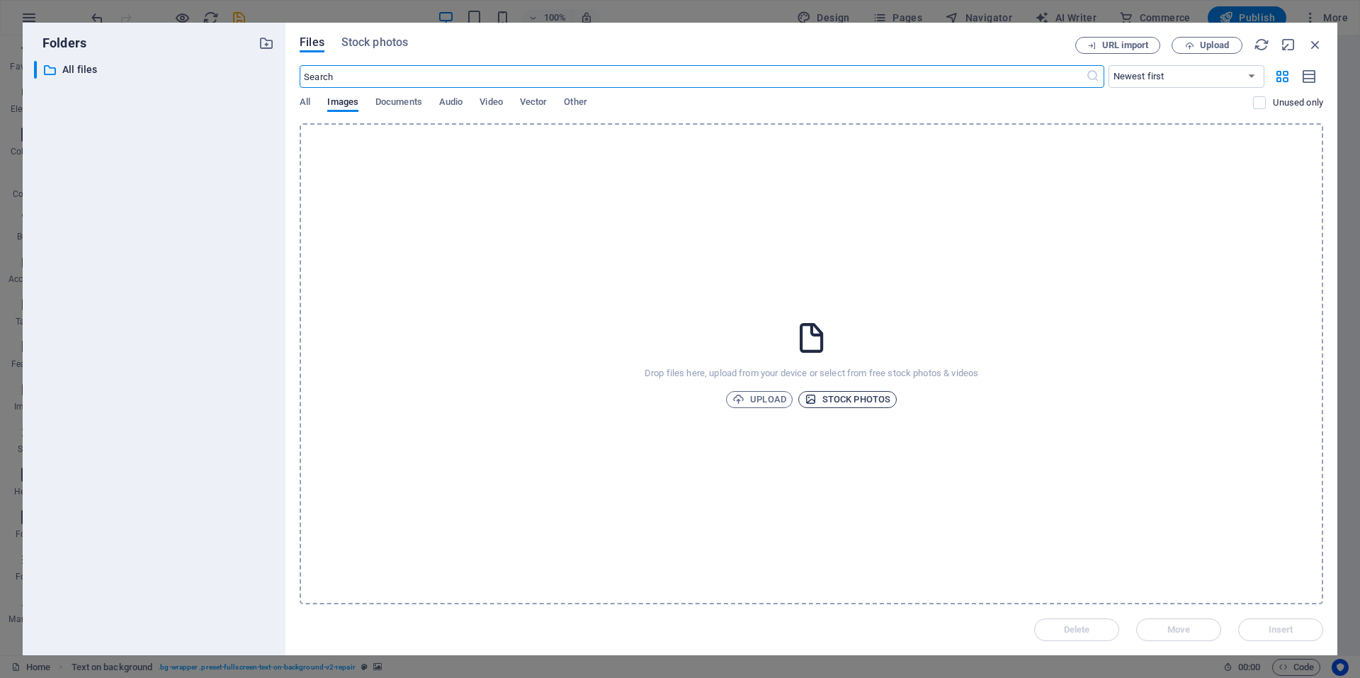
click at [842, 407] on span "Stock photos" at bounding box center [848, 399] width 86 height 17
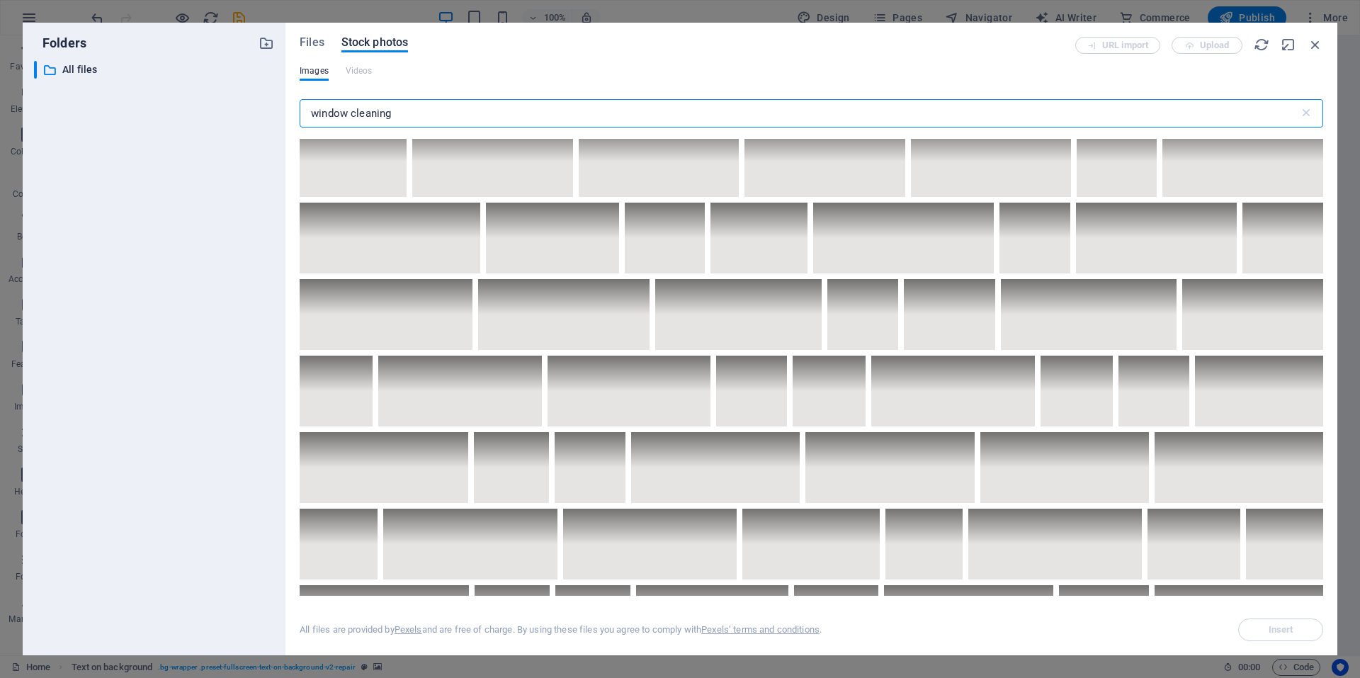
scroll to position [3965, 0]
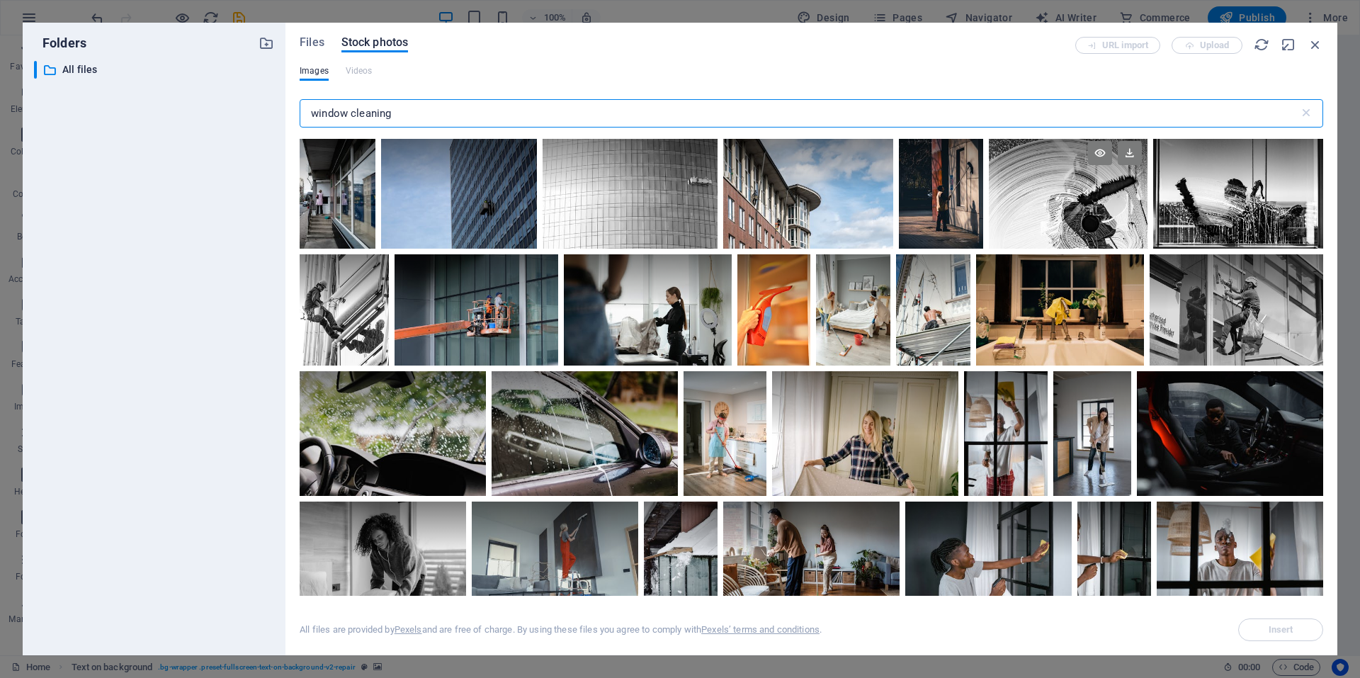
type input "window cleaning"
click at [989, 249] on div at bounding box center [1068, 191] width 159 height 113
click at [1118, 165] on icon at bounding box center [1130, 153] width 24 height 24
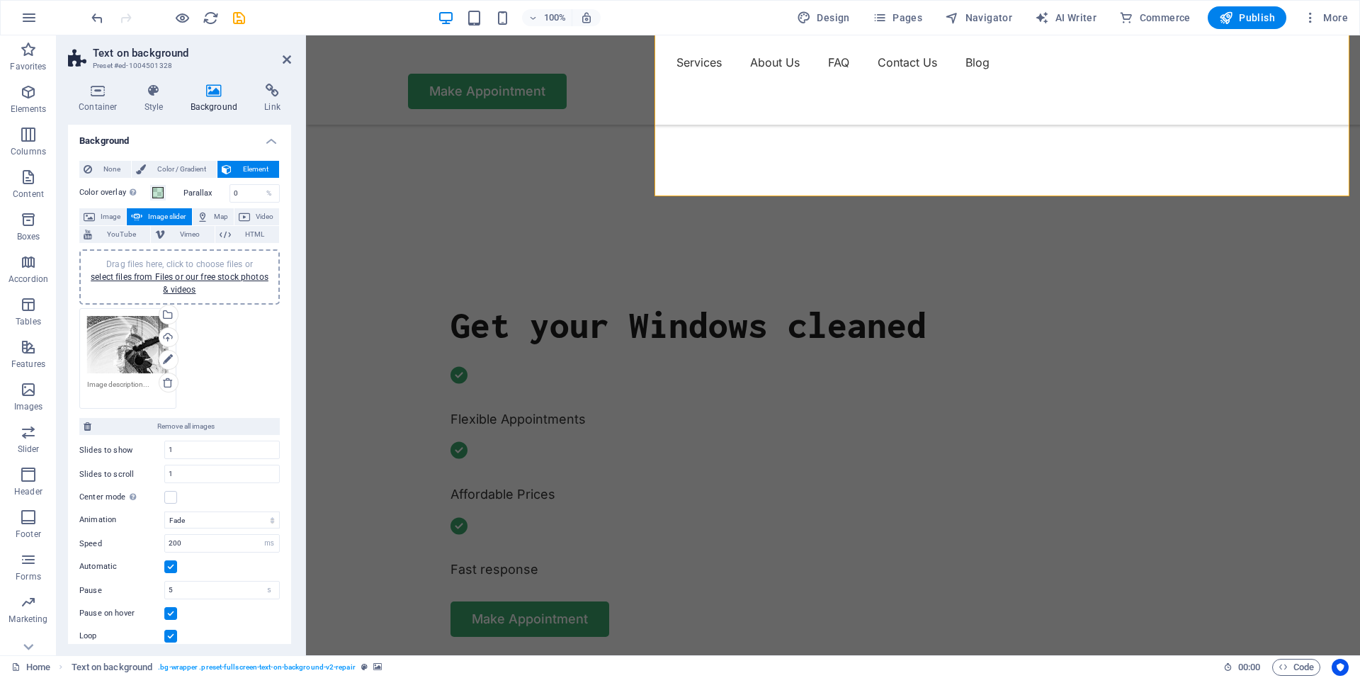
scroll to position [0, 0]
click at [186, 283] on div "Drag files here, click to choose files or select files from Files or our free s…" at bounding box center [180, 278] width 184 height 38
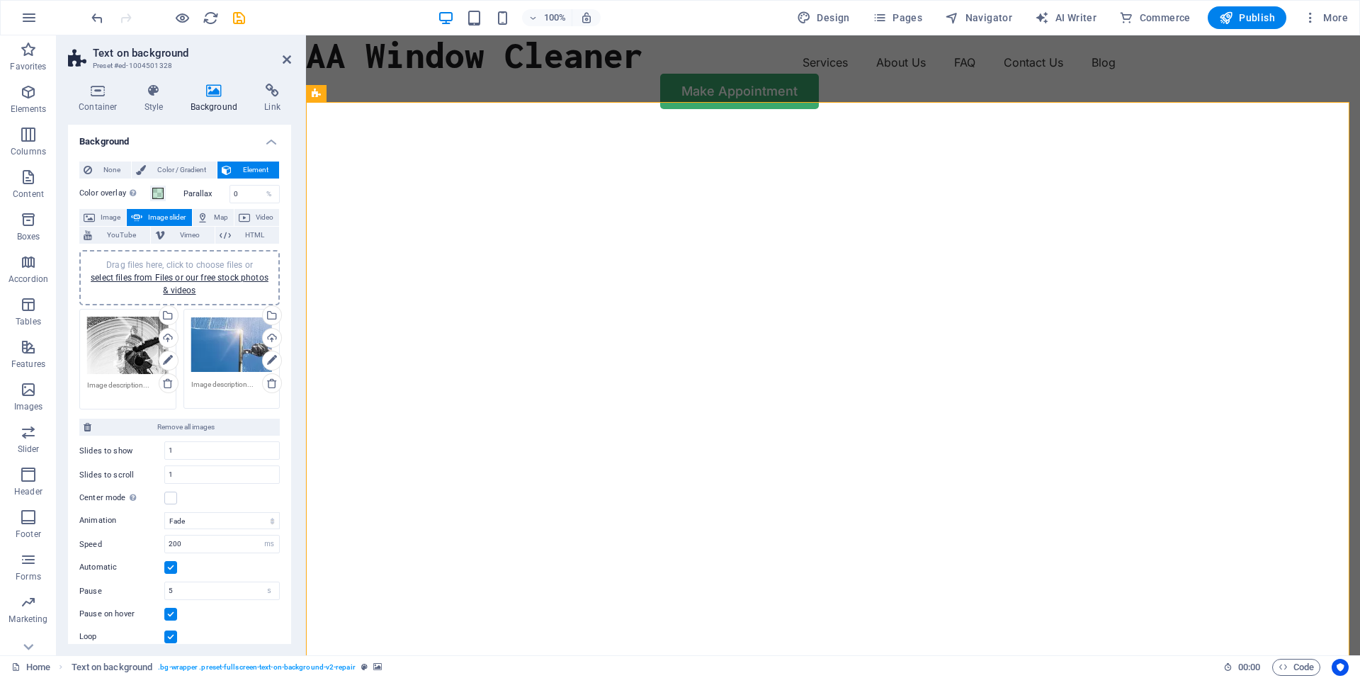
click at [1047, 229] on div at bounding box center [833, 418] width 1054 height 586
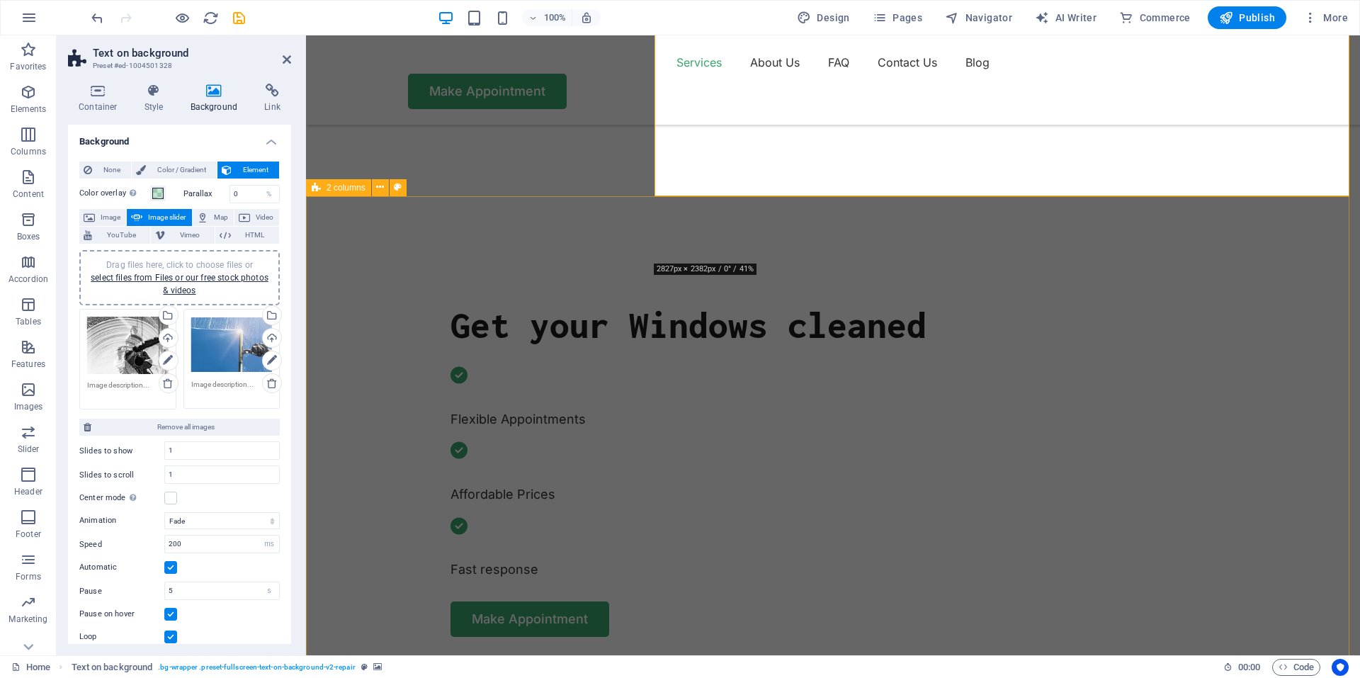
scroll to position [567, 0]
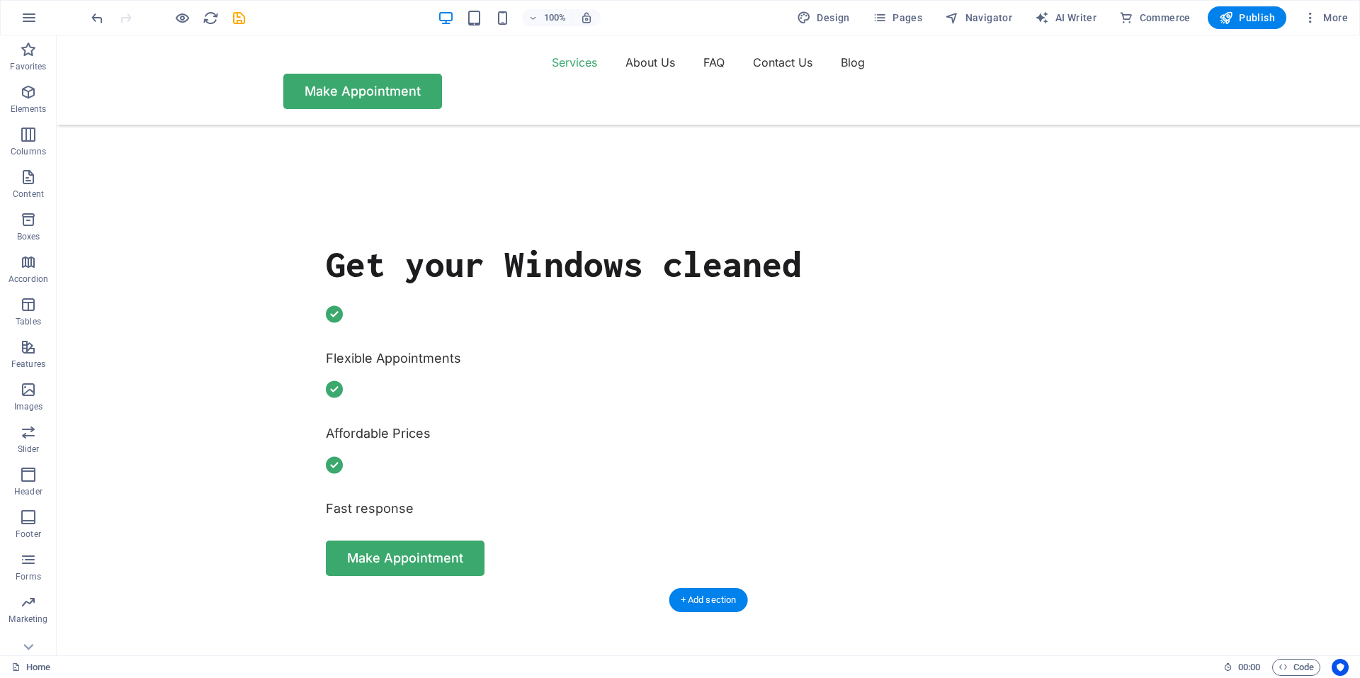
scroll to position [496, 0]
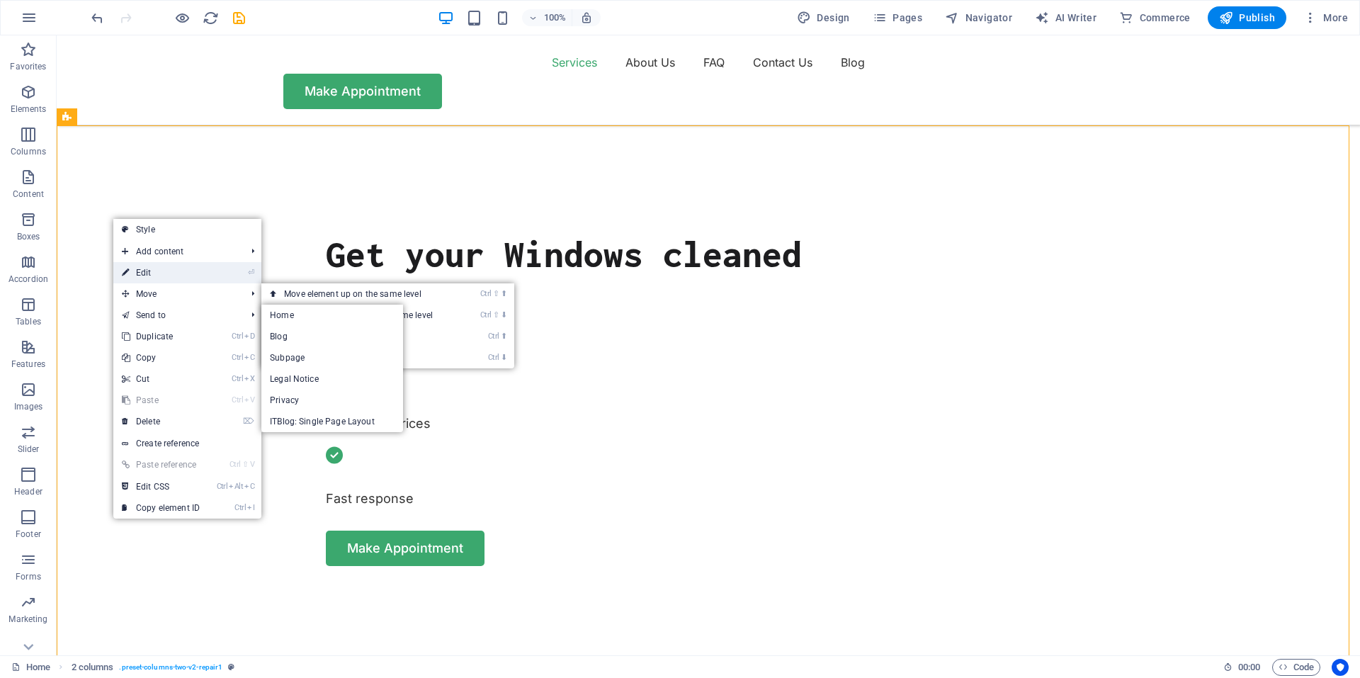
click at [158, 263] on link "⏎ Edit" at bounding box center [160, 272] width 95 height 21
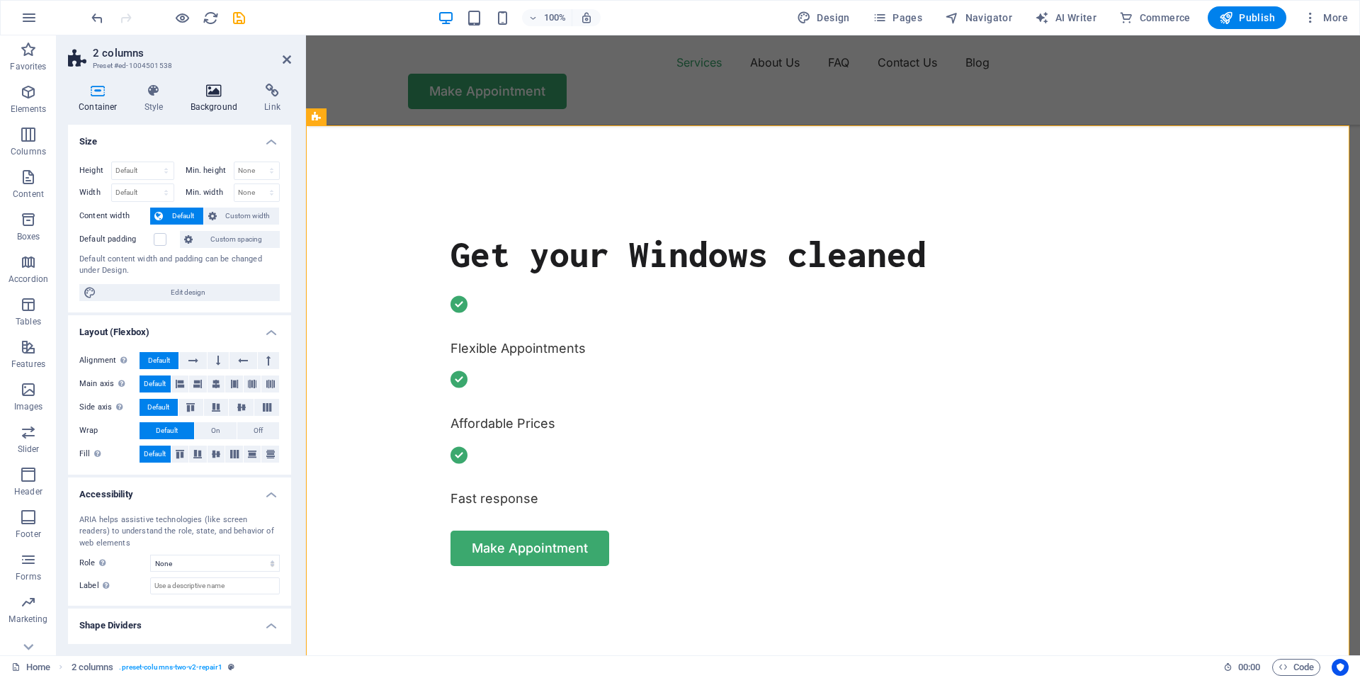
click at [208, 96] on icon at bounding box center [214, 91] width 69 height 14
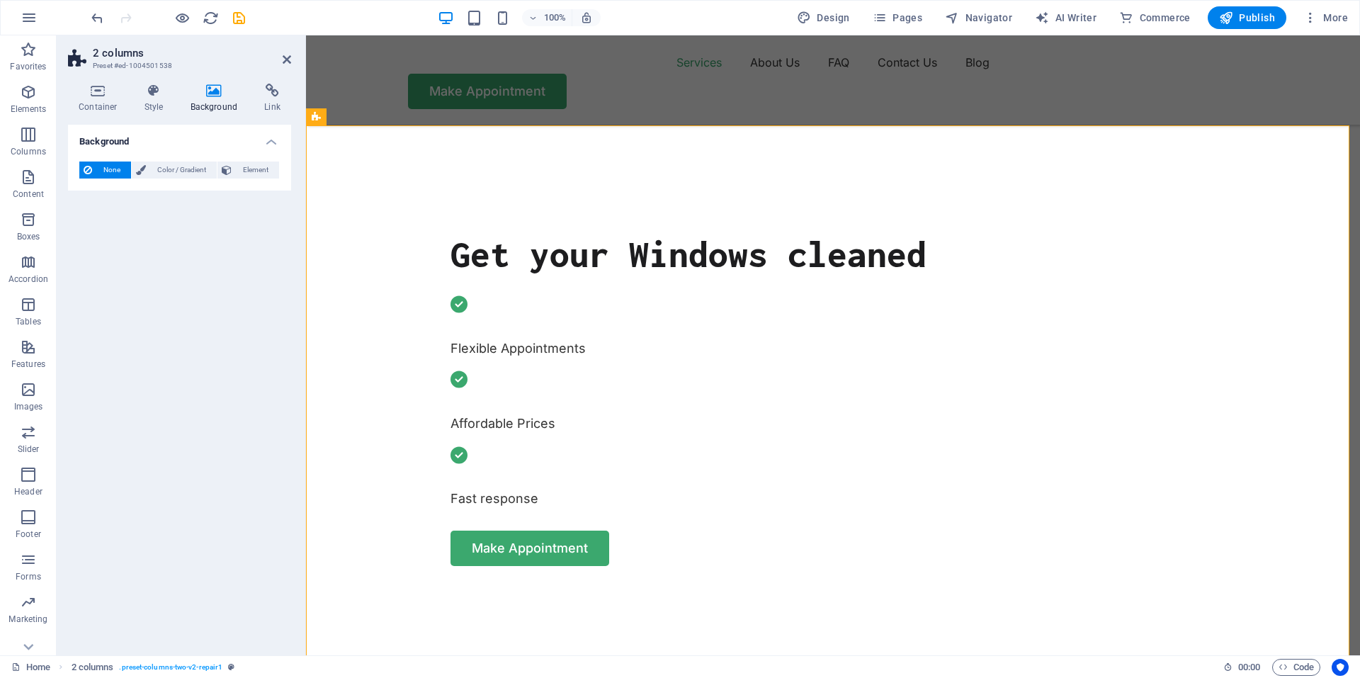
click at [220, 94] on icon at bounding box center [214, 91] width 69 height 14
click at [196, 173] on span "Color / Gradient" at bounding box center [181, 170] width 62 height 17
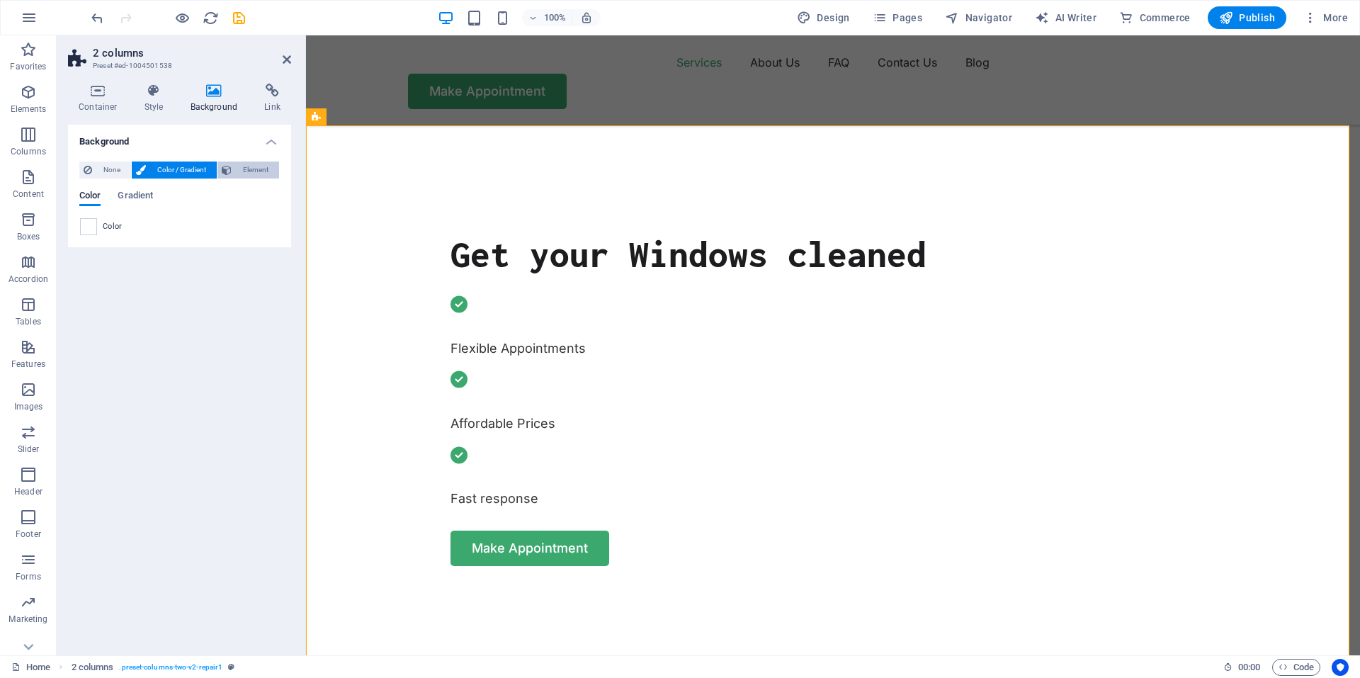
click at [237, 174] on span "Element" at bounding box center [255, 170] width 39 height 17
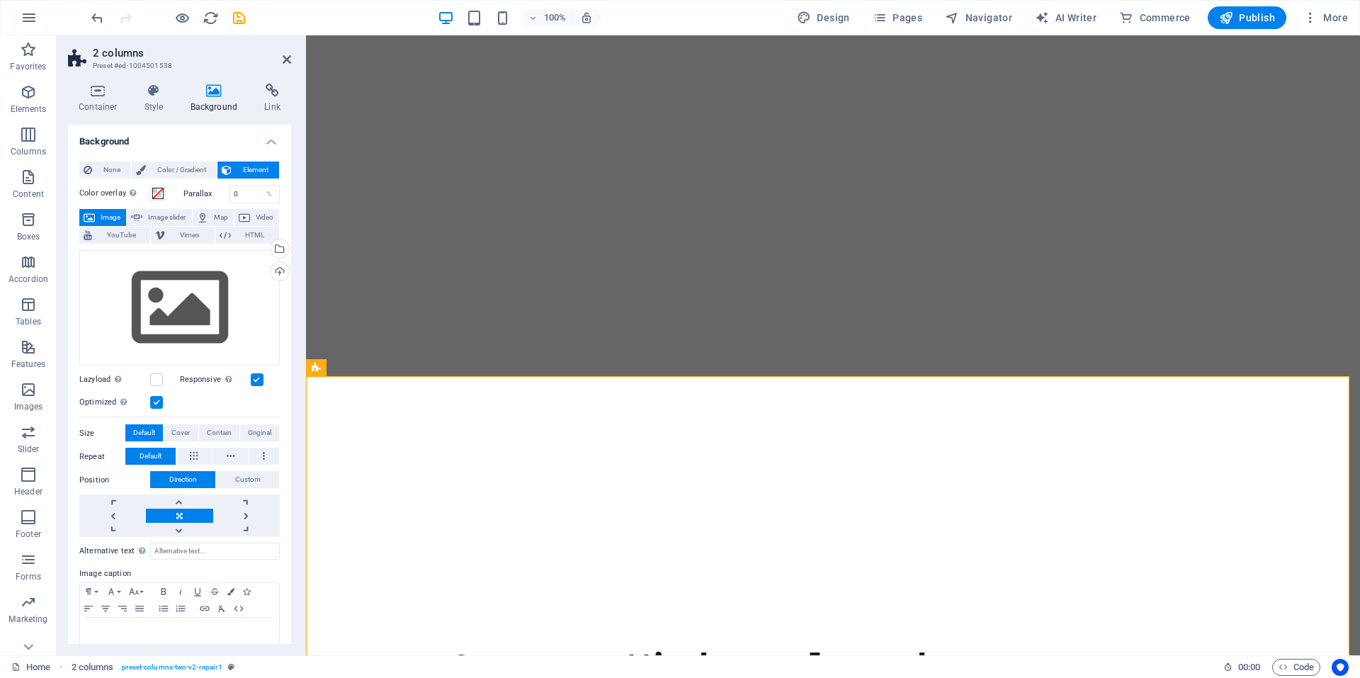
scroll to position [0, 0]
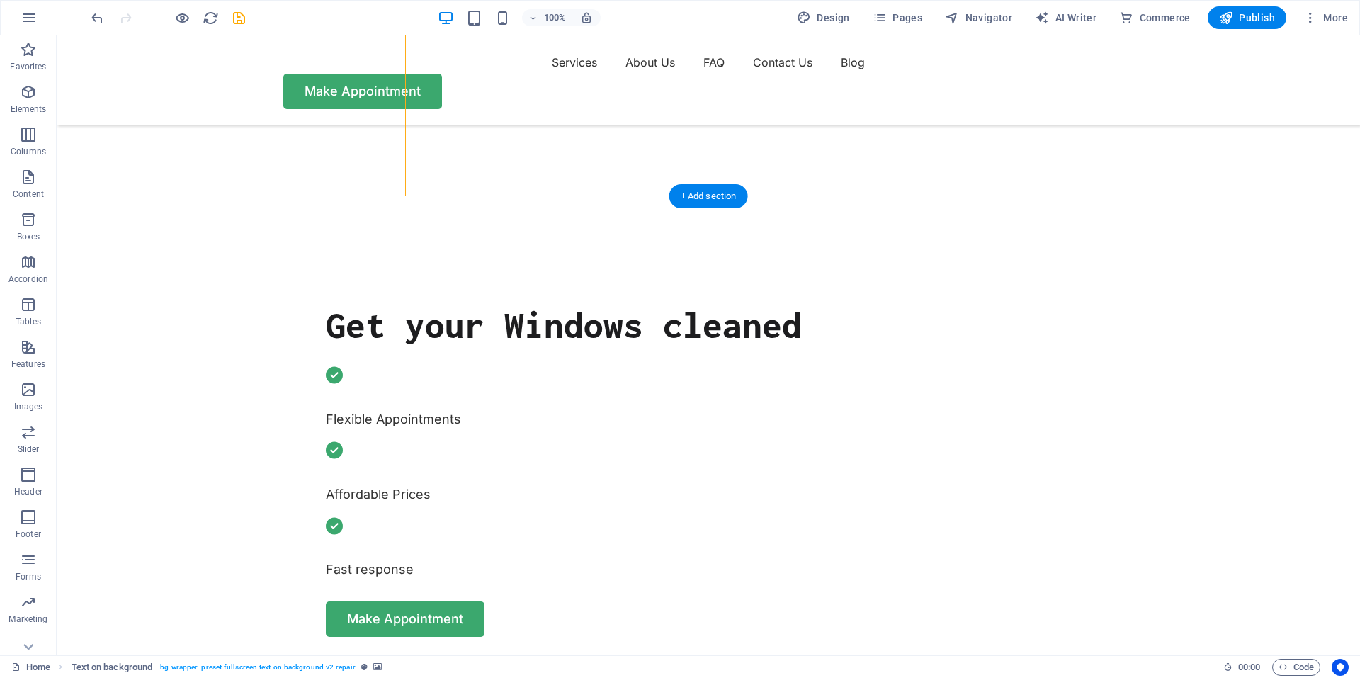
scroll to position [567, 0]
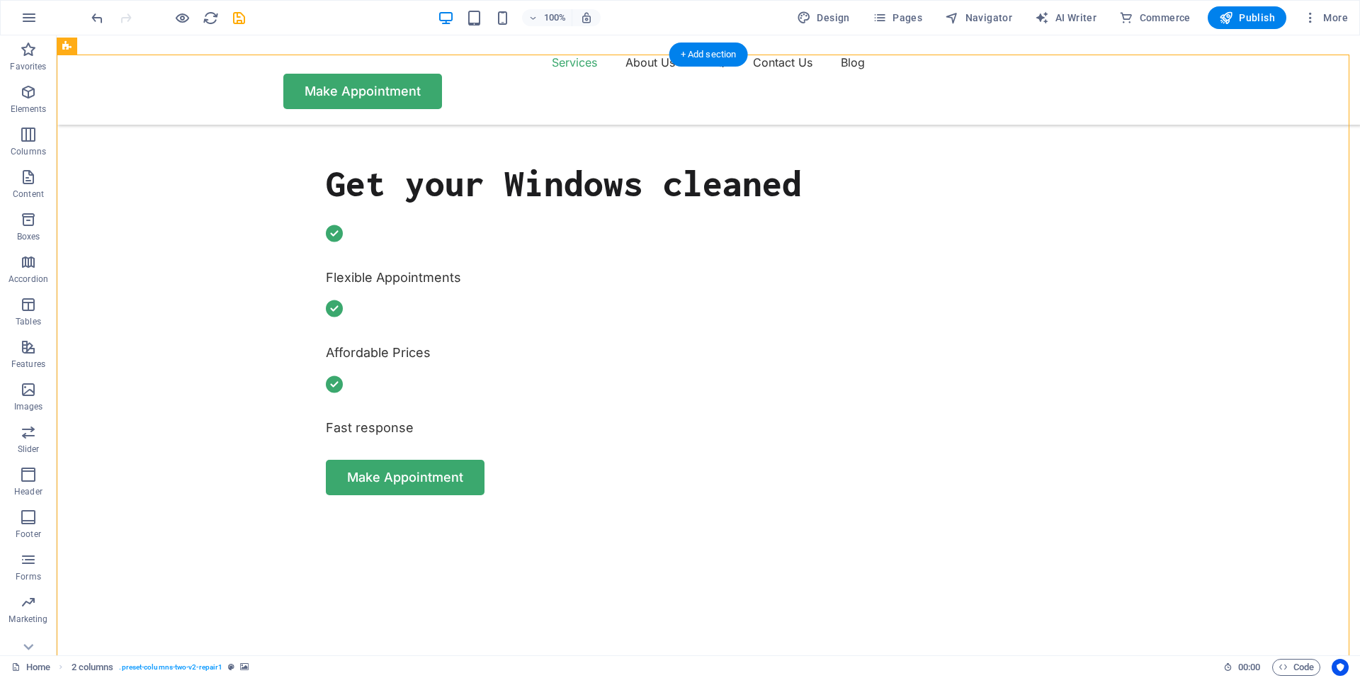
drag, startPoint x: 155, startPoint y: 261, endPoint x: 150, endPoint y: 246, distance: 15.9
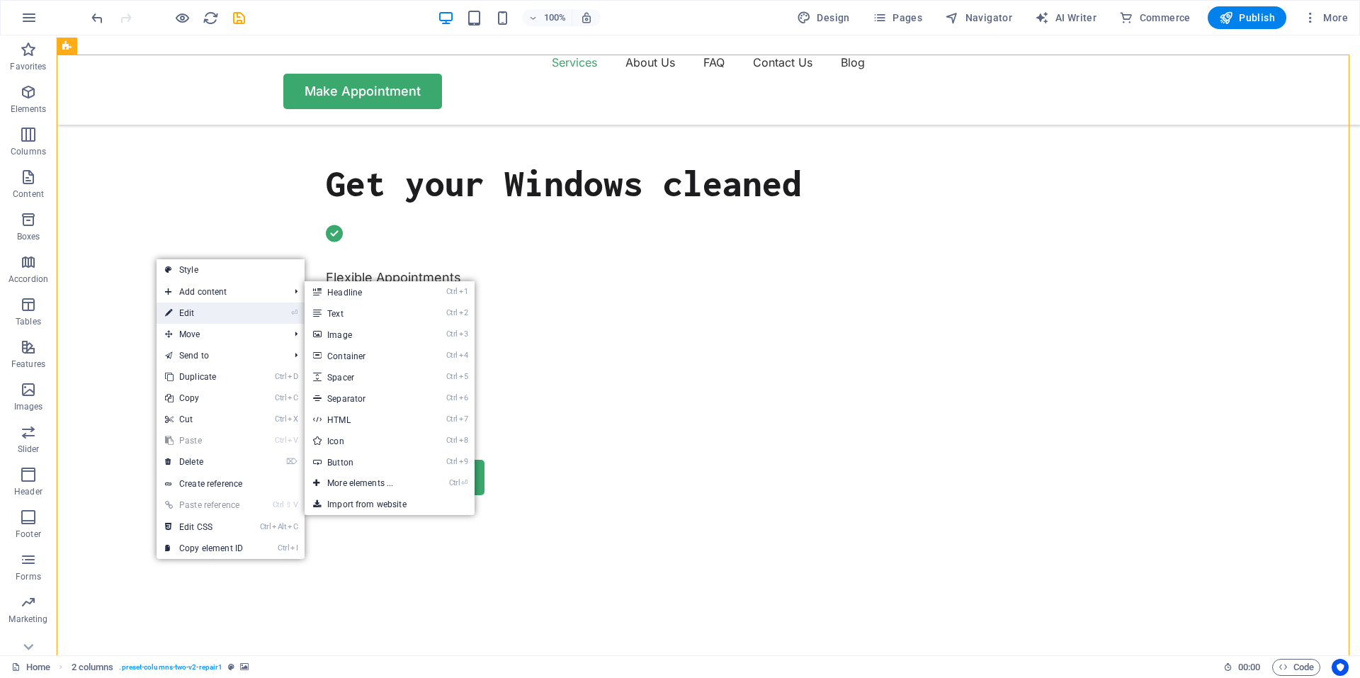
click at [209, 306] on link "⏎ Edit" at bounding box center [204, 313] width 95 height 21
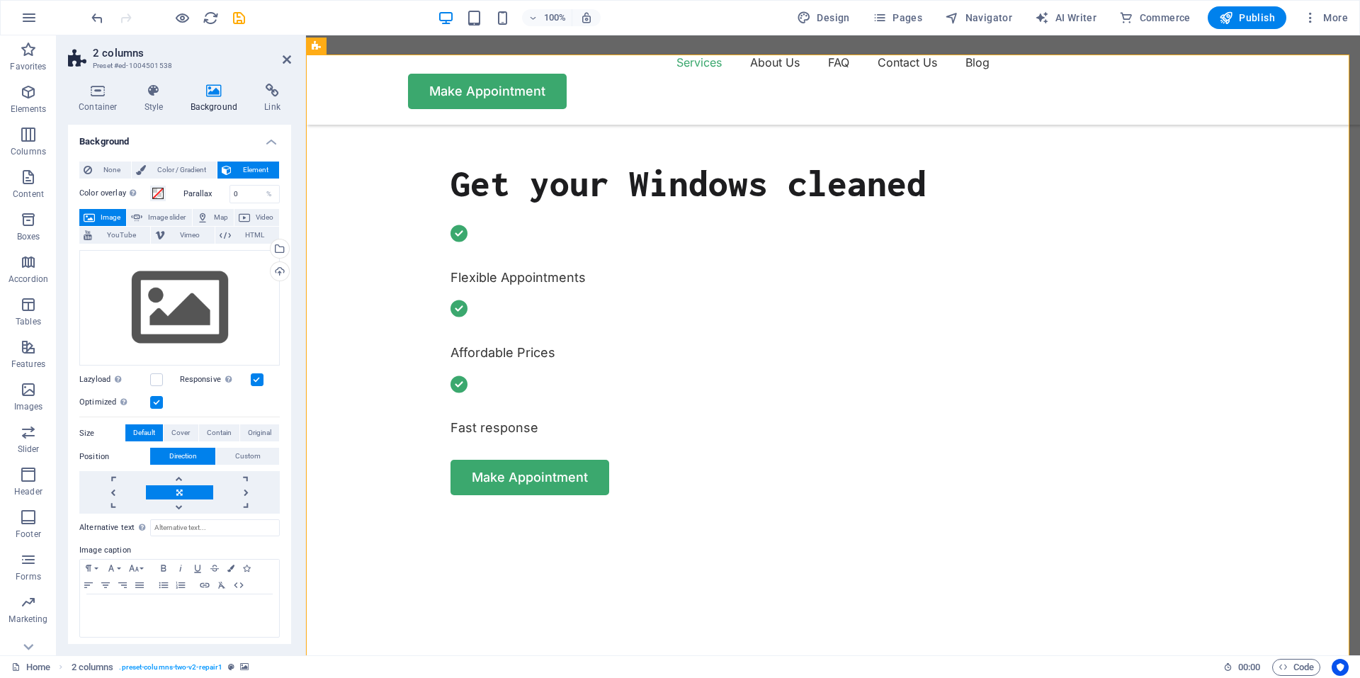
click at [192, 108] on h4 "Background" at bounding box center [217, 99] width 74 height 30
click at [218, 333] on div "Drag files here, click to choose files or select files from Files or our free s…" at bounding box center [179, 308] width 201 height 116
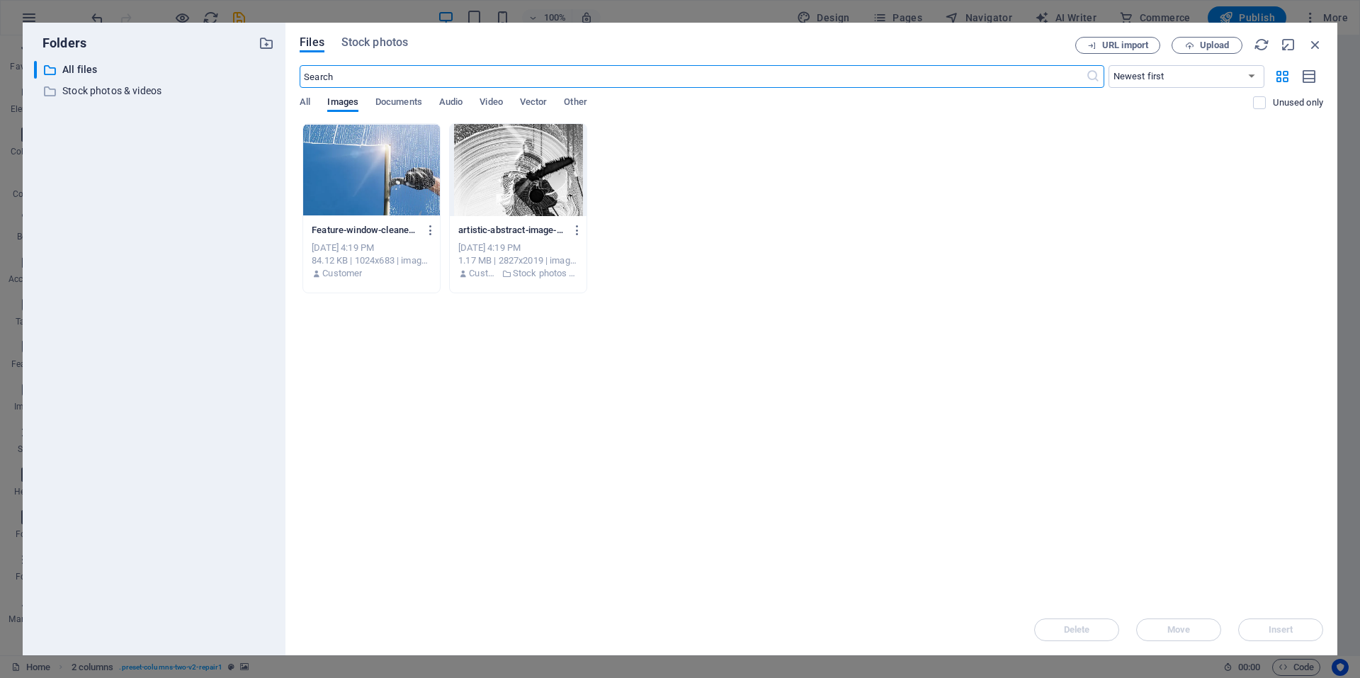
click at [490, 201] on div at bounding box center [518, 170] width 137 height 92
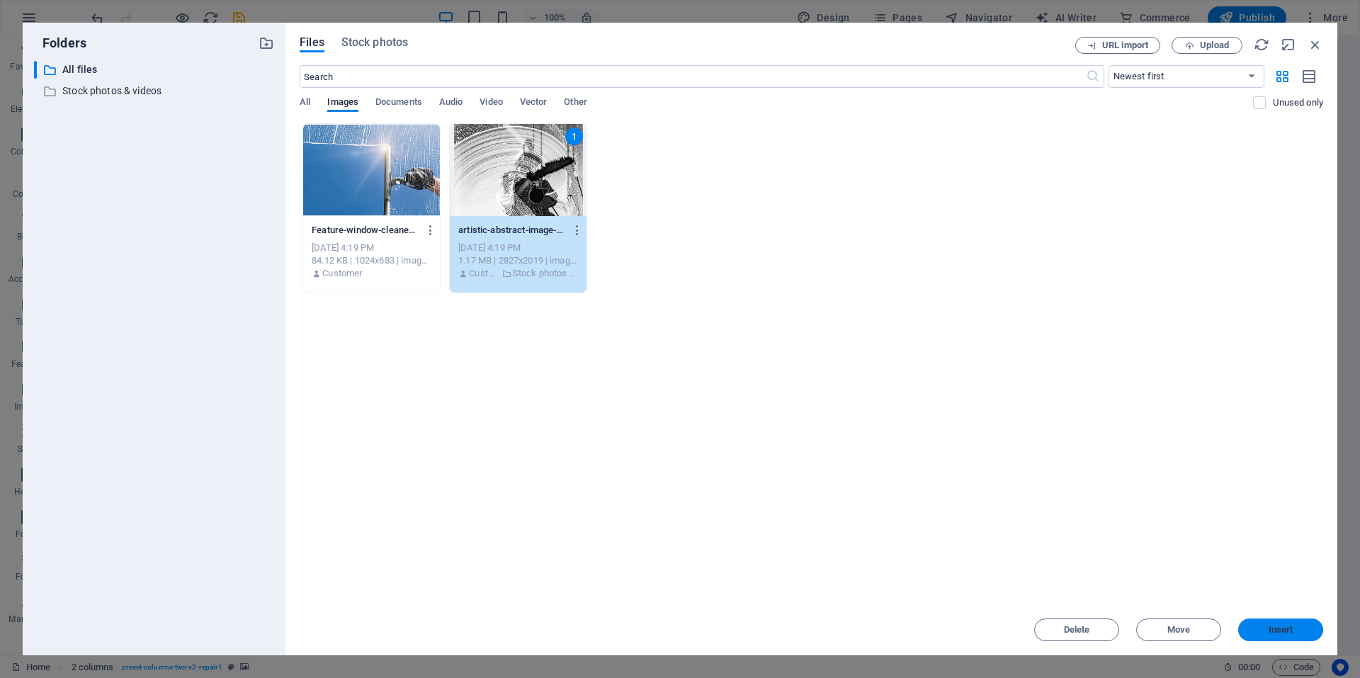
click at [1284, 641] on button "Insert" at bounding box center [1281, 630] width 85 height 23
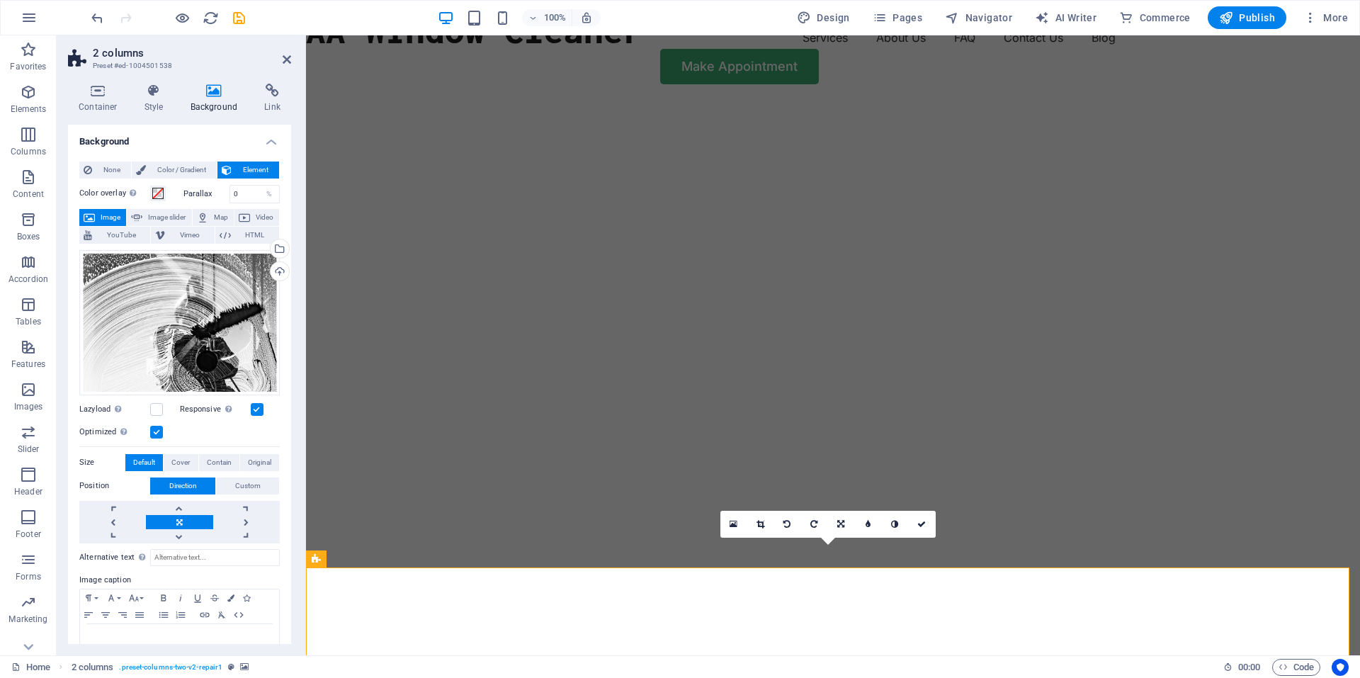
scroll to position [0, 0]
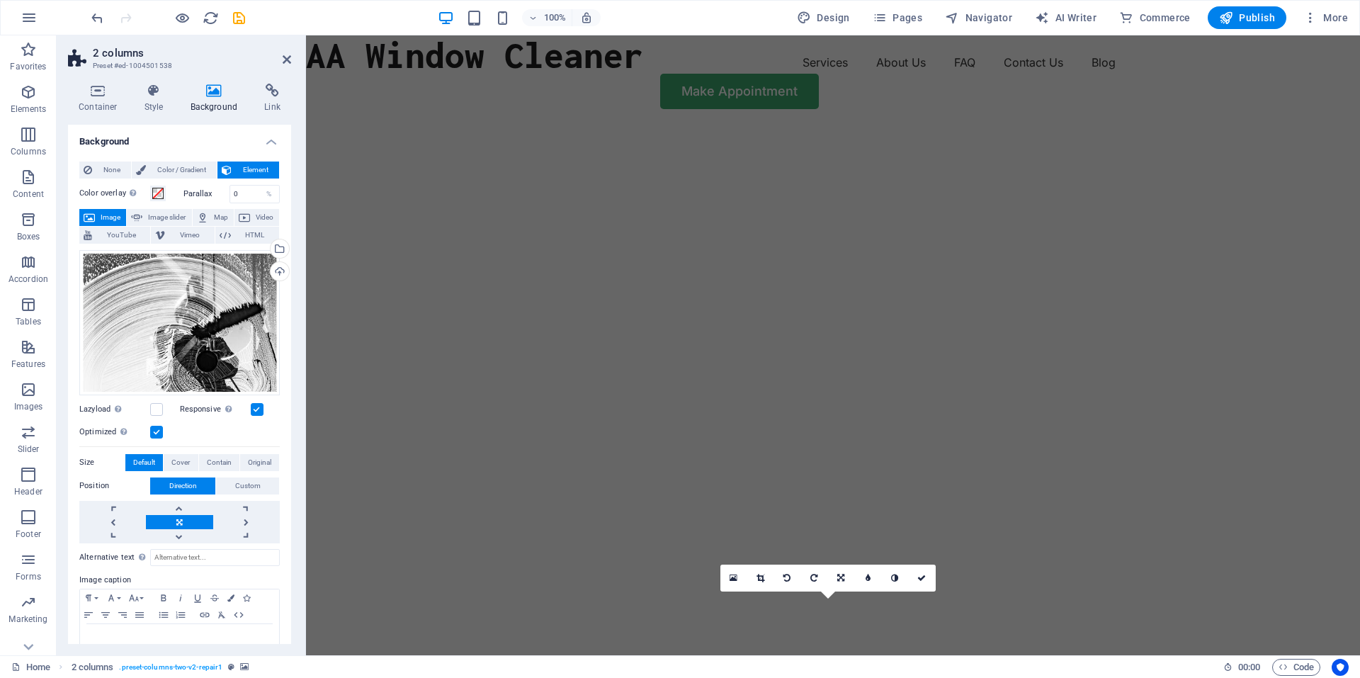
click at [1125, 296] on div at bounding box center [833, 418] width 1054 height 586
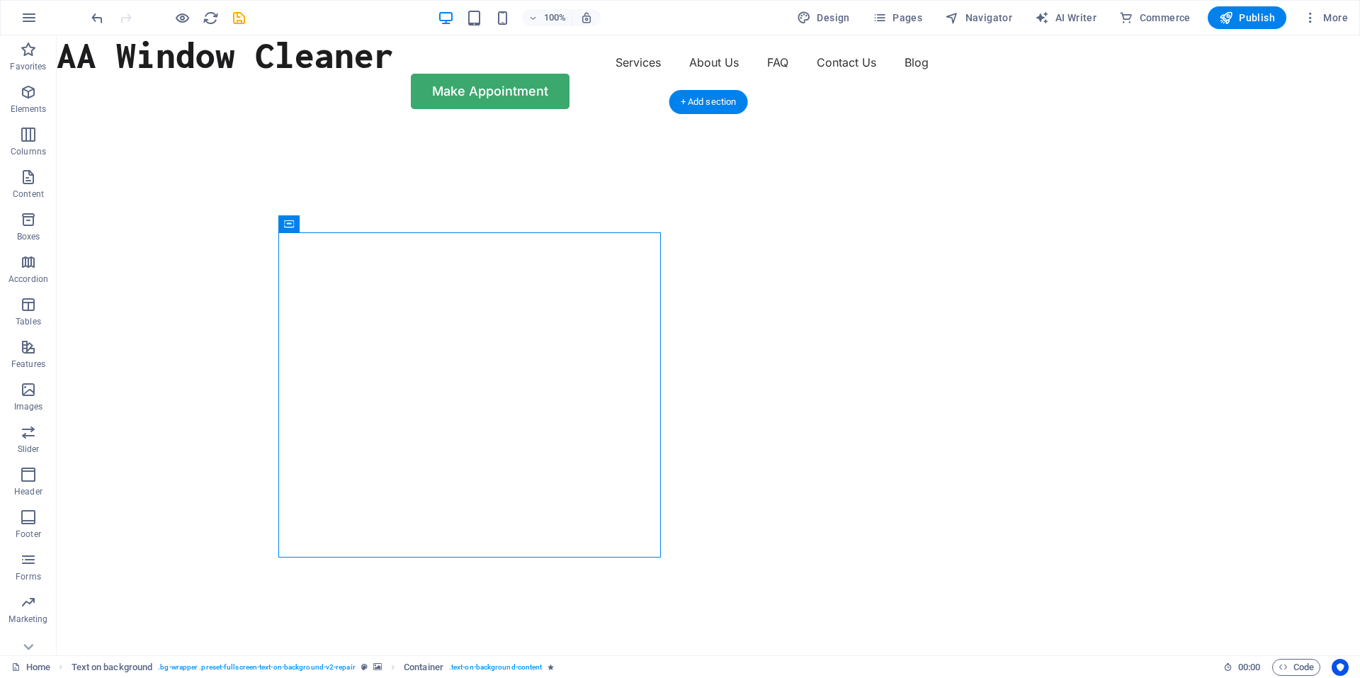
drag, startPoint x: 338, startPoint y: 258, endPoint x: 125, endPoint y: 227, distance: 215.5
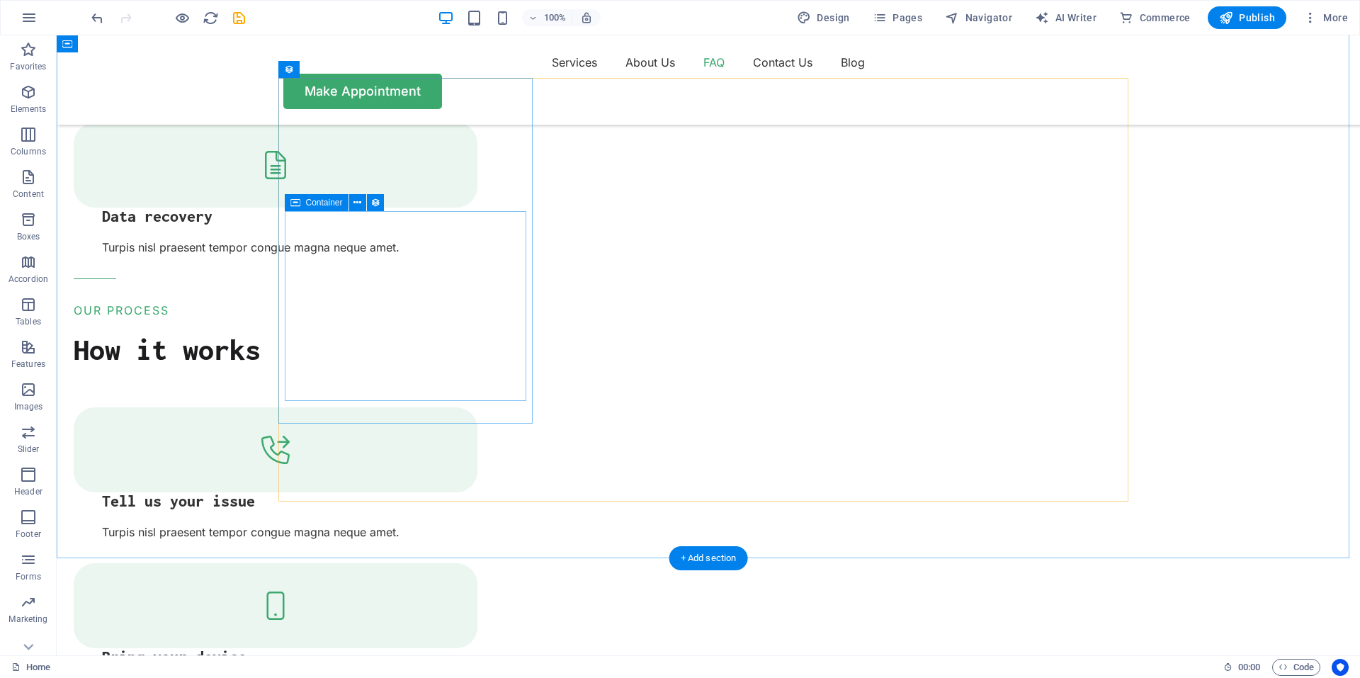
scroll to position [2863, 0]
